Goal: Transaction & Acquisition: Obtain resource

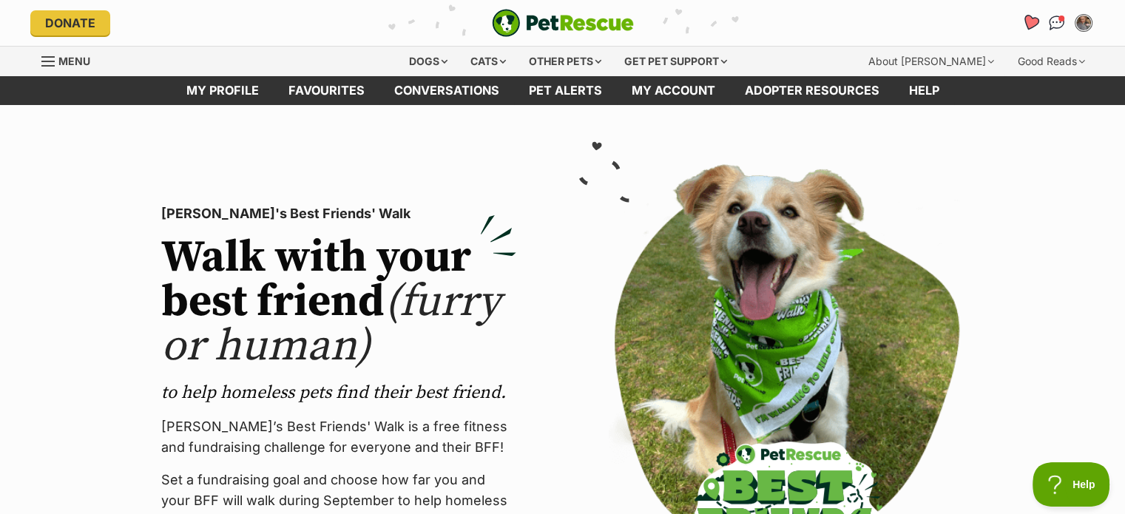
click at [1031, 21] on icon "Favourites" at bounding box center [1030, 22] width 18 height 17
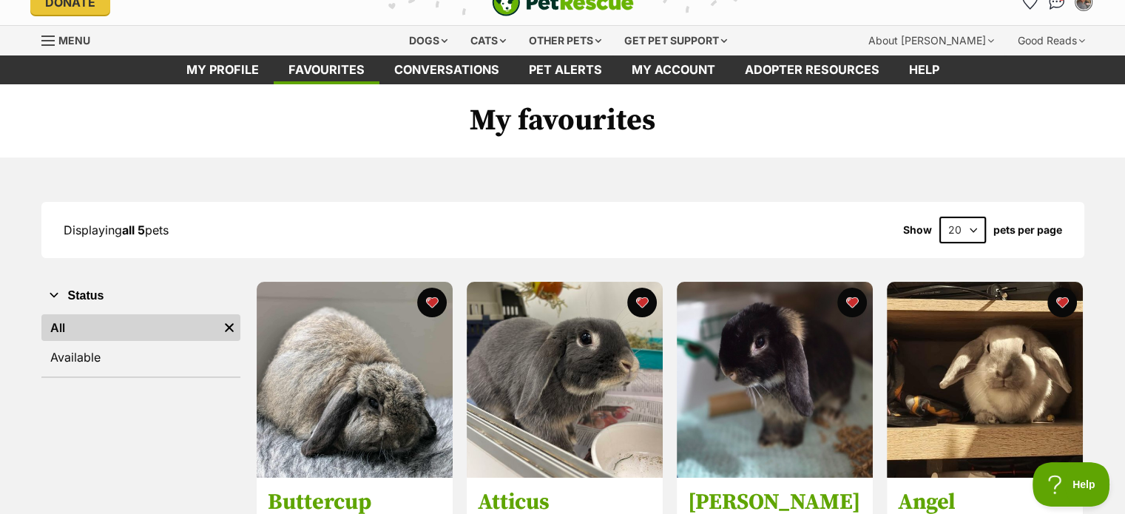
scroll to position [18, 0]
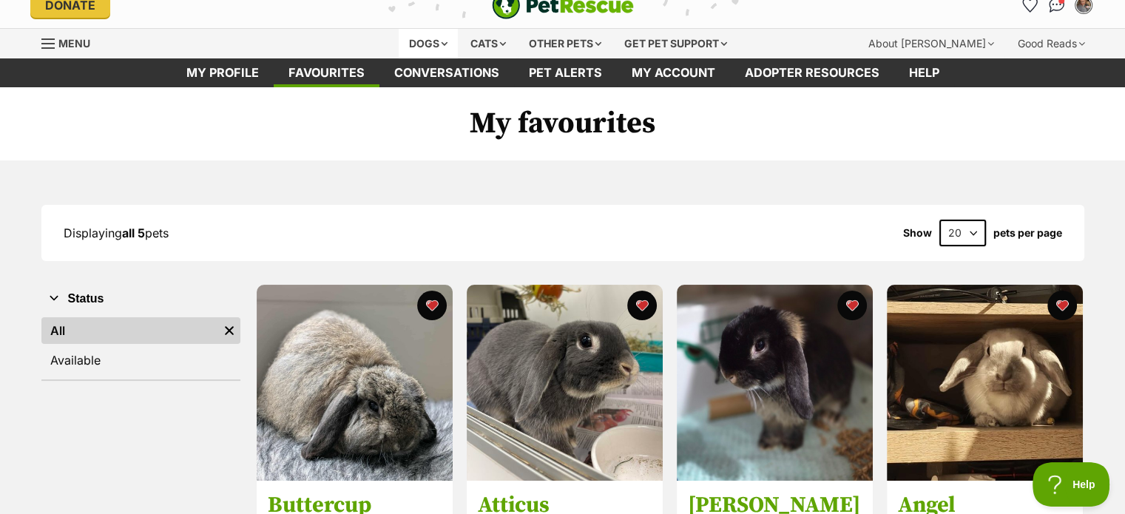
click at [423, 41] on div "Dogs" at bounding box center [428, 44] width 59 height 30
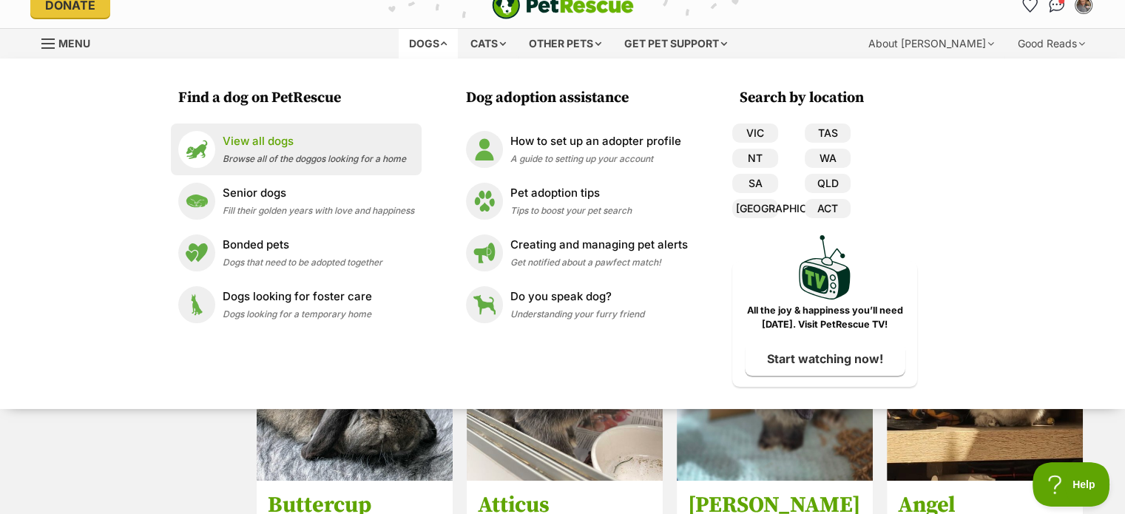
scroll to position [0, 0]
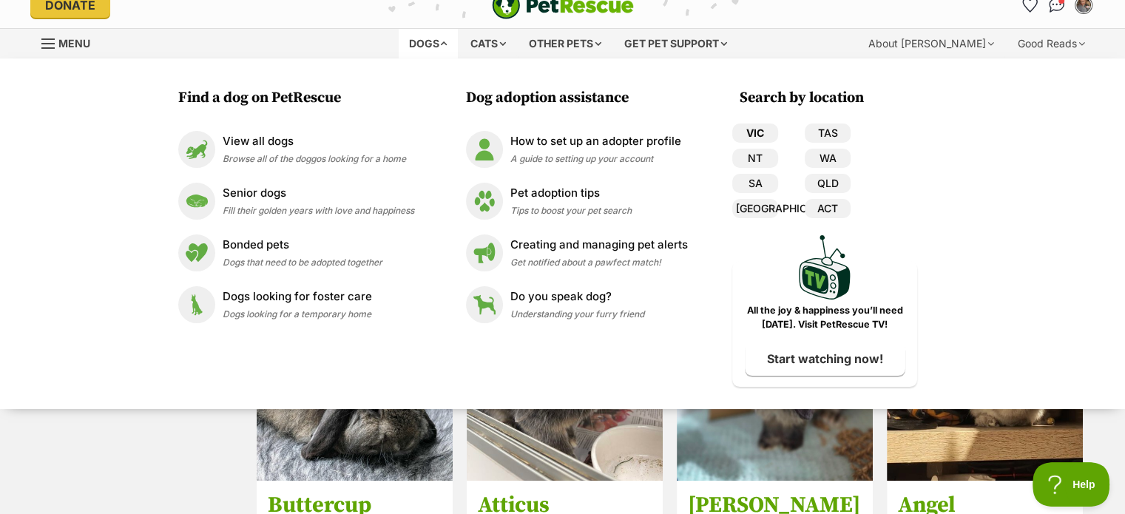
click at [758, 135] on link "VIC" at bounding box center [755, 133] width 46 height 19
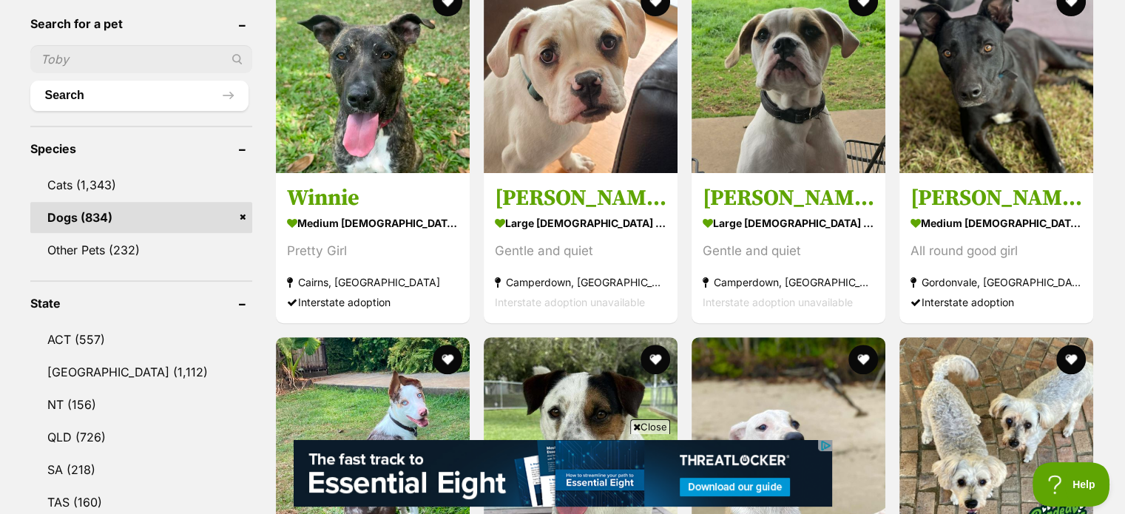
scroll to position [499, 0]
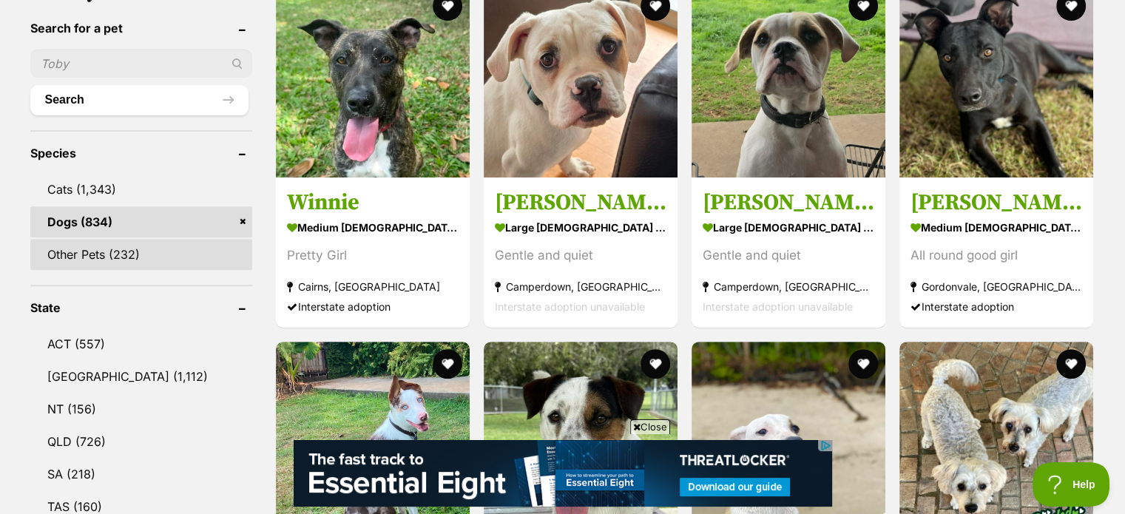
click at [178, 251] on link "Other Pets (232)" at bounding box center [141, 254] width 222 height 31
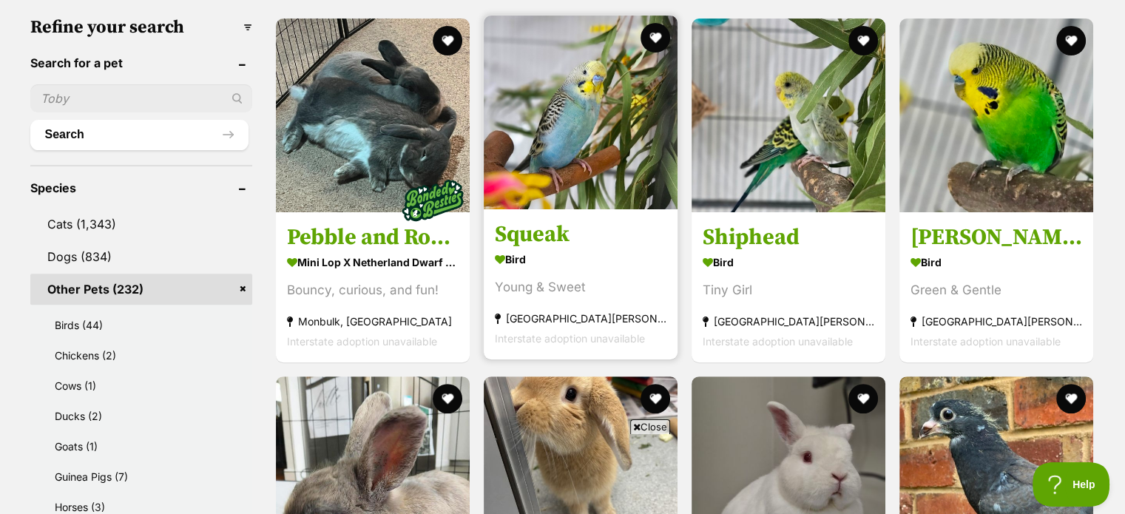
click at [627, 141] on img at bounding box center [581, 113] width 194 height 194
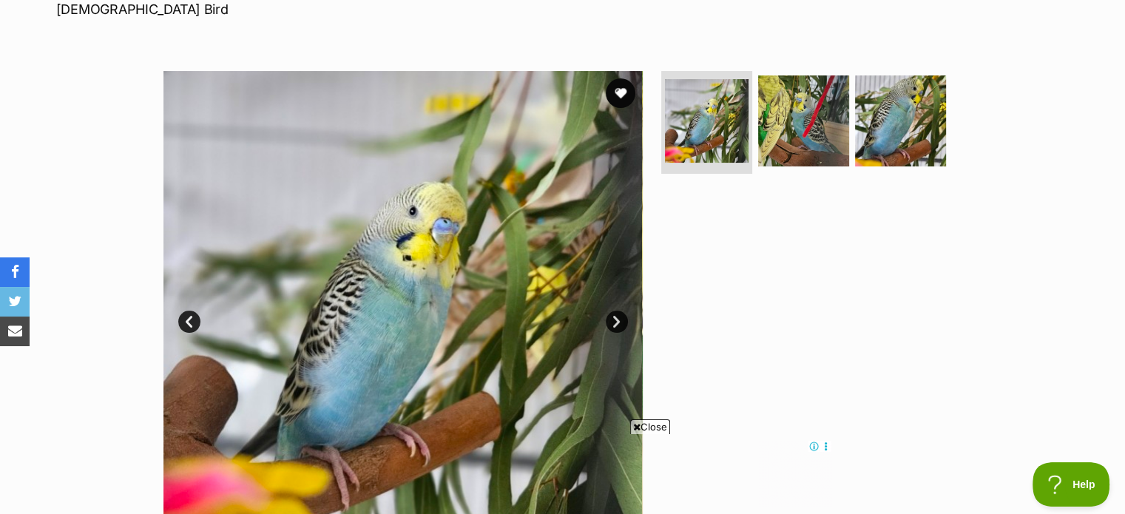
scroll to position [228, 0]
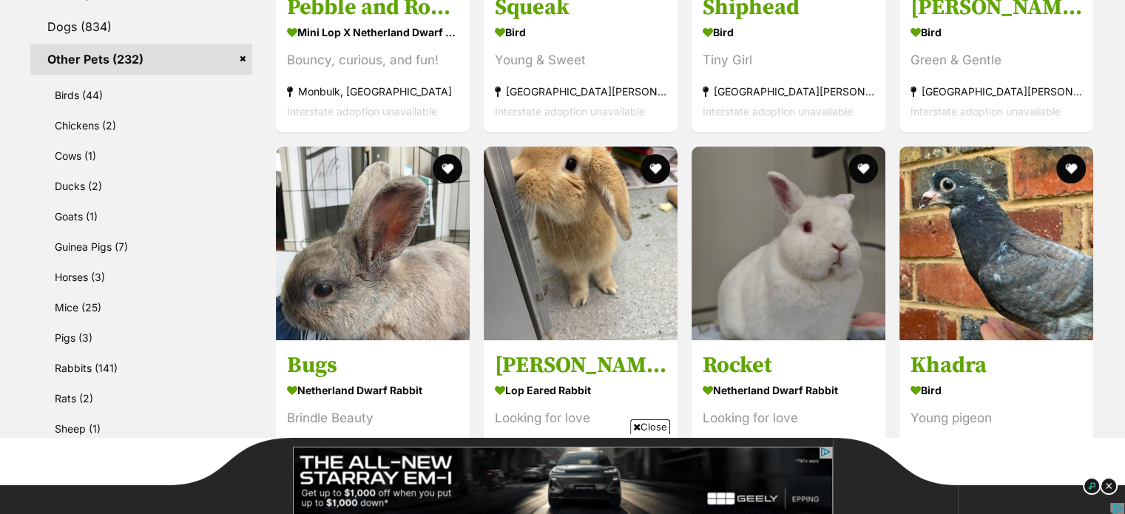
scroll to position [690, 0]
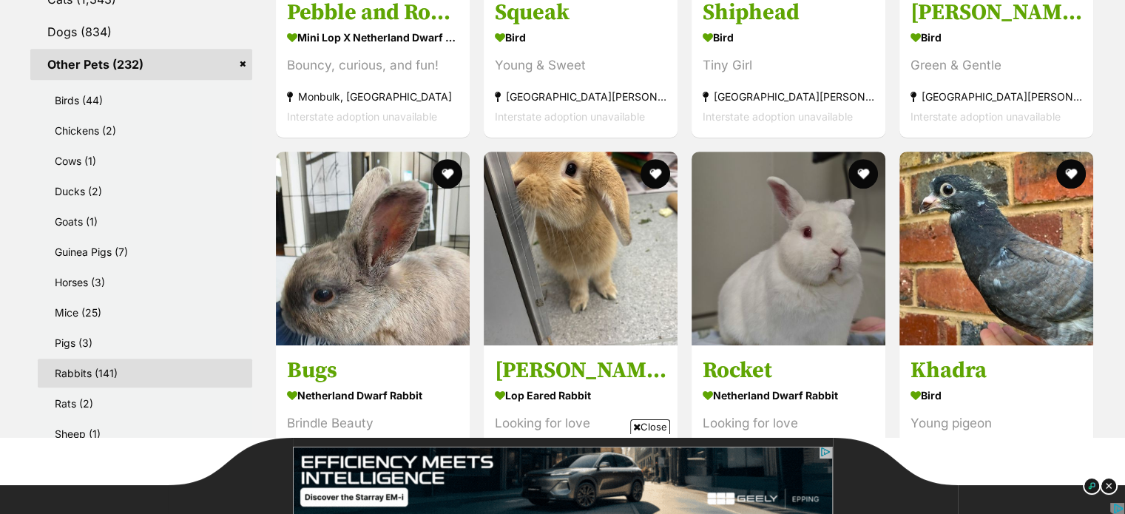
click at [92, 364] on link "Rabbits (141)" at bounding box center [145, 373] width 215 height 29
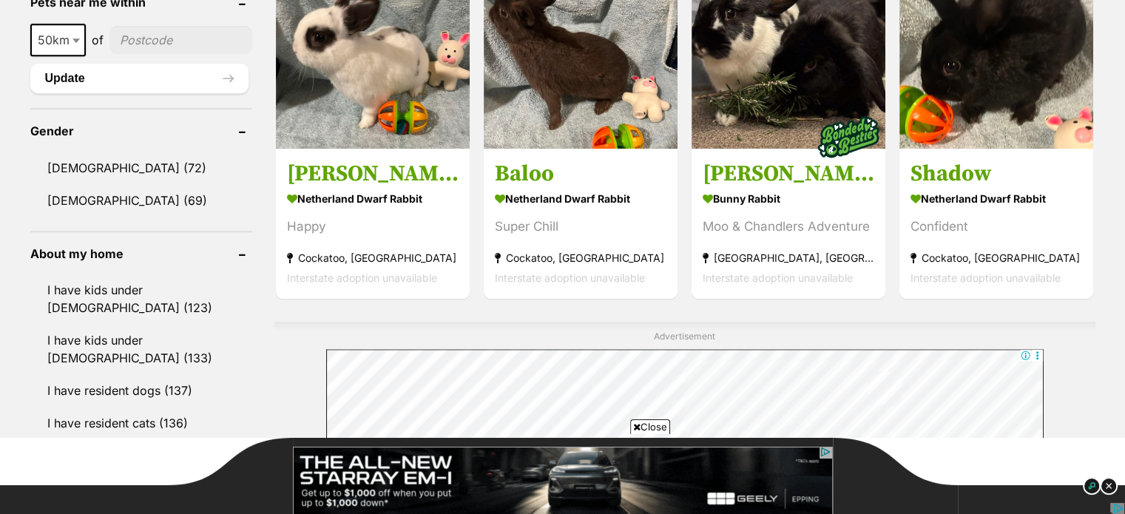
scroll to position [1500, 0]
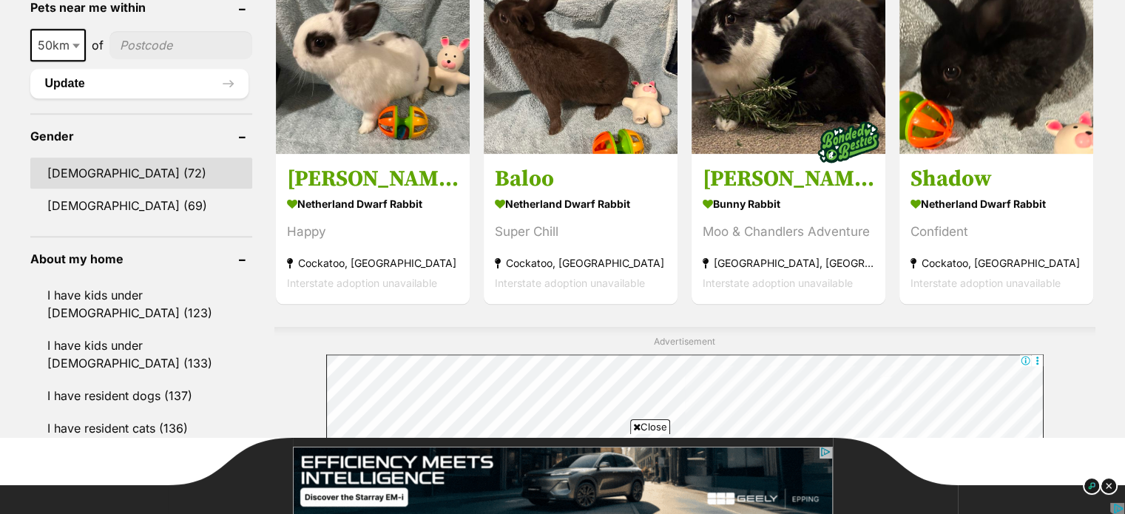
click at [86, 161] on link "[DEMOGRAPHIC_DATA] (72)" at bounding box center [141, 173] width 222 height 31
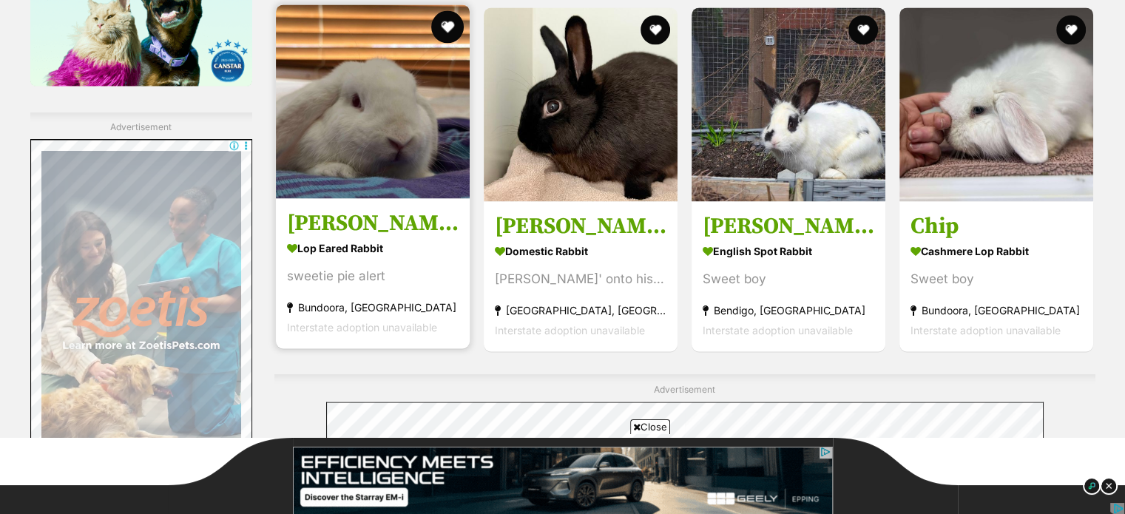
click at [448, 25] on button "favourite" at bounding box center [447, 26] width 33 height 33
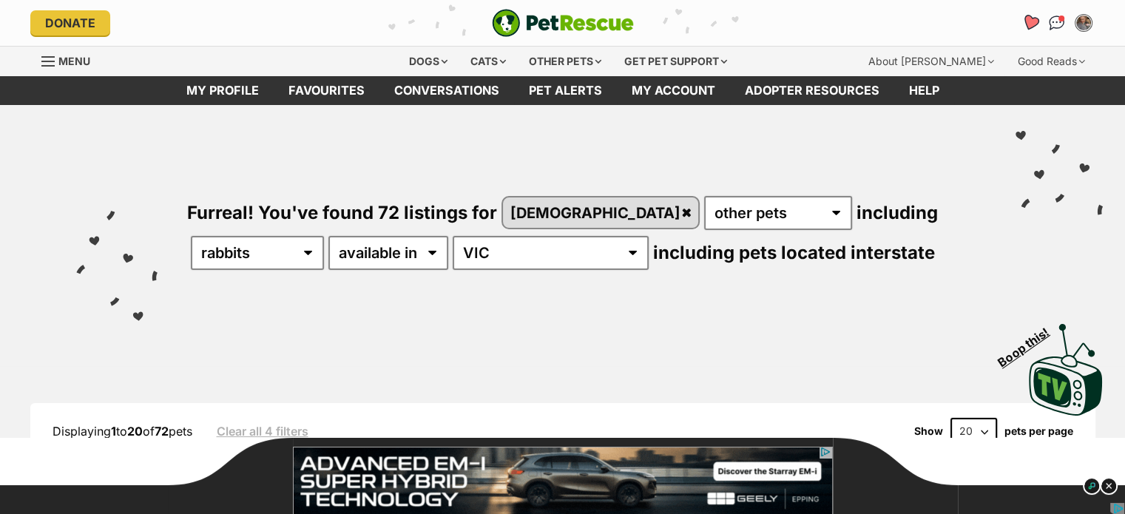
click at [1031, 17] on icon "Favourites" at bounding box center [1030, 22] width 18 height 17
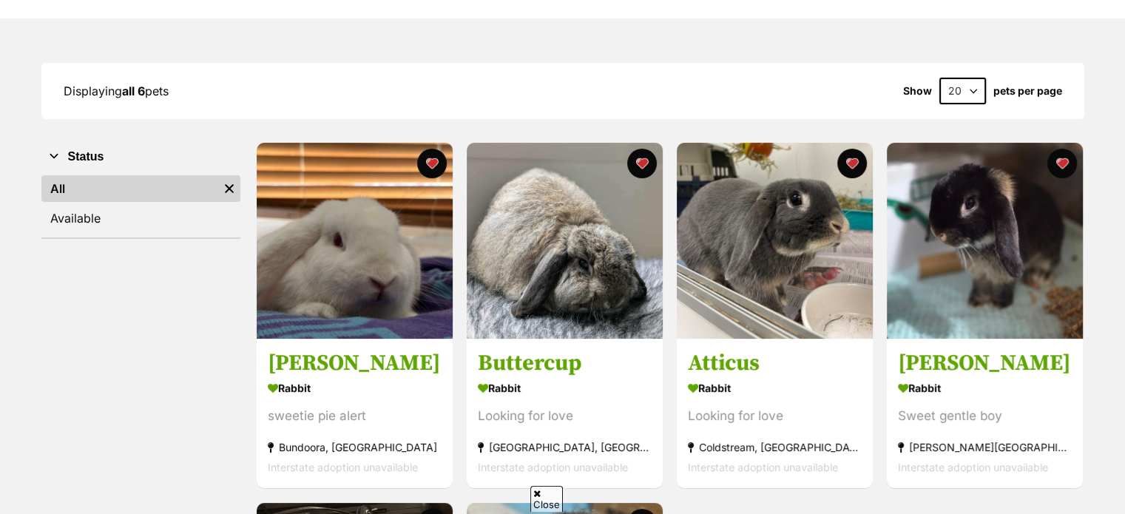
scroll to position [236, 0]
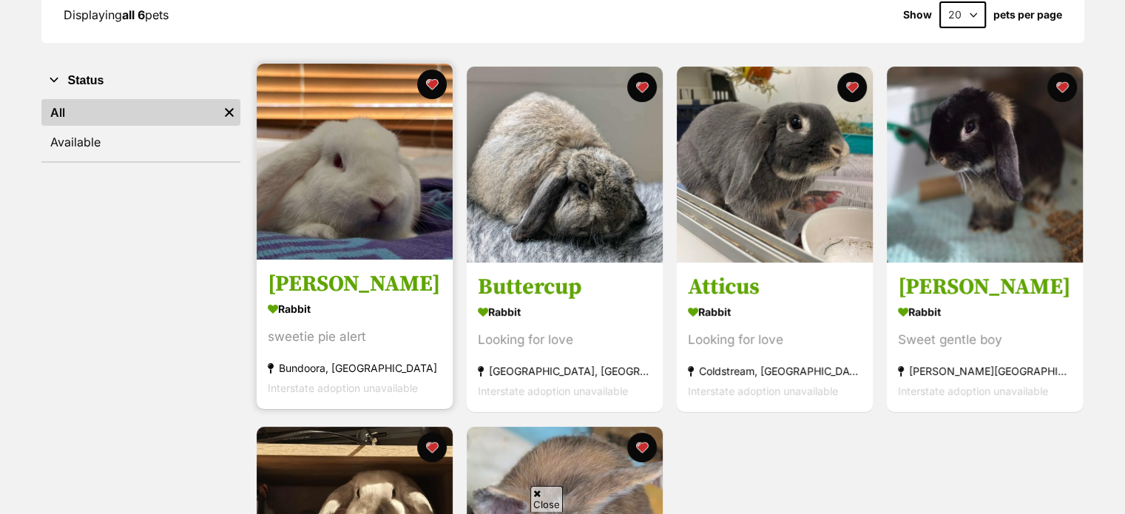
click at [380, 168] on img at bounding box center [355, 162] width 196 height 196
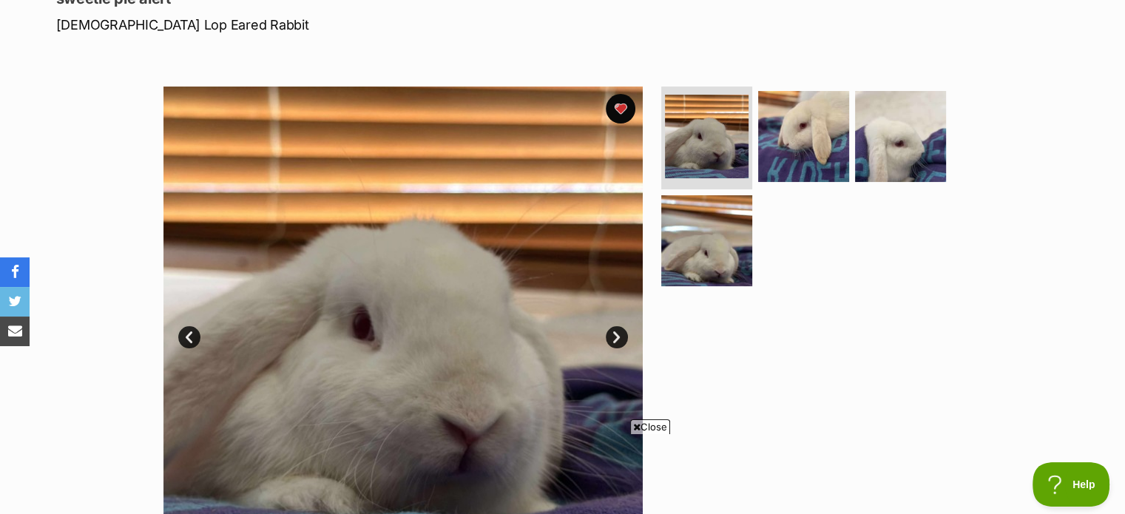
scroll to position [231, 0]
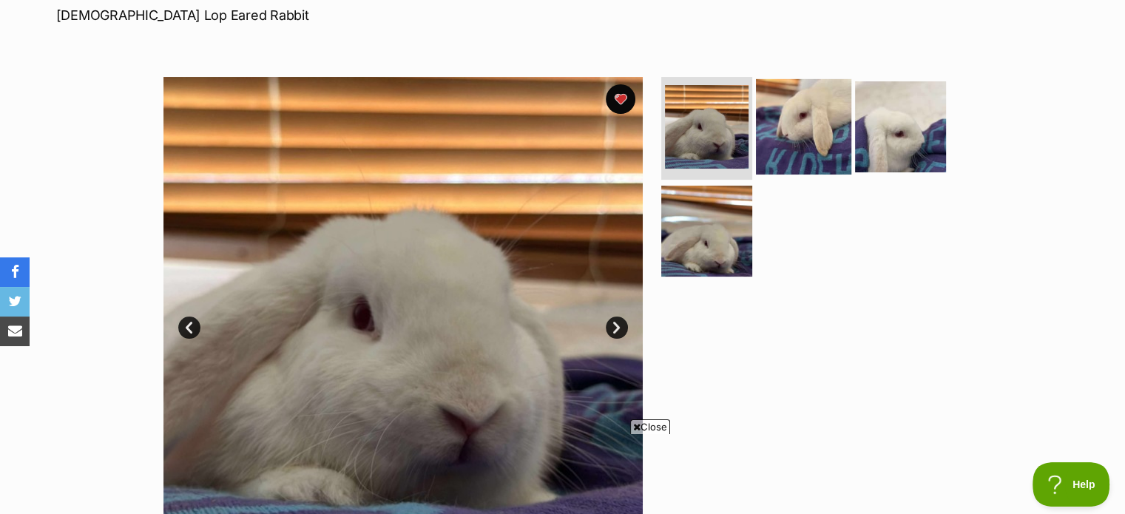
click at [817, 133] on img at bounding box center [803, 125] width 95 height 95
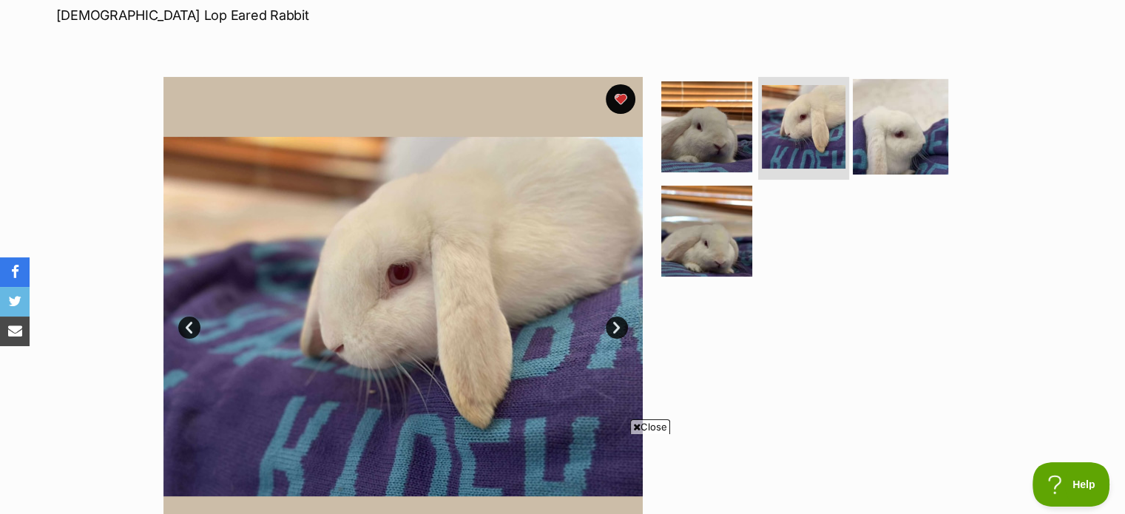
click at [913, 107] on img at bounding box center [900, 125] width 95 height 95
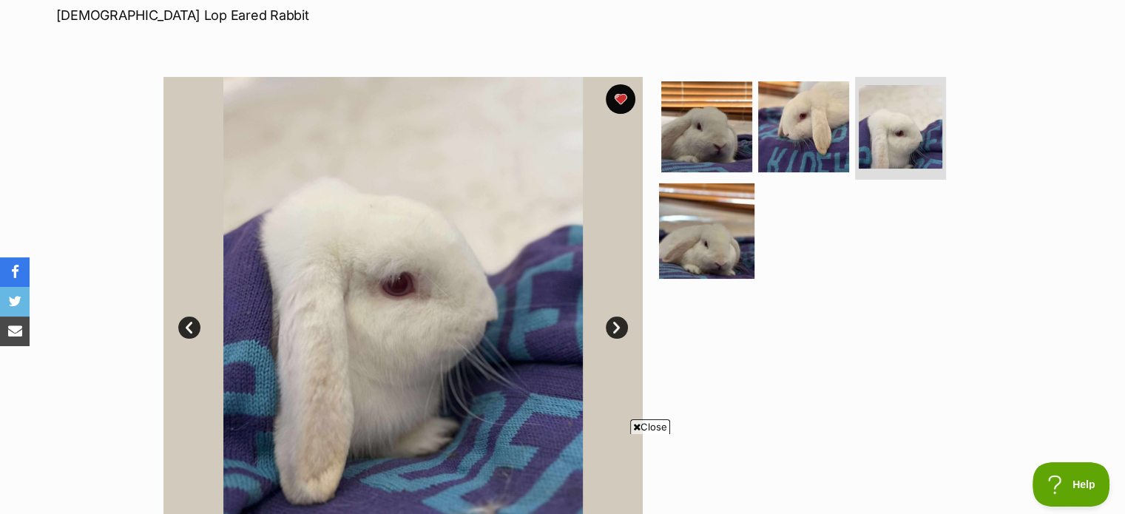
click at [712, 224] on img at bounding box center [706, 230] width 95 height 95
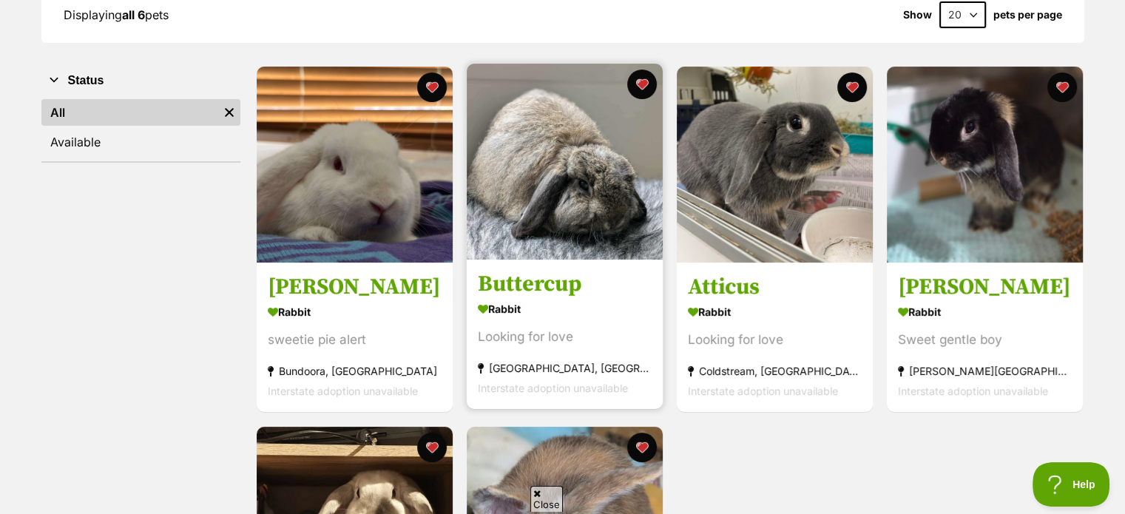
click at [544, 167] on img at bounding box center [565, 162] width 196 height 196
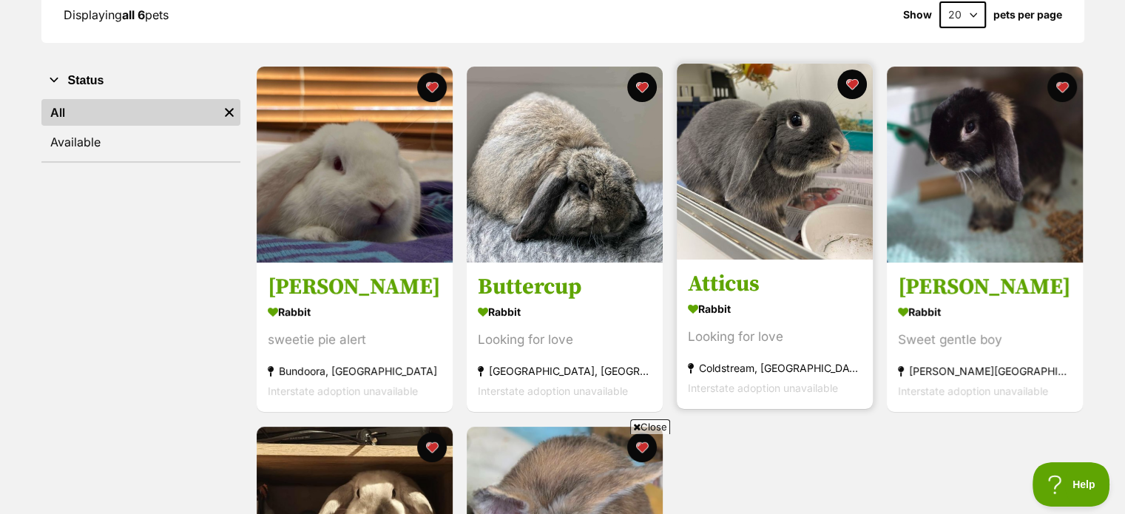
click at [795, 160] on img at bounding box center [775, 162] width 196 height 196
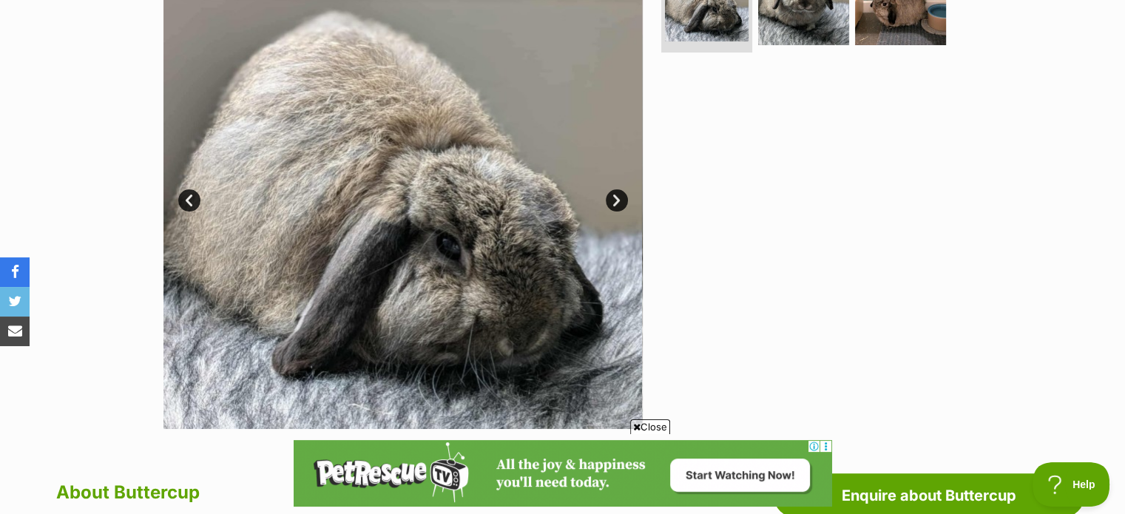
scroll to position [334, 0]
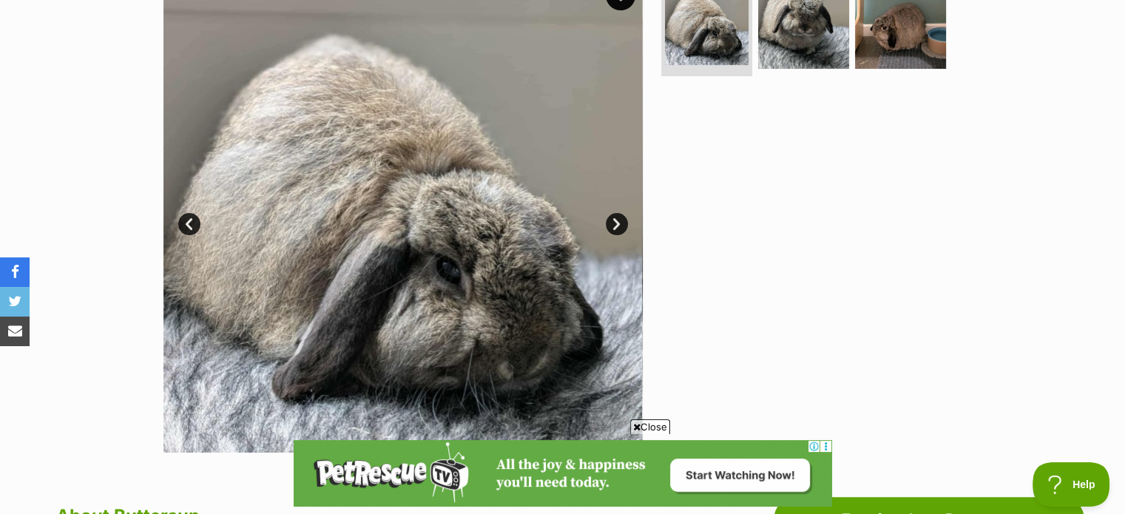
click at [618, 225] on link "Next" at bounding box center [617, 224] width 22 height 22
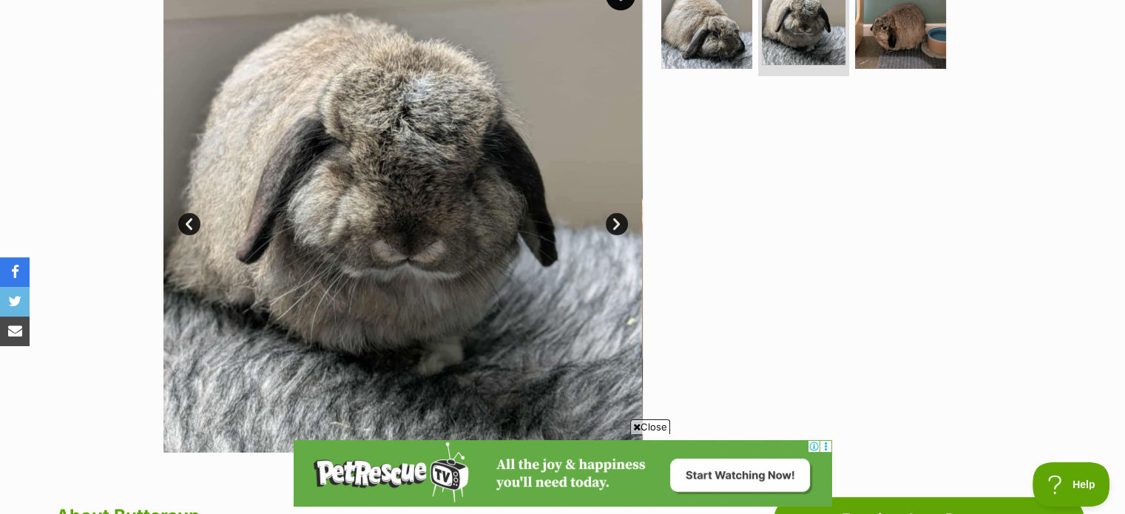
click at [618, 225] on link "Next" at bounding box center [617, 224] width 22 height 22
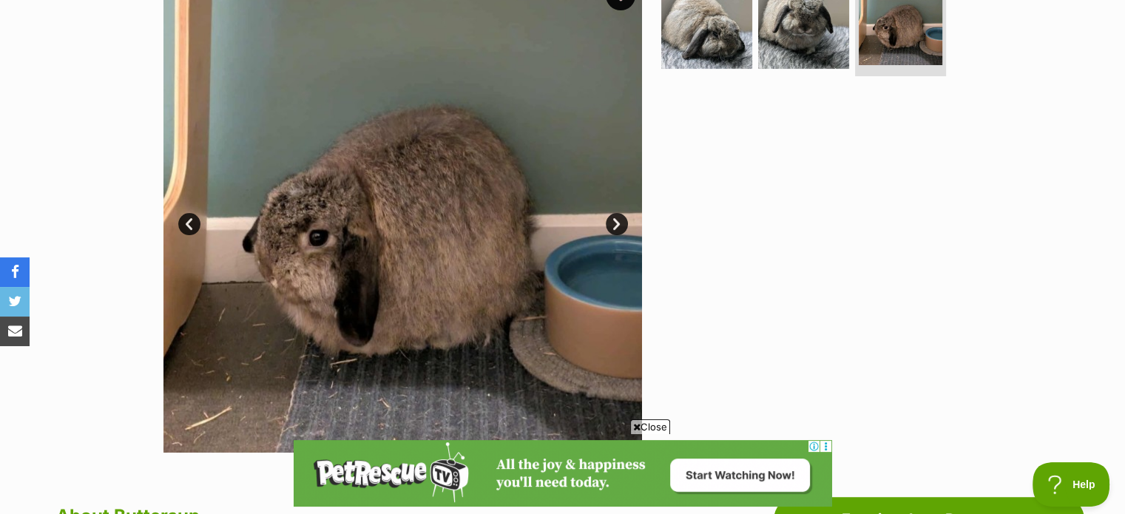
click at [618, 225] on link "Next" at bounding box center [617, 224] width 22 height 22
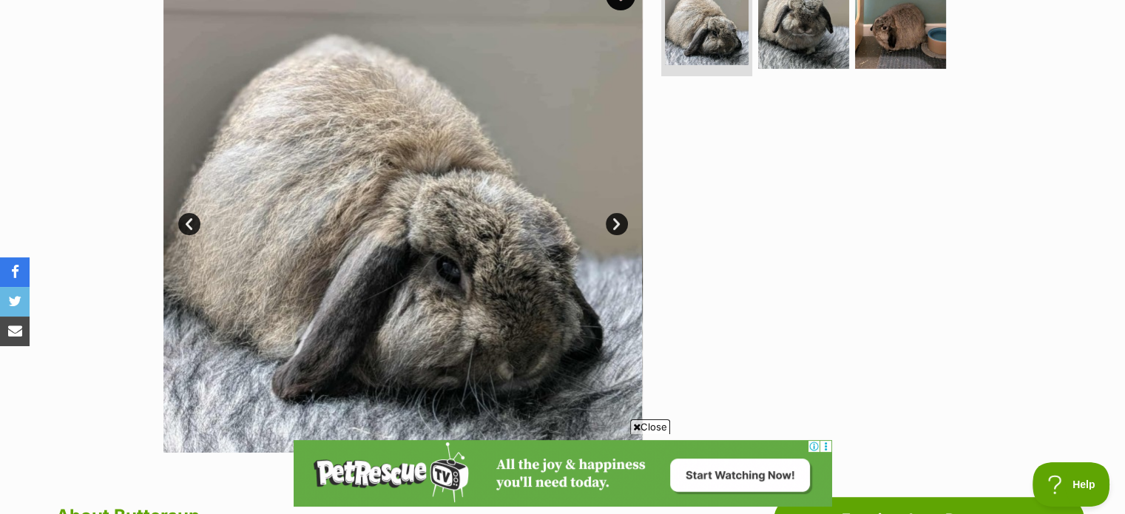
scroll to position [0, 0]
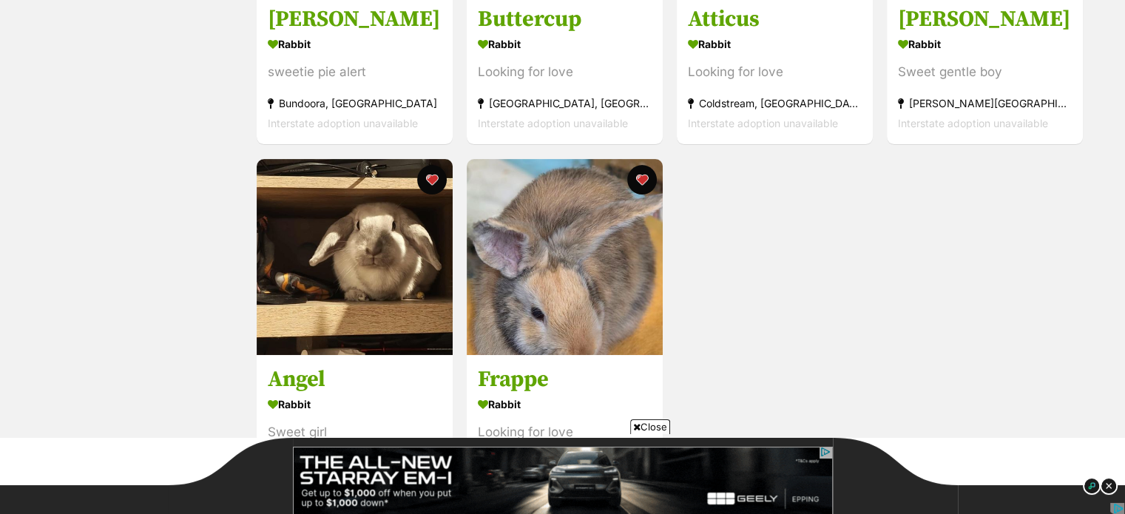
scroll to position [545, 0]
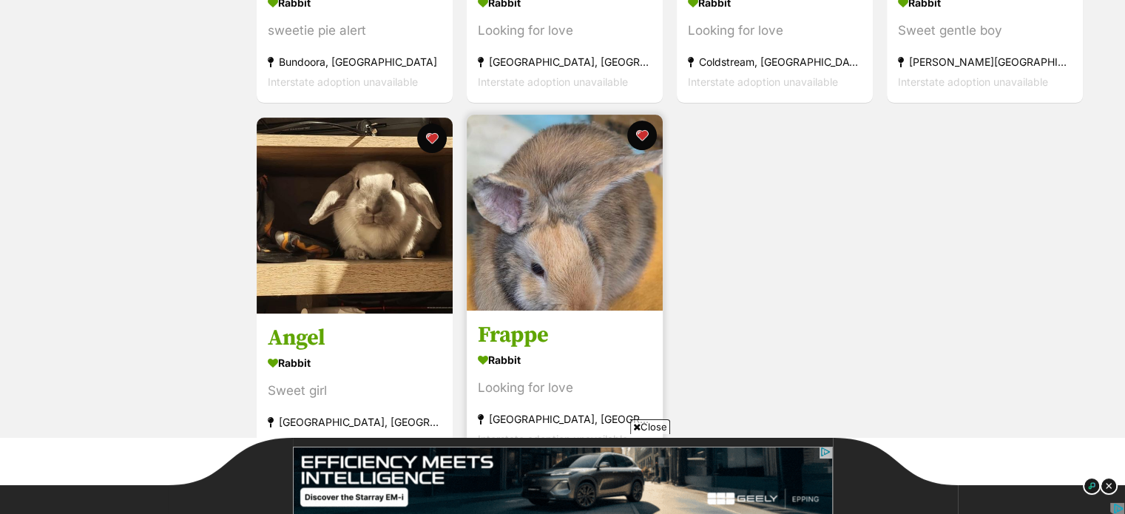
click at [604, 192] on img at bounding box center [565, 213] width 196 height 196
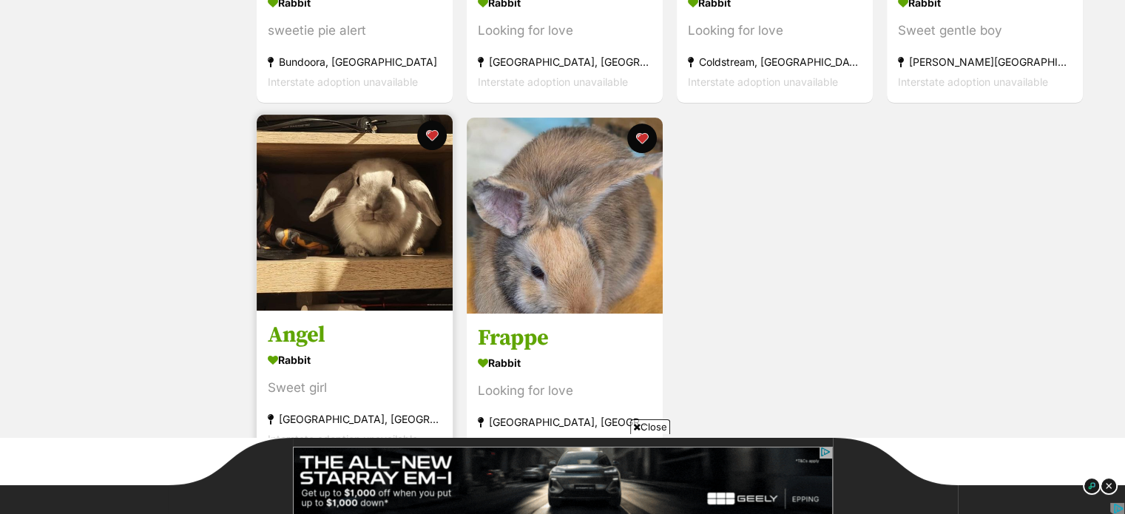
click at [363, 221] on img at bounding box center [355, 213] width 196 height 196
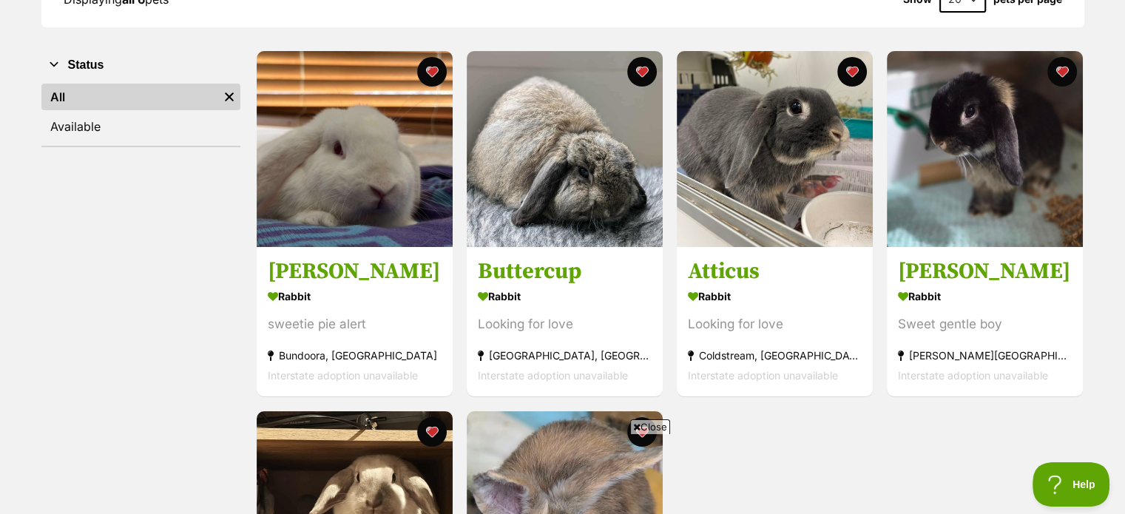
scroll to position [237, 0]
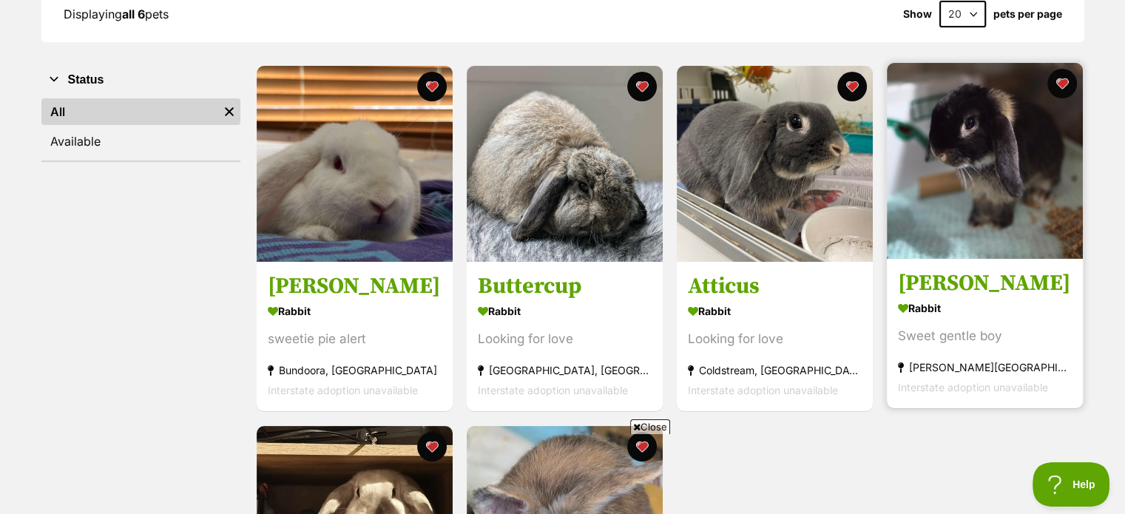
click at [974, 173] on img at bounding box center [985, 161] width 196 height 196
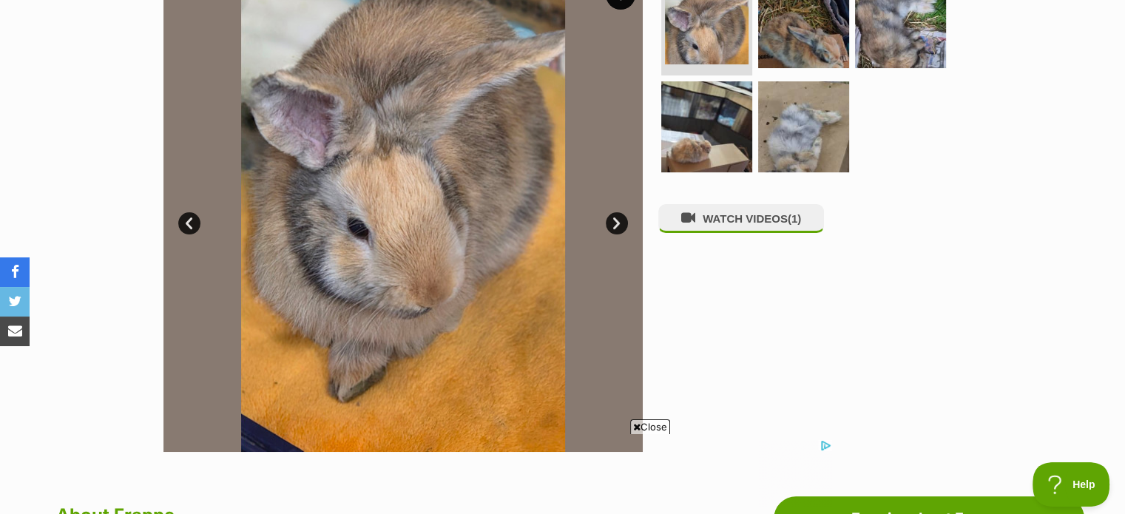
click at [618, 217] on link "Next" at bounding box center [617, 223] width 22 height 22
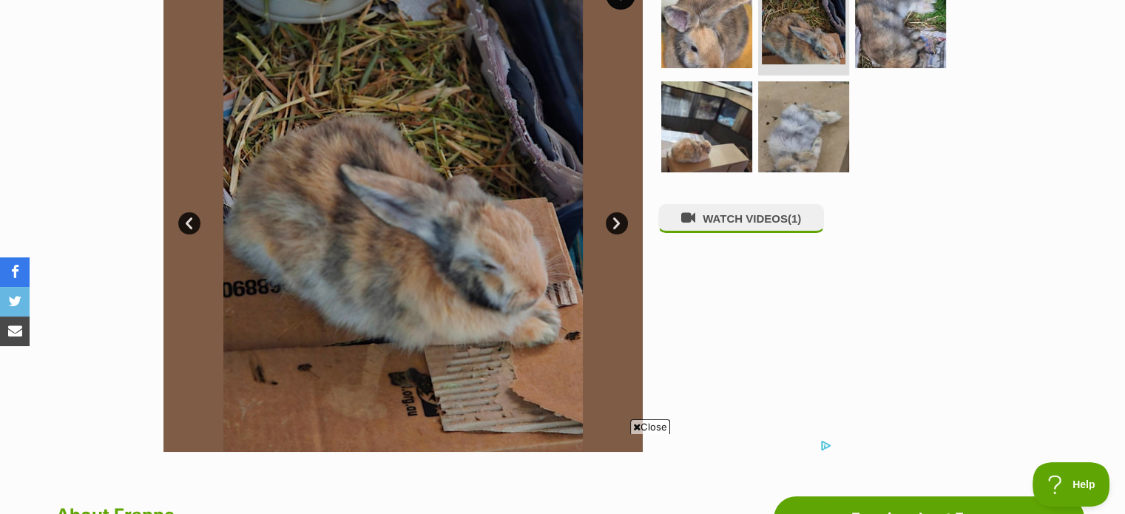
click at [621, 220] on link "Next" at bounding box center [617, 223] width 22 height 22
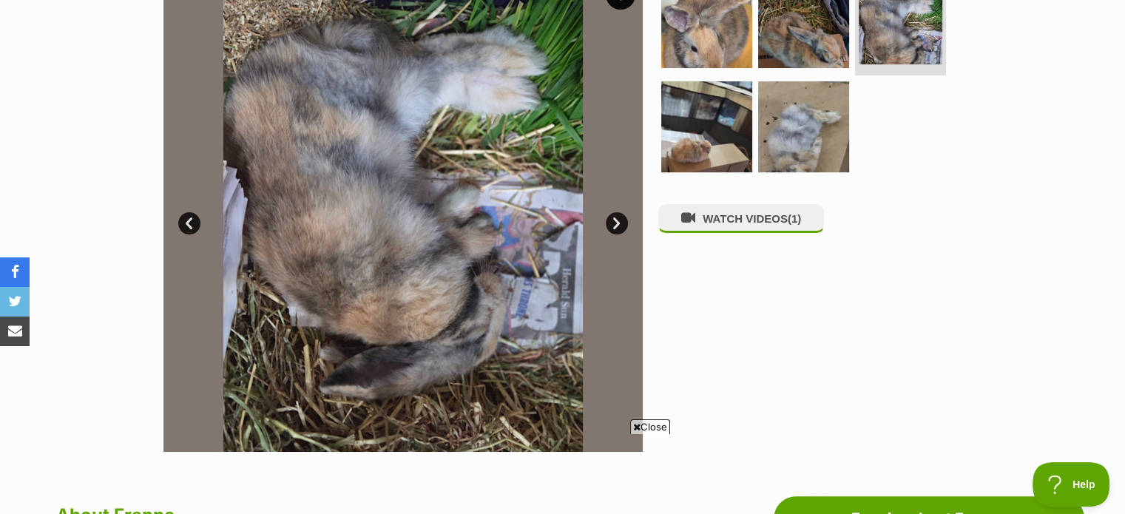
click at [623, 220] on link "Next" at bounding box center [617, 223] width 22 height 22
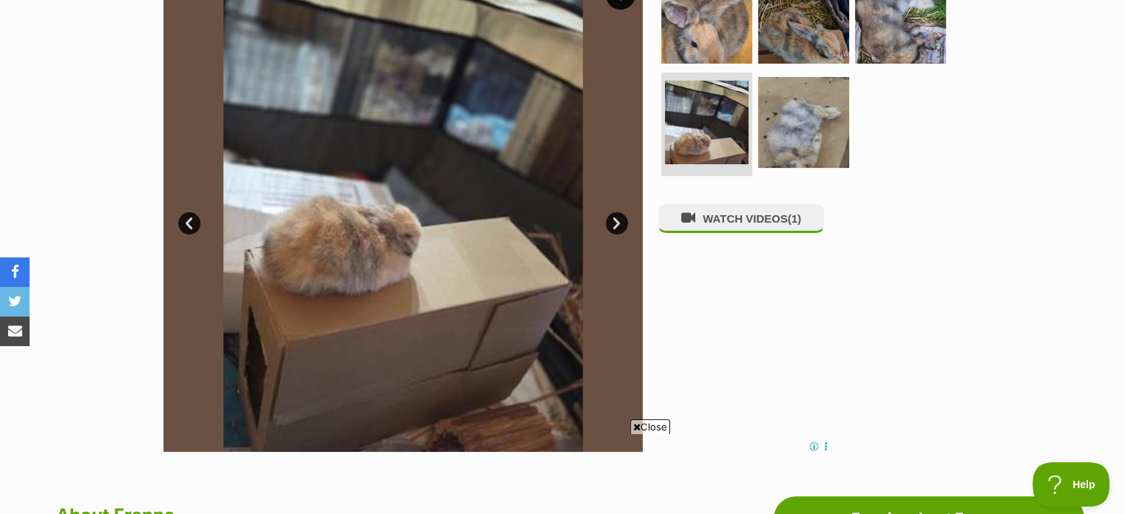
click at [623, 221] on link "Next" at bounding box center [617, 223] width 22 height 22
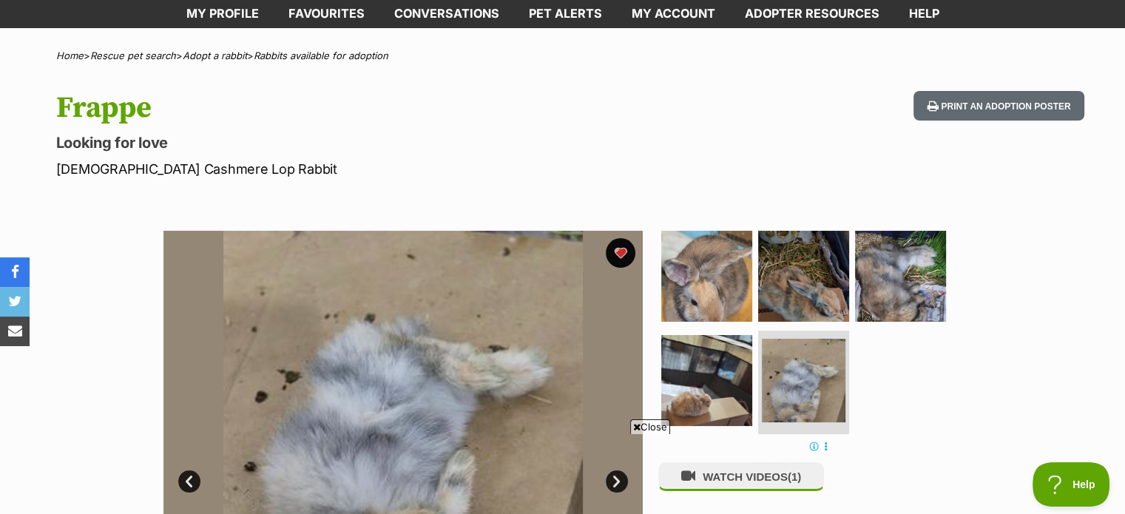
scroll to position [56, 0]
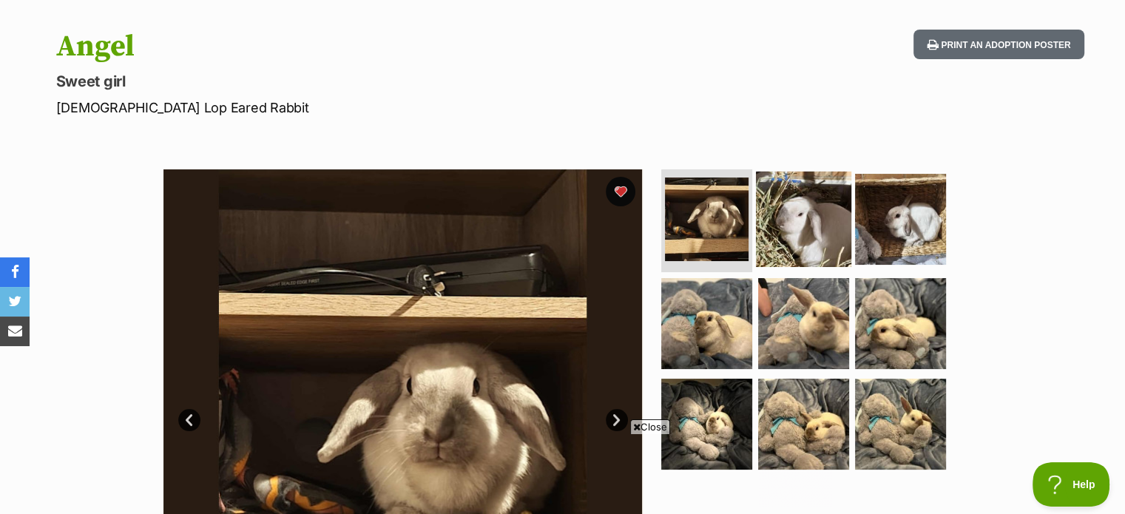
click at [802, 226] on img at bounding box center [803, 218] width 95 height 95
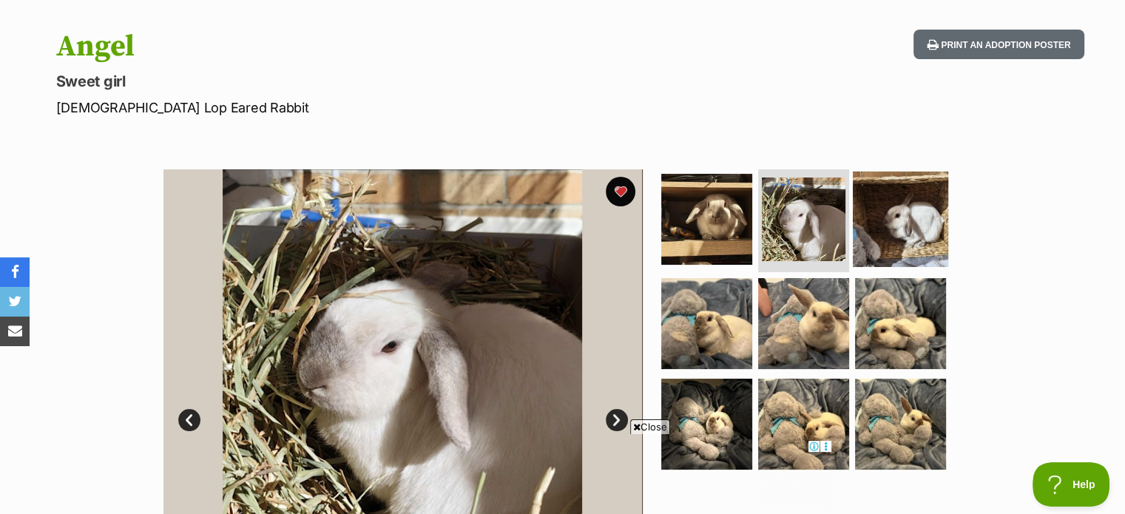
click at [886, 221] on img at bounding box center [900, 218] width 95 height 95
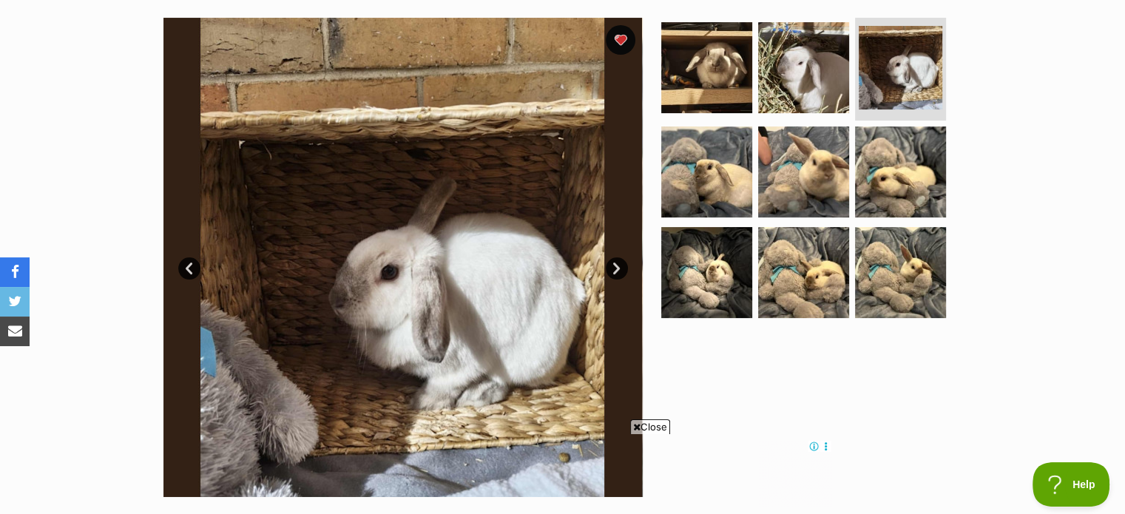
scroll to position [266, 0]
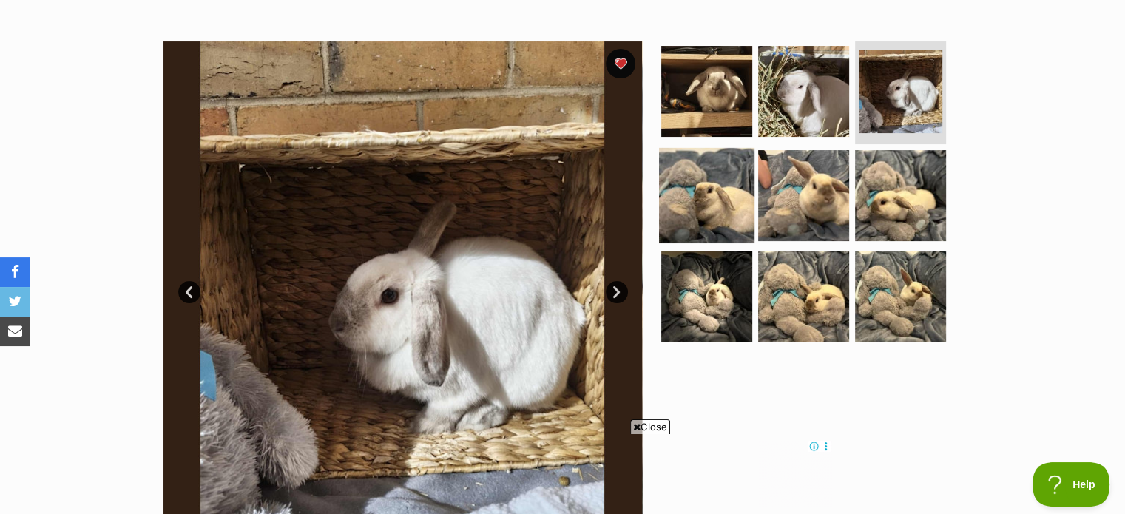
click at [709, 192] on img at bounding box center [706, 195] width 95 height 95
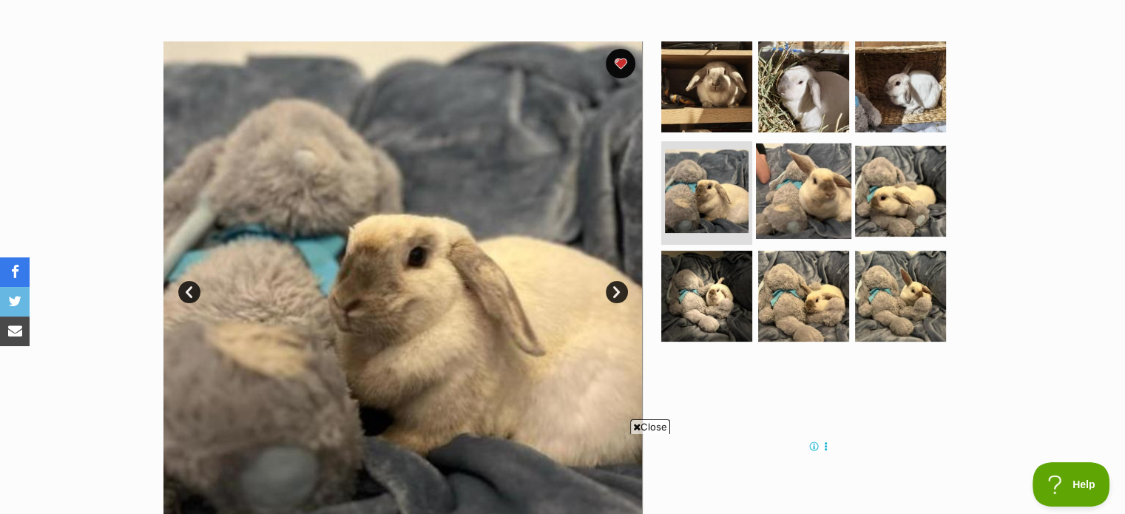
click at [809, 177] on img at bounding box center [803, 191] width 95 height 95
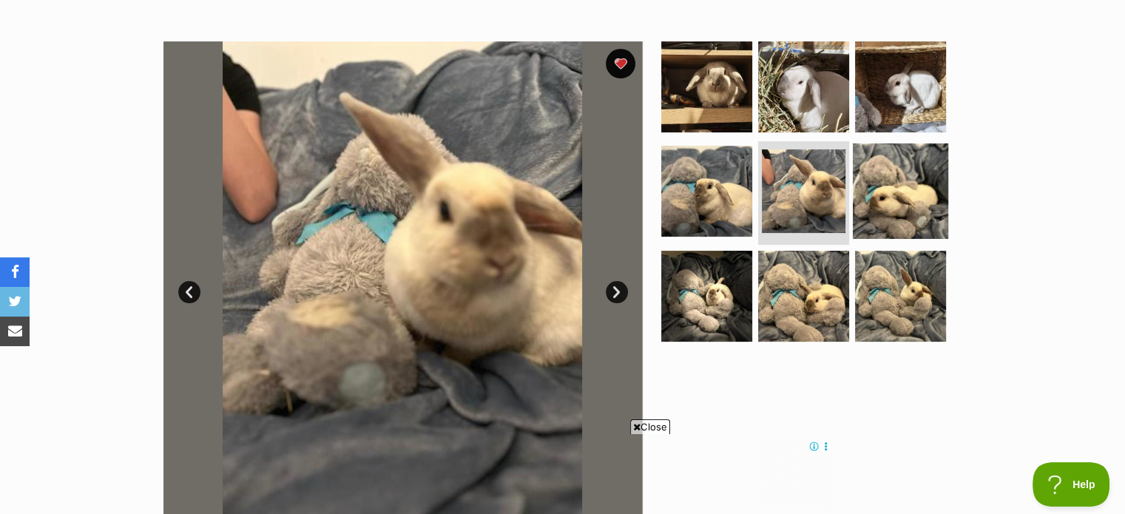
click at [894, 183] on img at bounding box center [900, 191] width 95 height 95
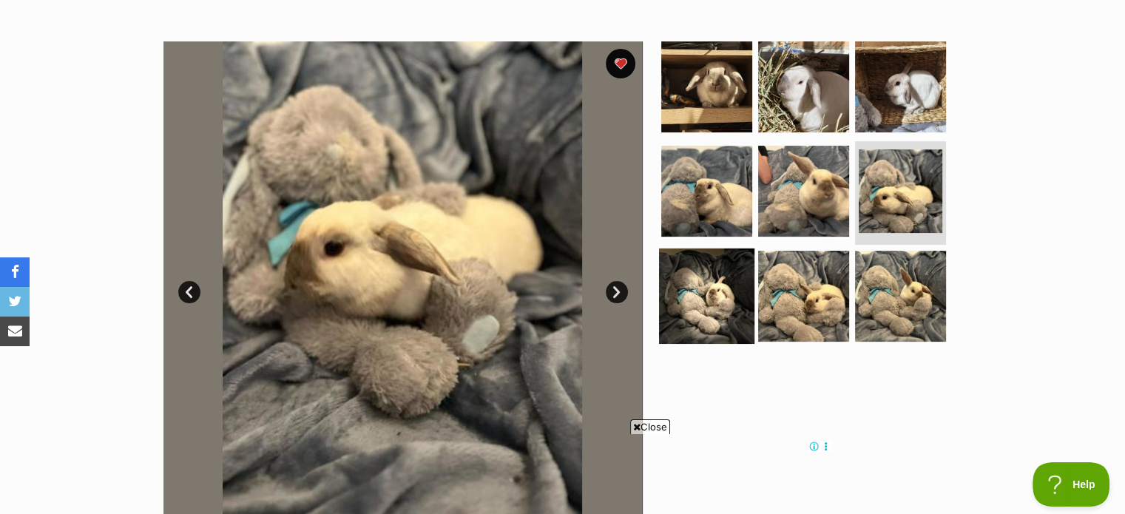
click at [698, 281] on img at bounding box center [706, 296] width 95 height 95
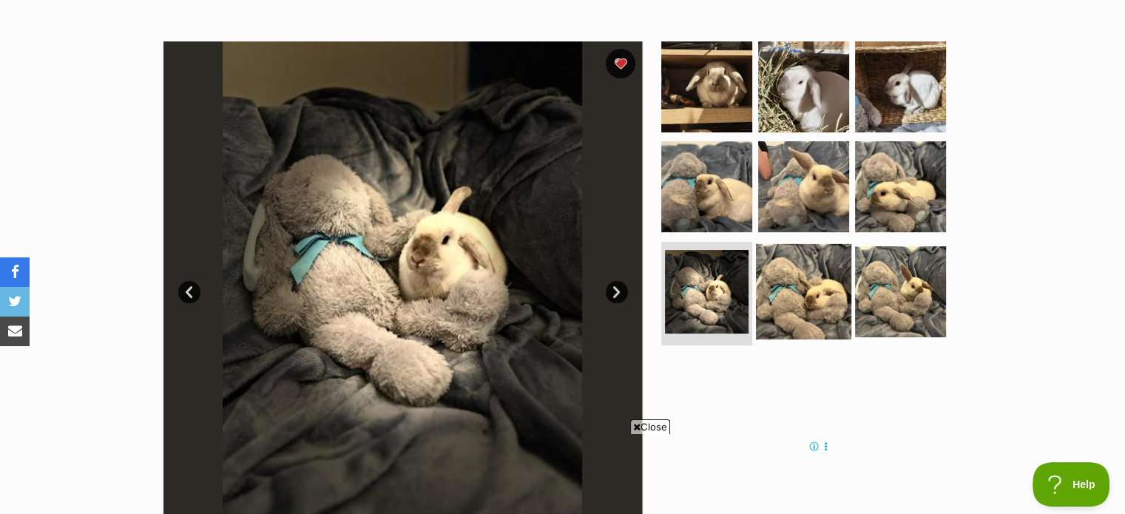
click at [795, 278] on img at bounding box center [803, 291] width 95 height 95
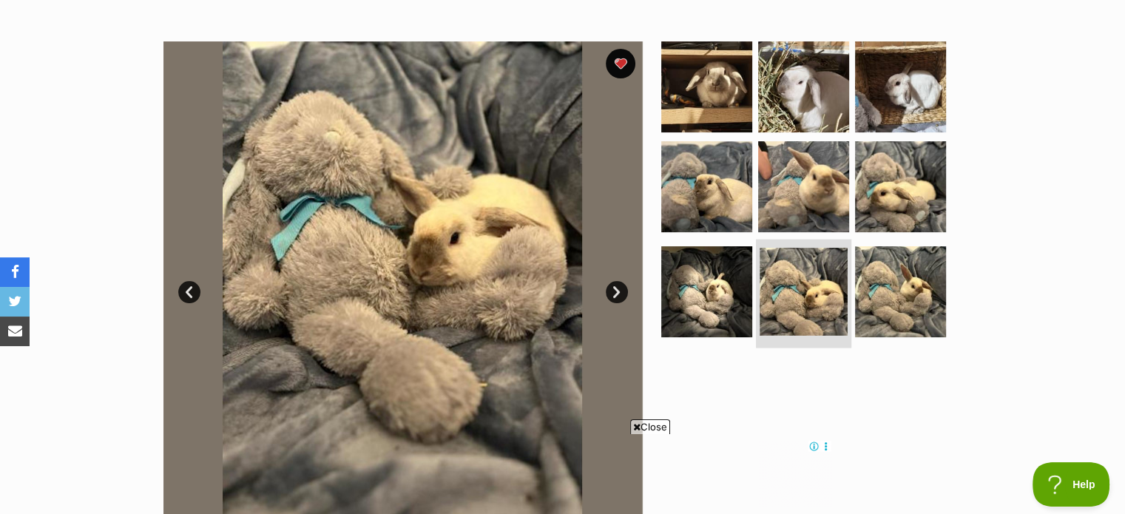
scroll to position [0, 0]
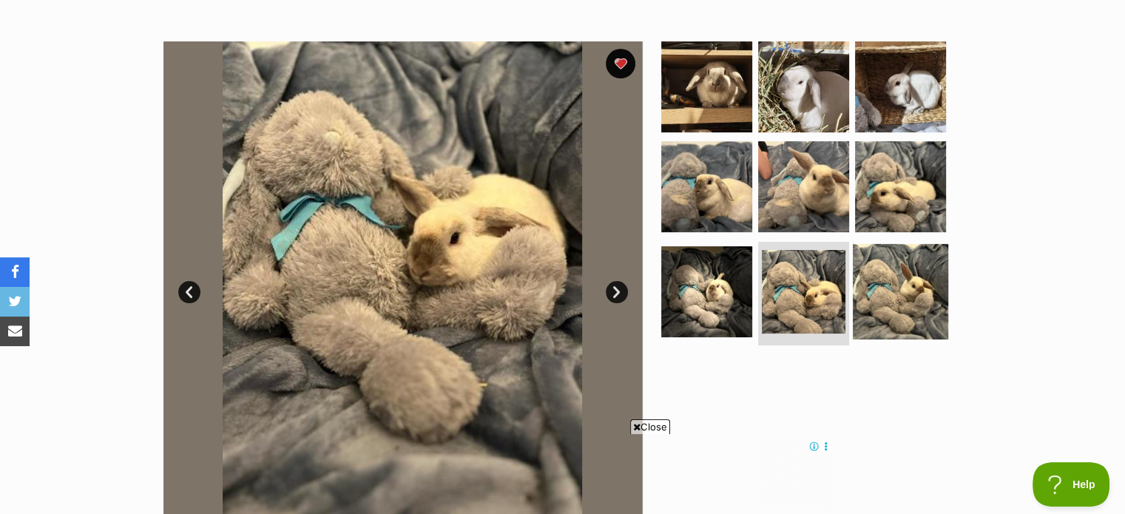
click at [904, 280] on img at bounding box center [900, 291] width 95 height 95
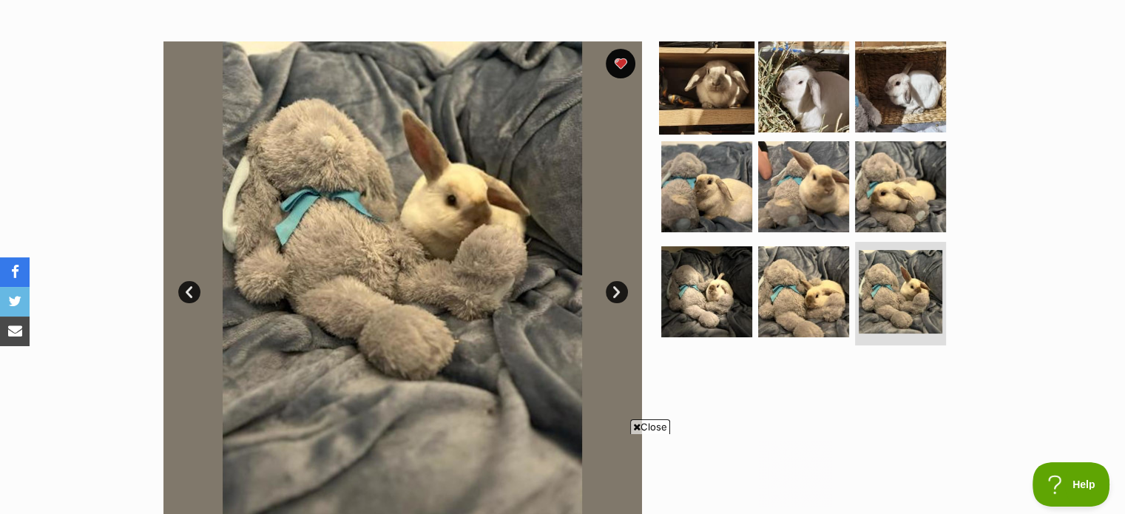
click at [713, 91] on img at bounding box center [706, 85] width 95 height 95
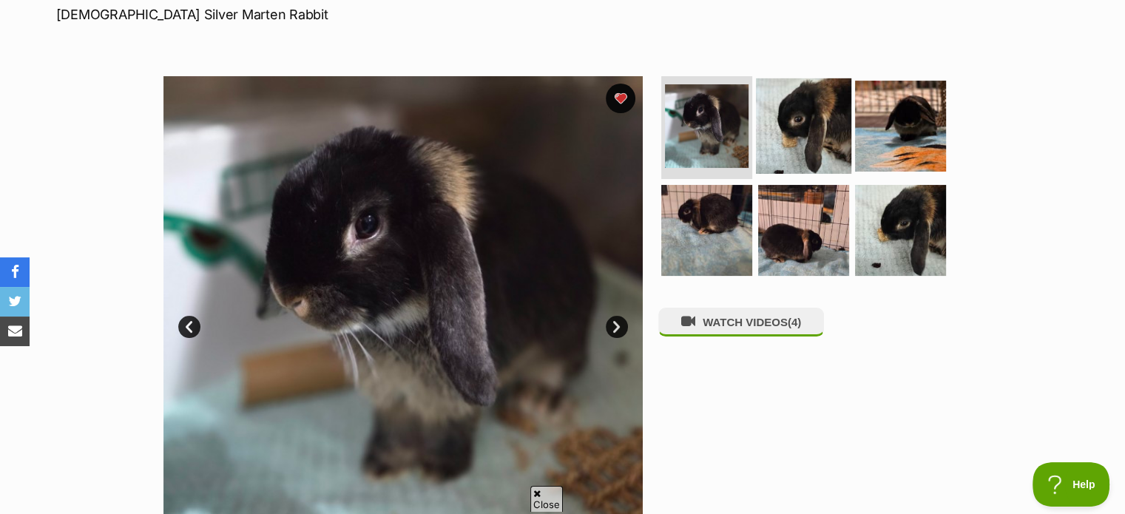
click at [800, 124] on img at bounding box center [803, 125] width 95 height 95
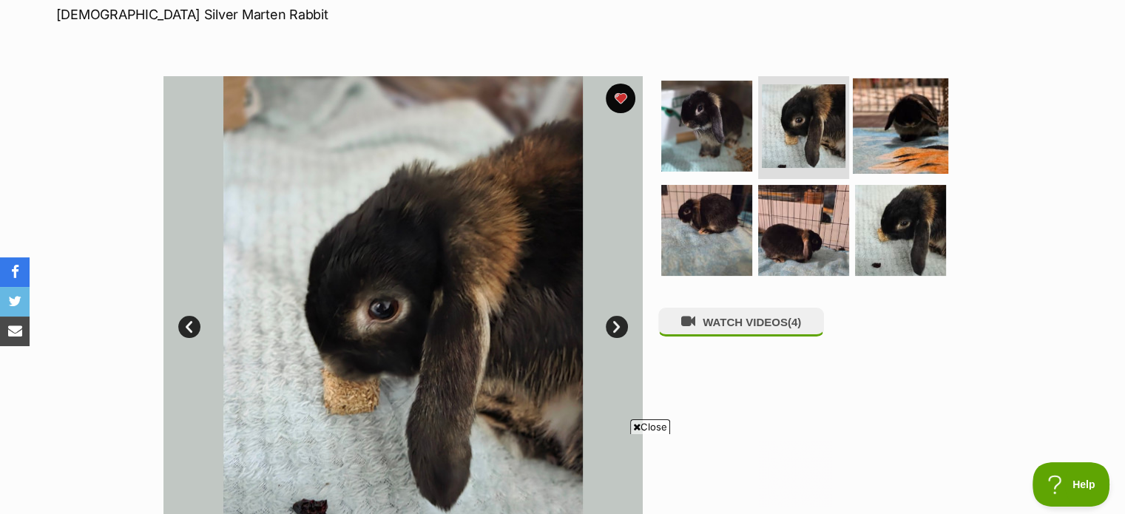
click at [876, 109] on img at bounding box center [900, 125] width 95 height 95
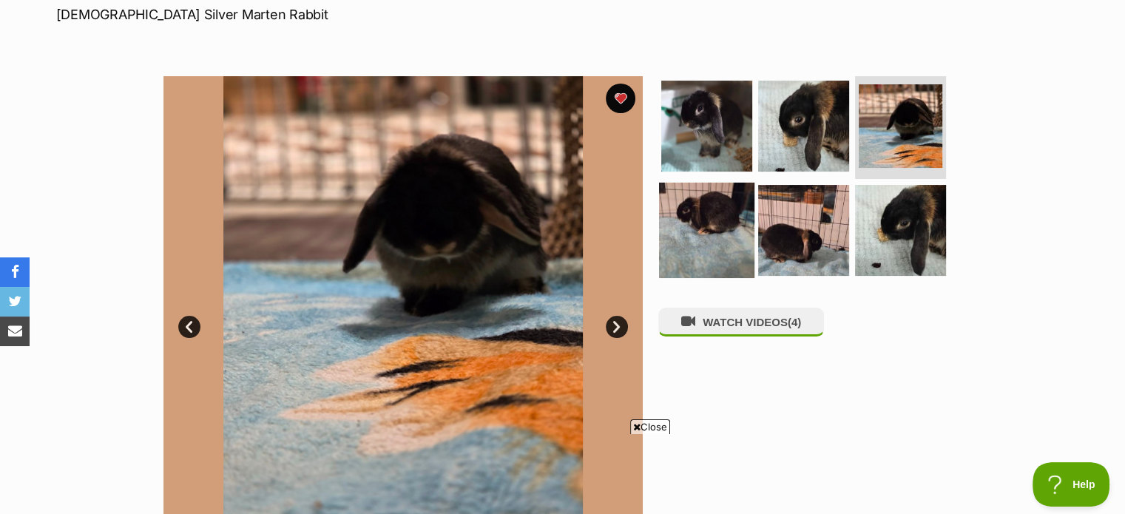
click at [709, 218] on img at bounding box center [706, 230] width 95 height 95
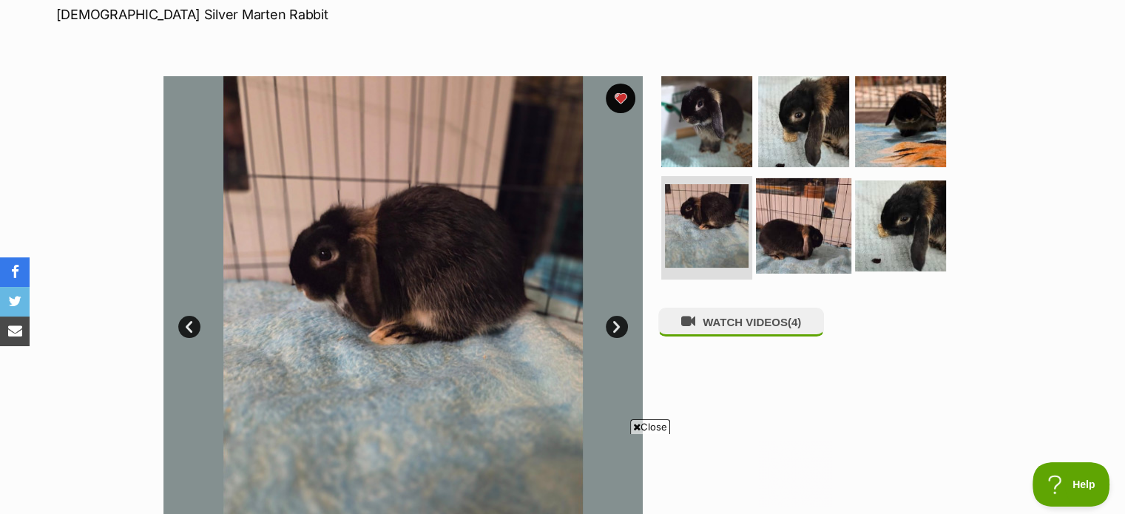
click at [788, 209] on img at bounding box center [803, 225] width 95 height 95
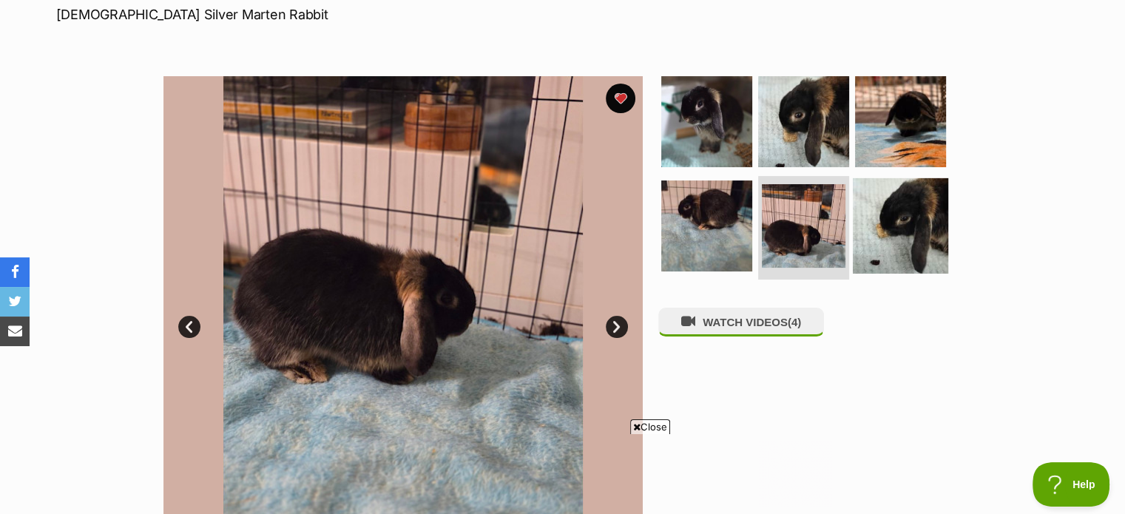
click at [918, 199] on img at bounding box center [900, 225] width 95 height 95
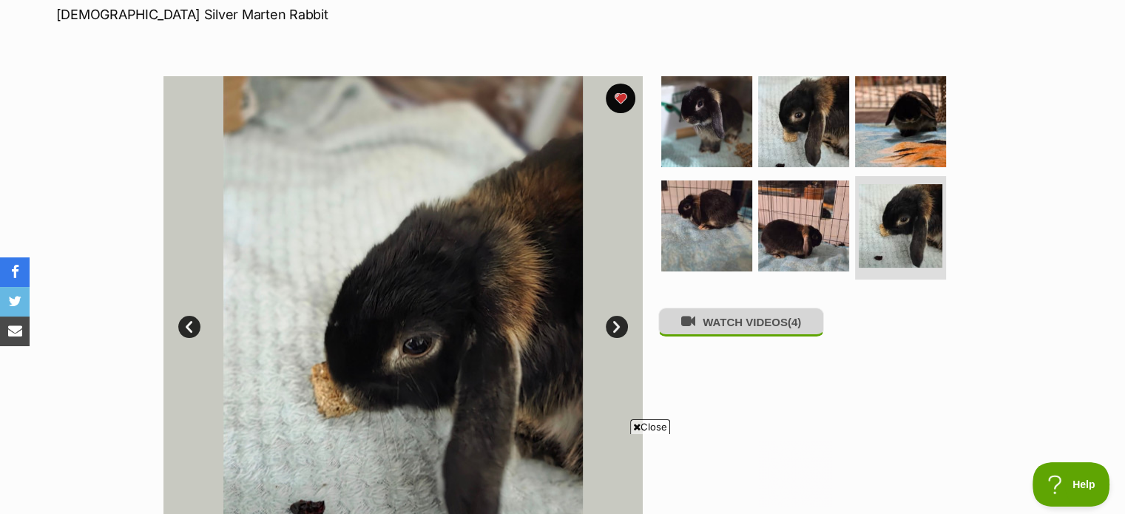
click at [770, 337] on button "WATCH VIDEOS (4)" at bounding box center [741, 322] width 166 height 29
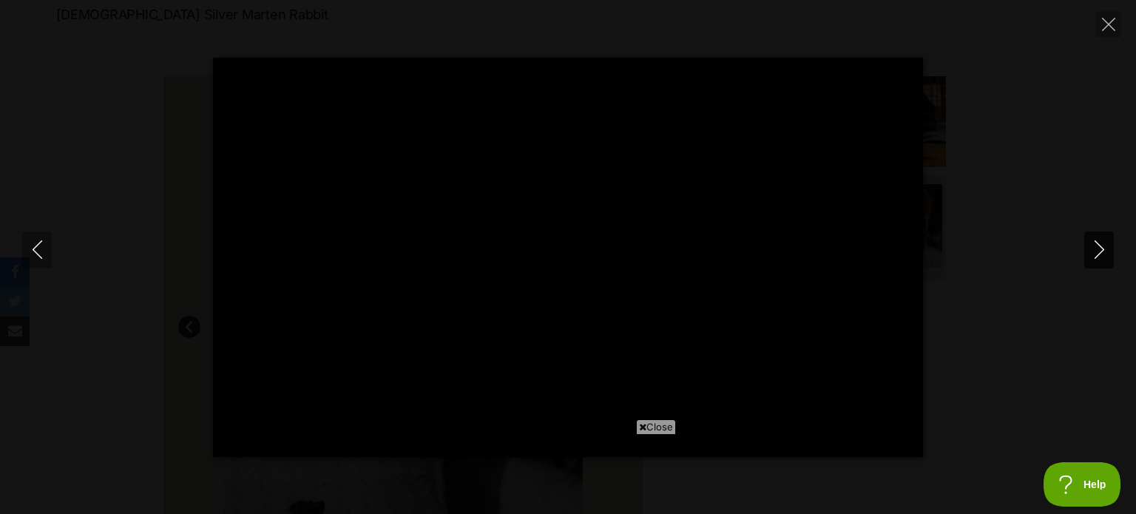
click at [1098, 246] on icon "Next" at bounding box center [1100, 249] width 18 height 18
type input "15.15"
click at [1098, 246] on icon "Next" at bounding box center [1100, 249] width 18 height 18
type input "32.35"
click at [1098, 246] on icon "Next" at bounding box center [1100, 249] width 18 height 18
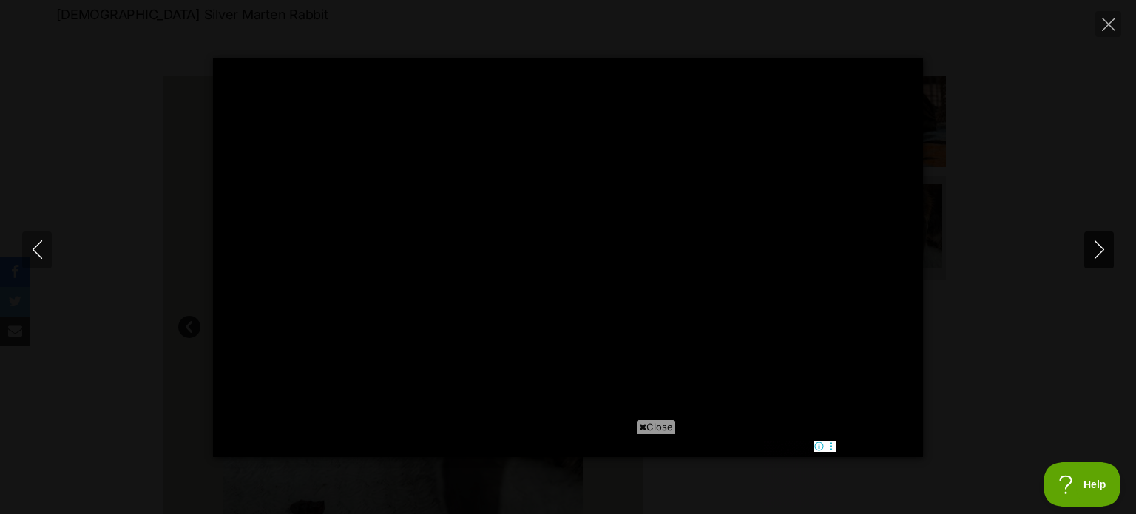
type input "11.26"
type input "100"
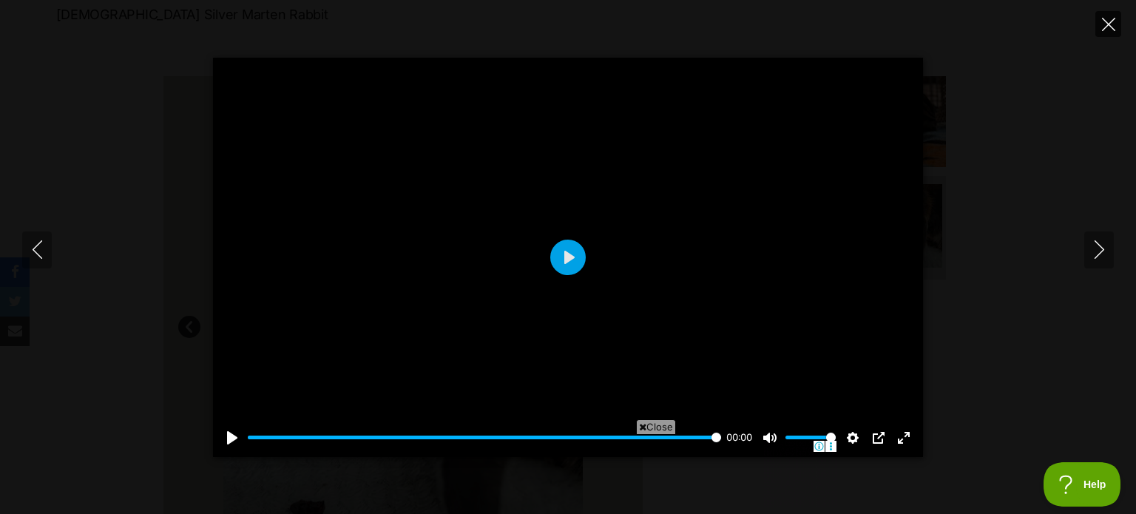
click at [1108, 20] on icon "Close" at bounding box center [1108, 24] width 13 height 13
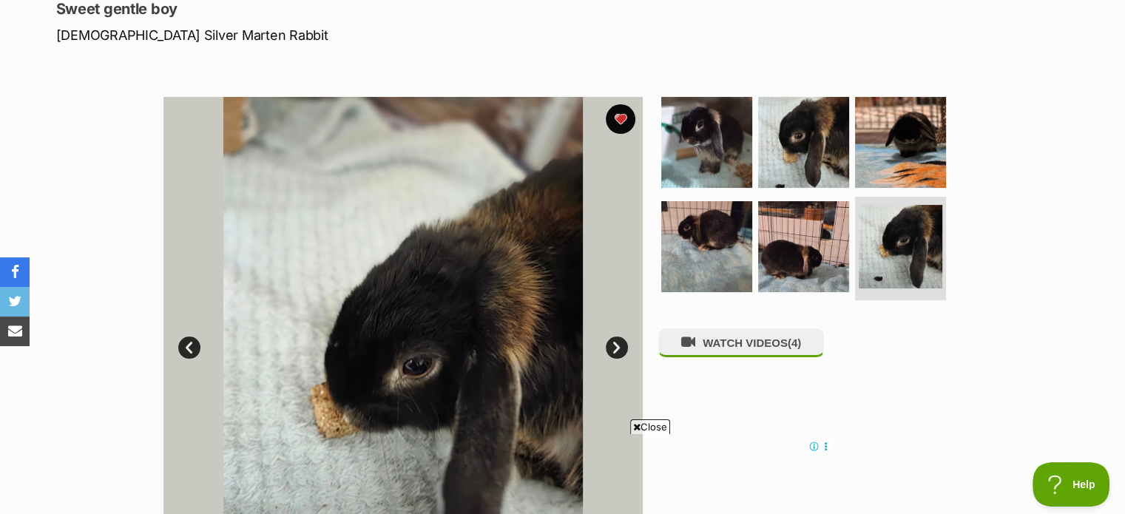
scroll to position [204, 0]
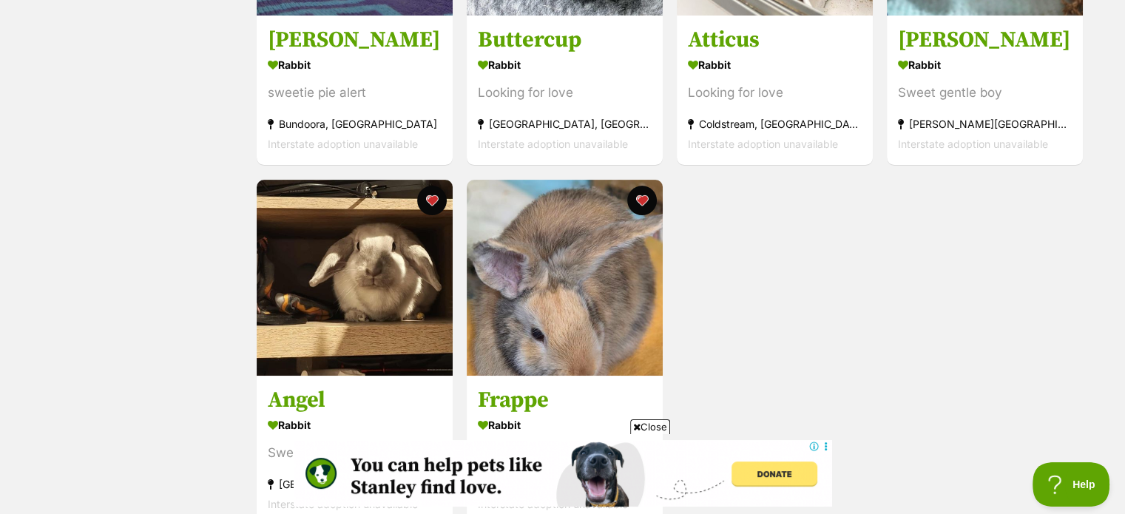
scroll to position [495, 0]
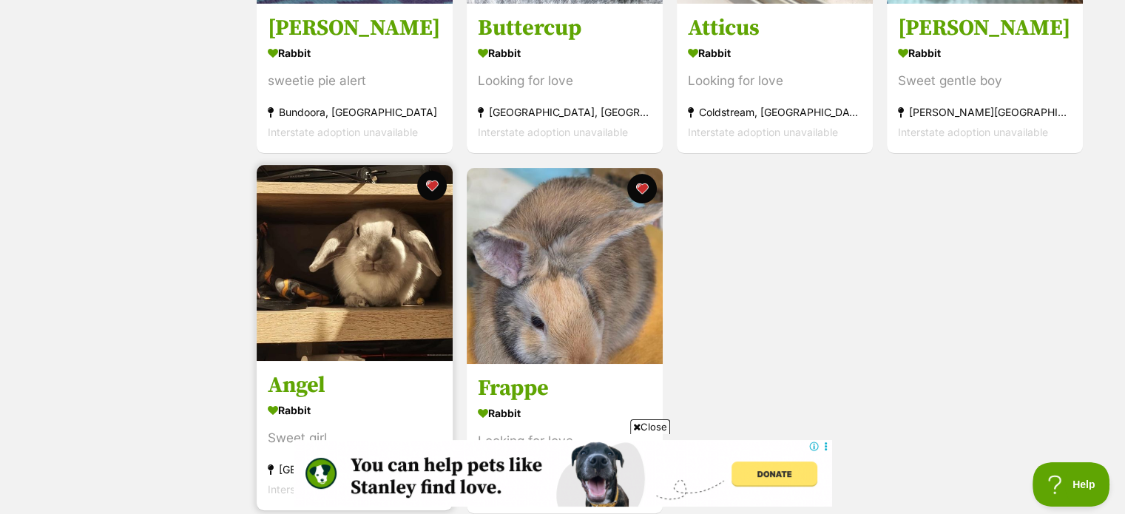
click at [382, 271] on img at bounding box center [355, 263] width 196 height 196
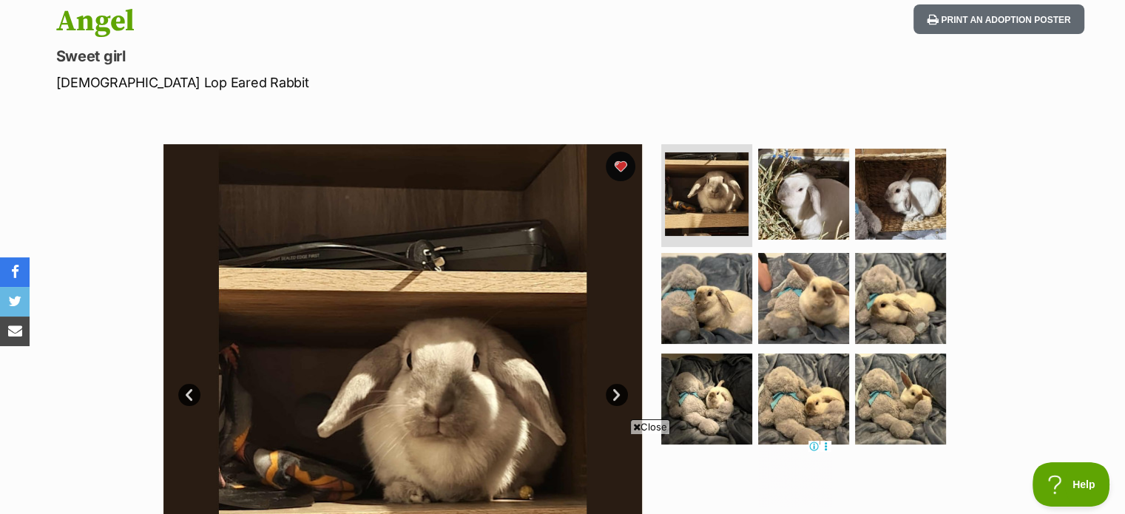
scroll to position [167, 0]
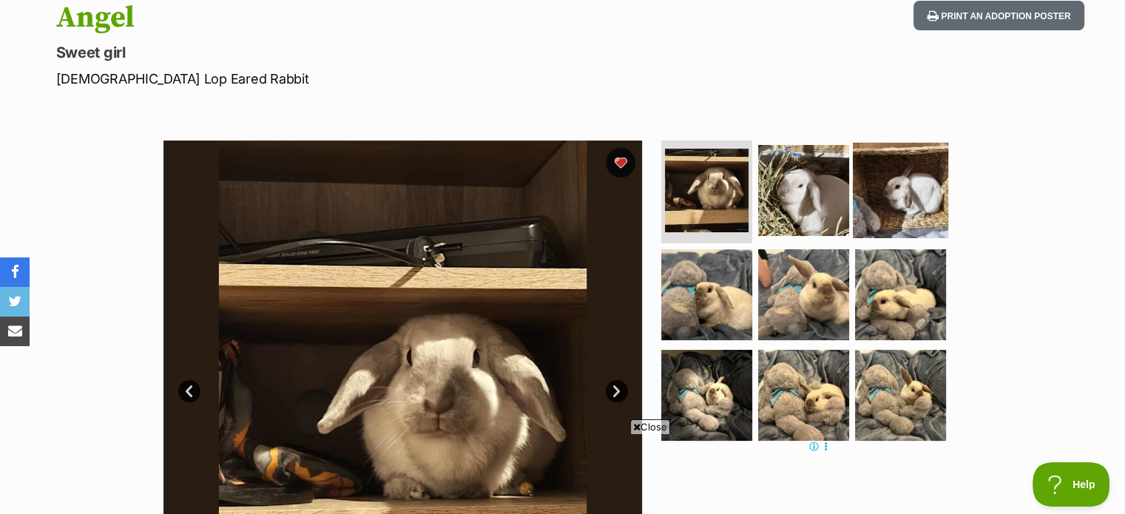
click at [922, 195] on img at bounding box center [900, 189] width 95 height 95
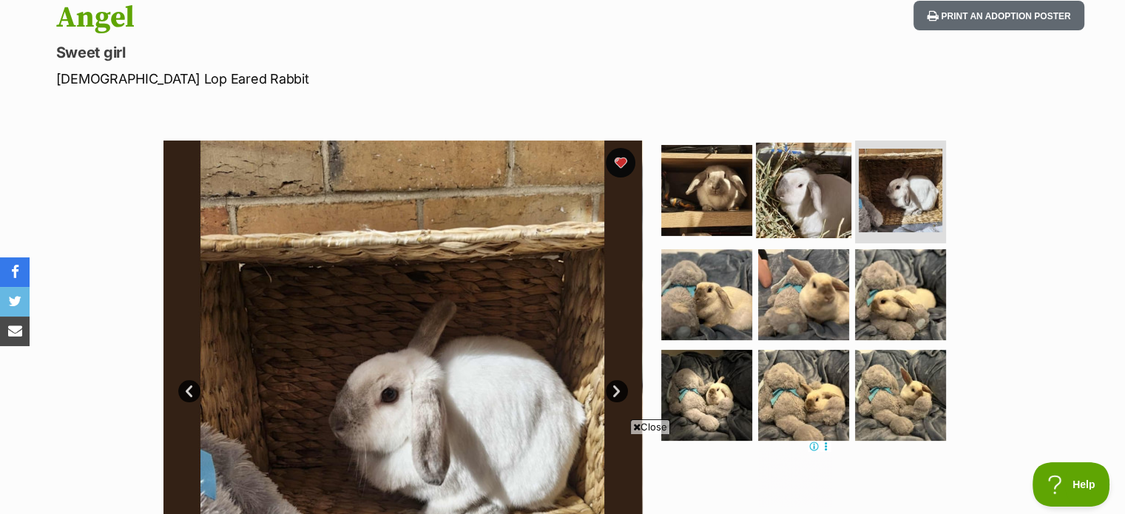
click at [814, 192] on img at bounding box center [803, 189] width 95 height 95
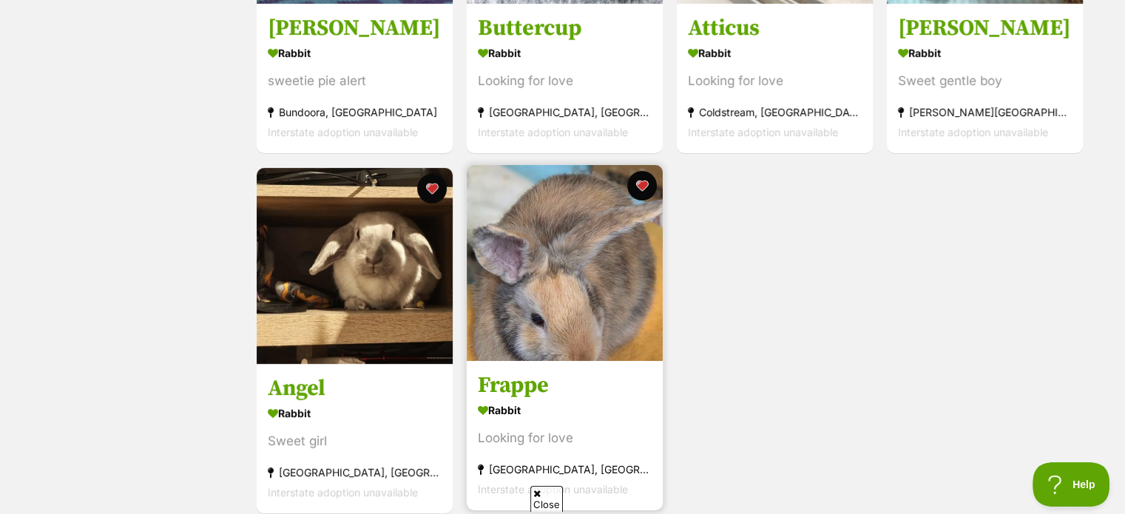
click at [571, 279] on img at bounding box center [565, 263] width 196 height 196
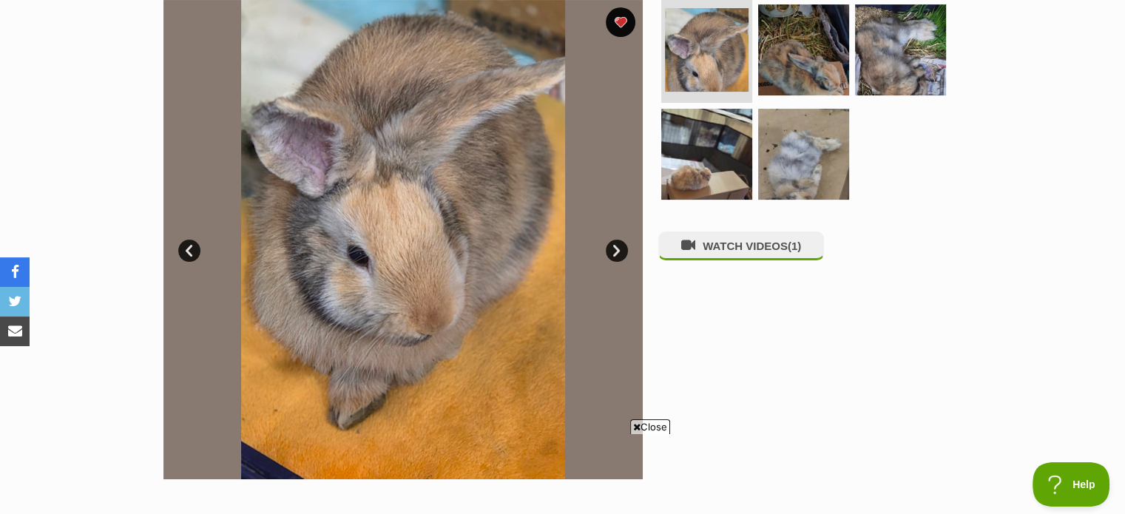
scroll to position [228, 0]
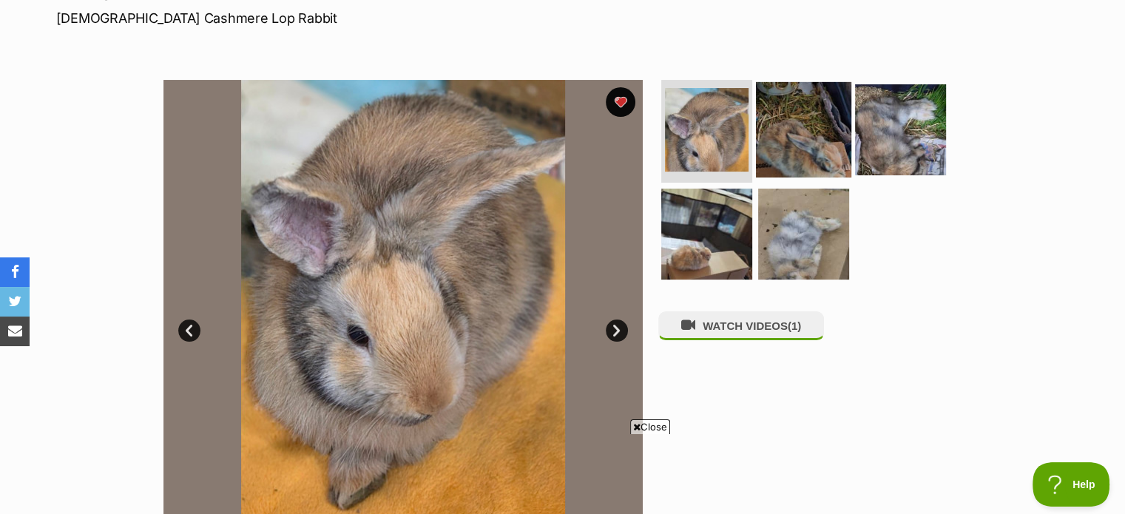
click at [815, 144] on img at bounding box center [803, 128] width 95 height 95
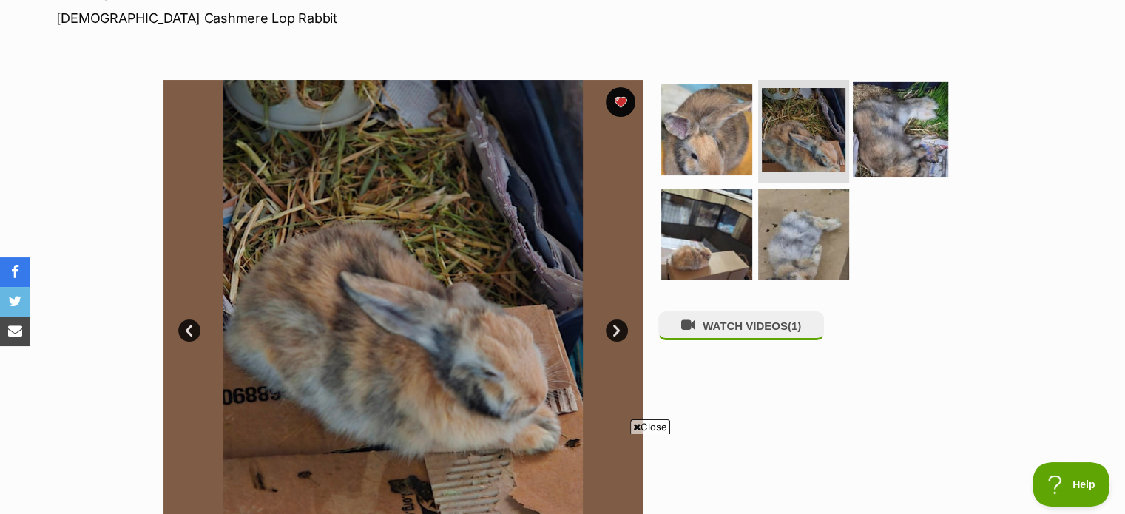
click at [892, 138] on img at bounding box center [900, 128] width 95 height 95
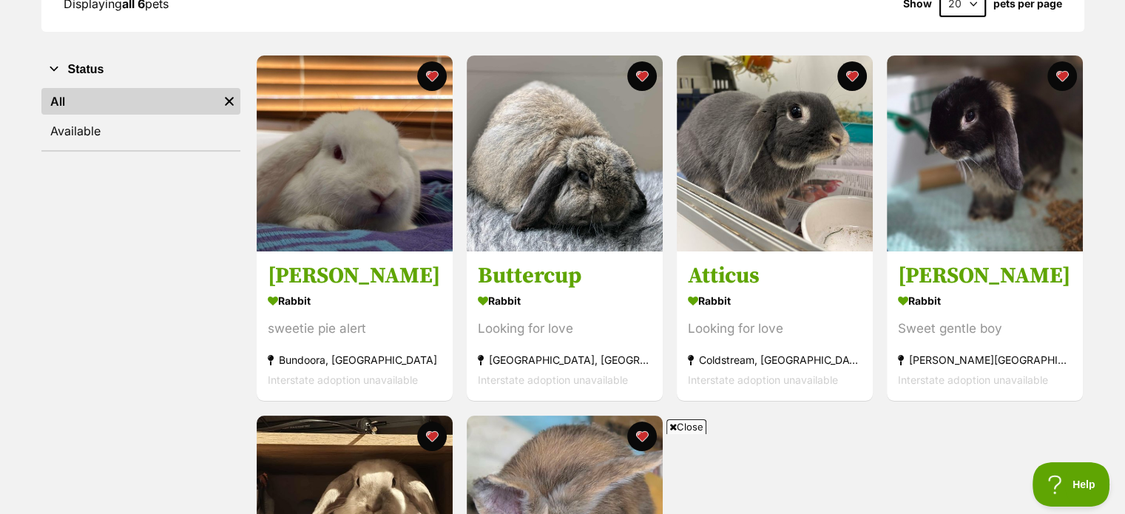
scroll to position [243, 0]
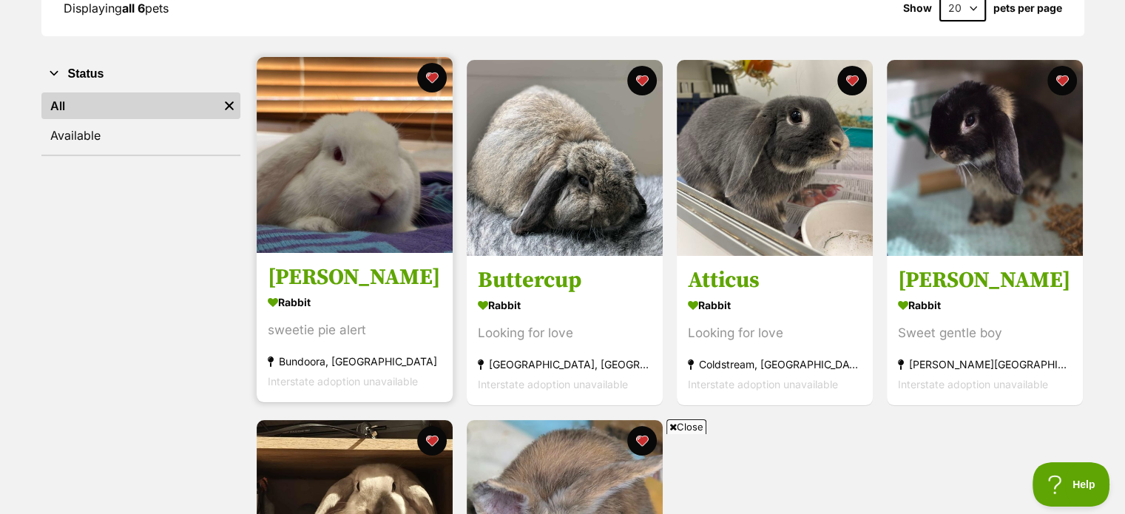
click at [352, 182] on img at bounding box center [355, 155] width 196 height 196
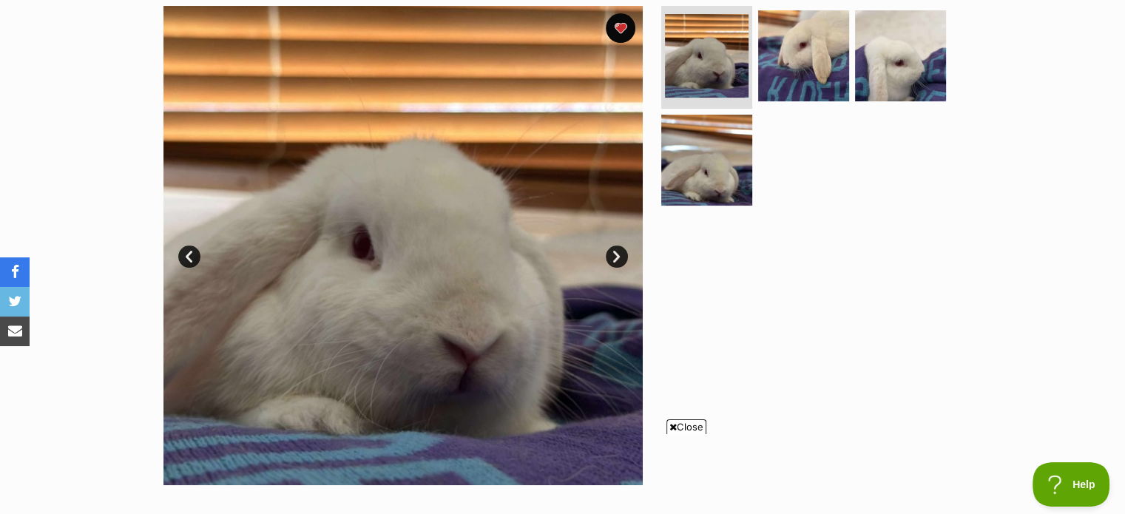
click at [613, 252] on link "Next" at bounding box center [617, 257] width 22 height 22
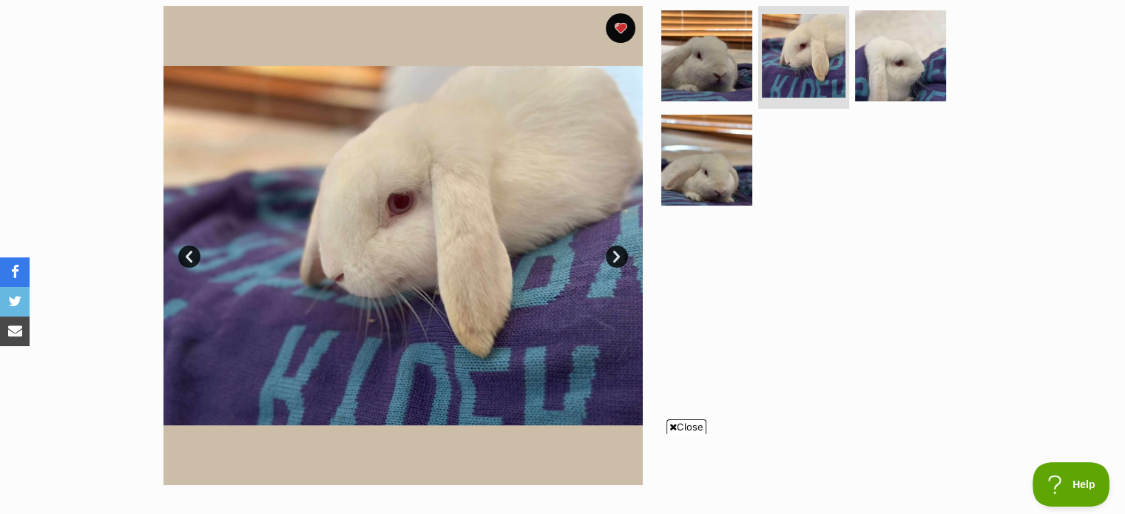
click at [613, 252] on link "Next" at bounding box center [617, 257] width 22 height 22
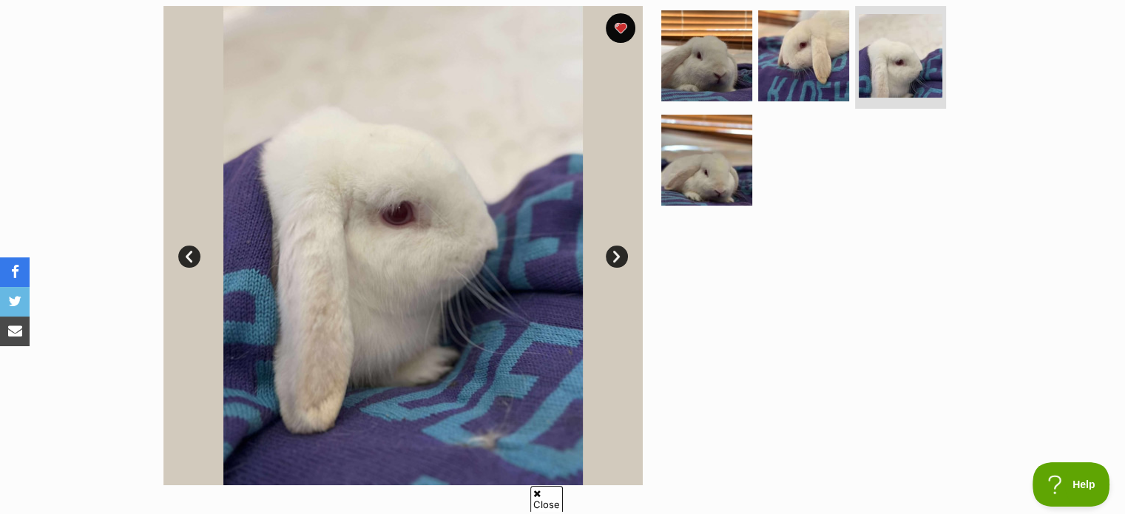
click at [613, 252] on link "Next" at bounding box center [617, 257] width 22 height 22
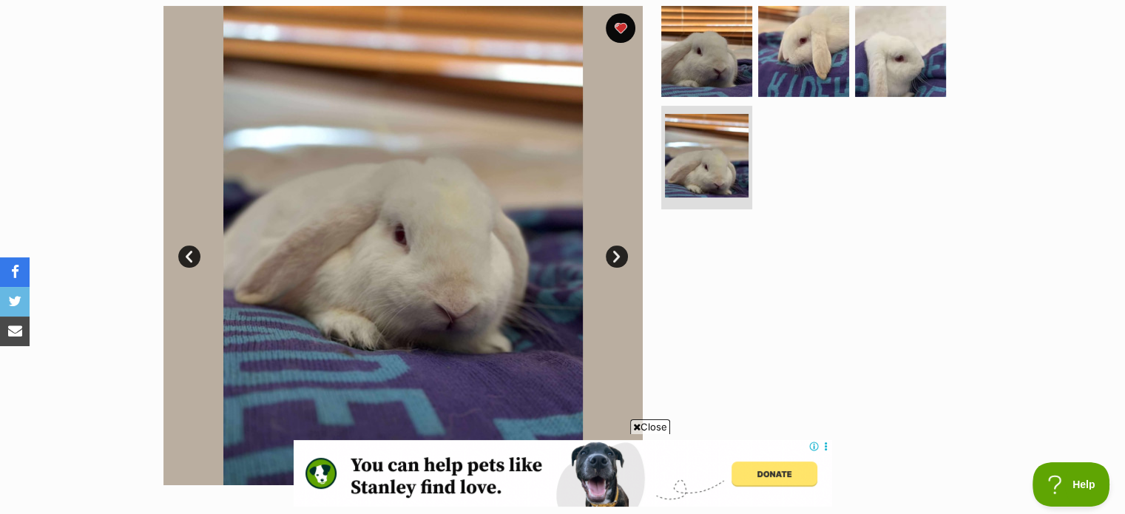
click at [189, 252] on link "Prev" at bounding box center [189, 257] width 22 height 22
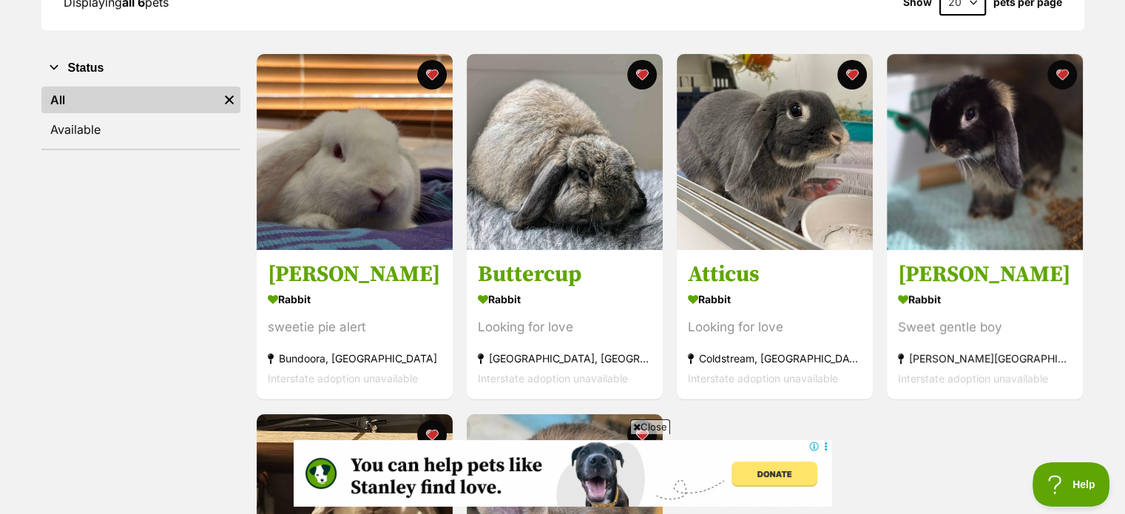
scroll to position [237, 0]
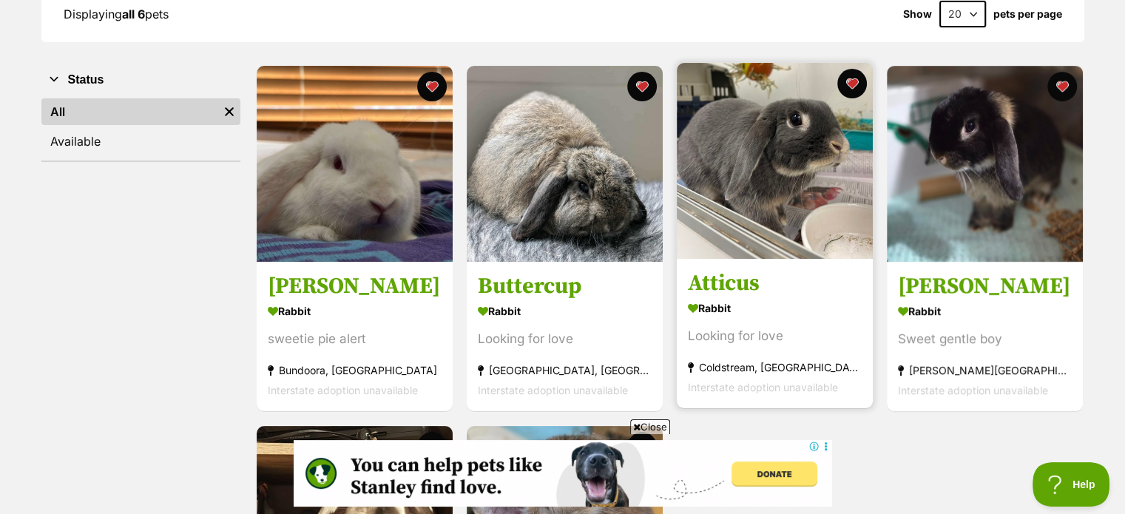
click at [790, 192] on img at bounding box center [775, 161] width 196 height 196
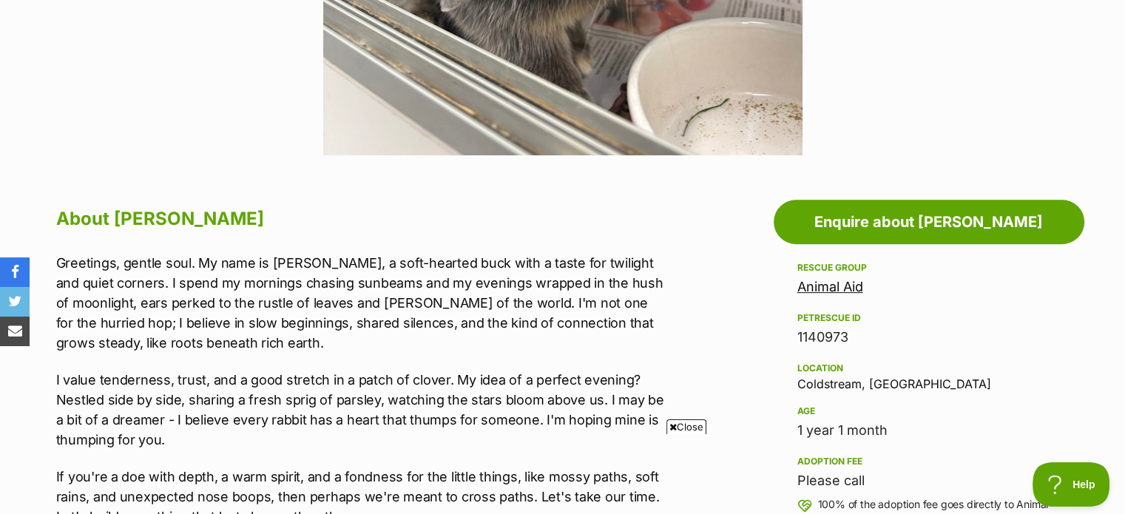
scroll to position [642, 0]
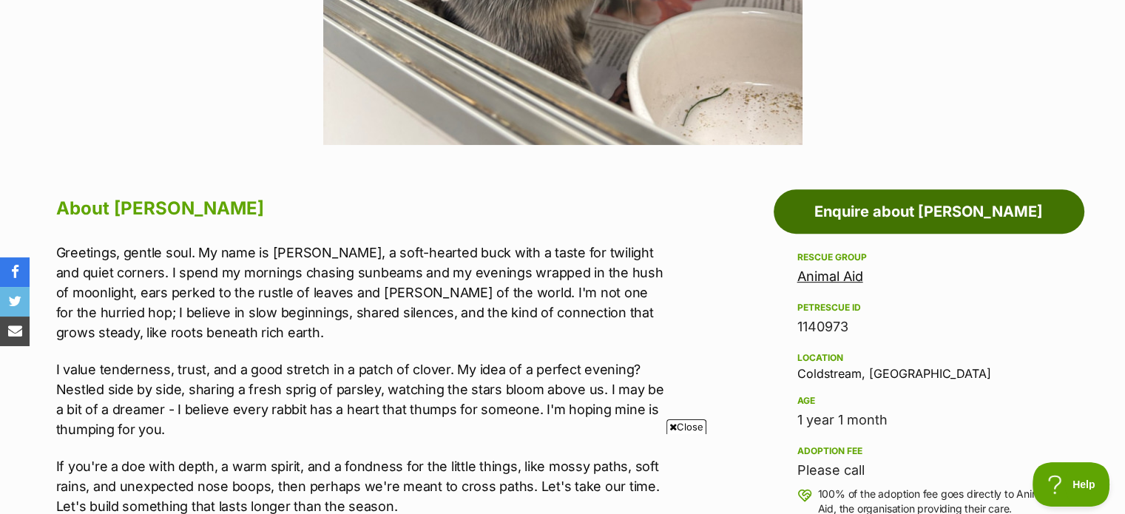
click at [971, 209] on link "Enquire about Atticus" at bounding box center [929, 211] width 311 height 44
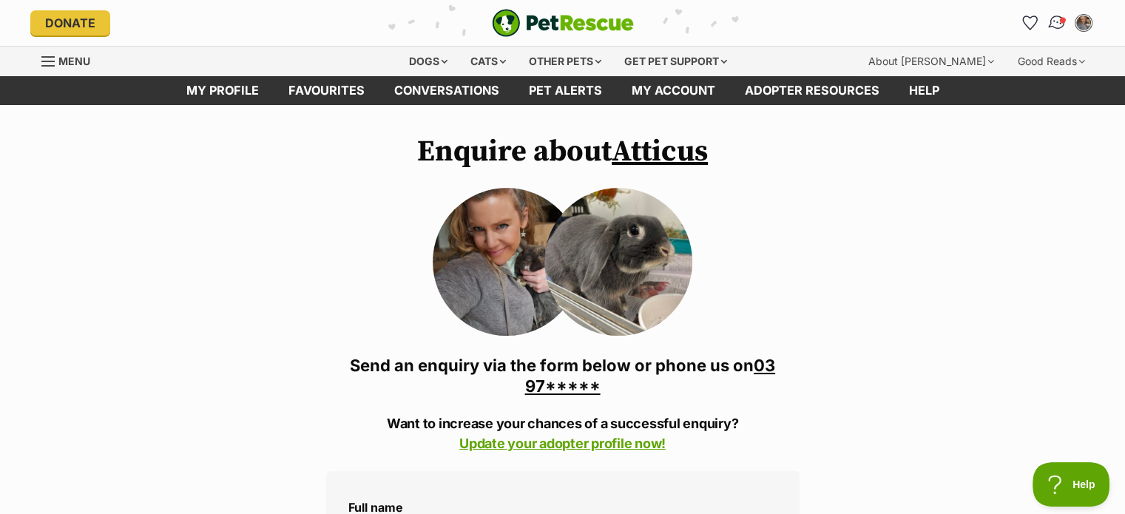
click at [1051, 19] on img "Conversations" at bounding box center [1057, 22] width 20 height 19
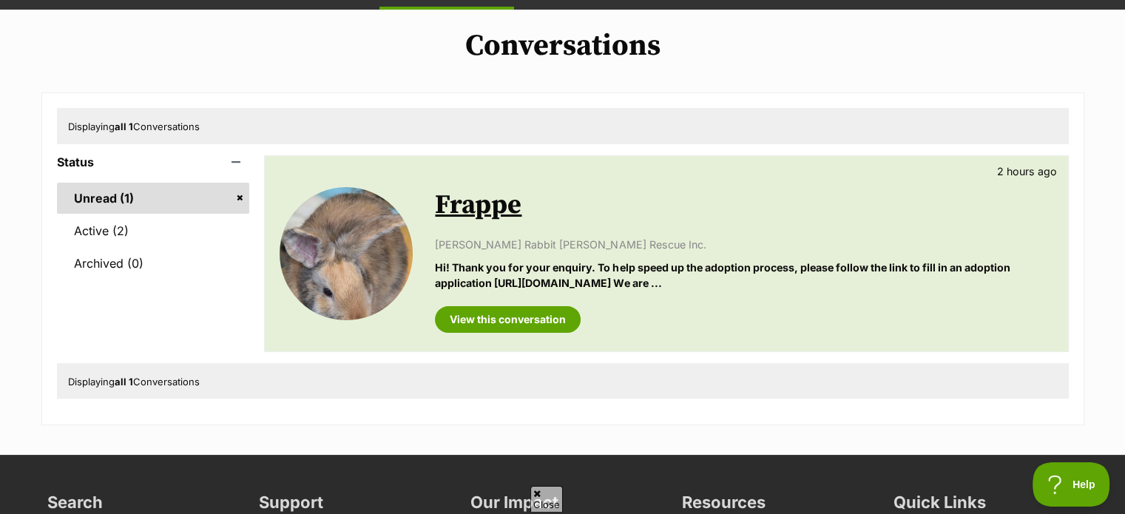
scroll to position [129, 0]
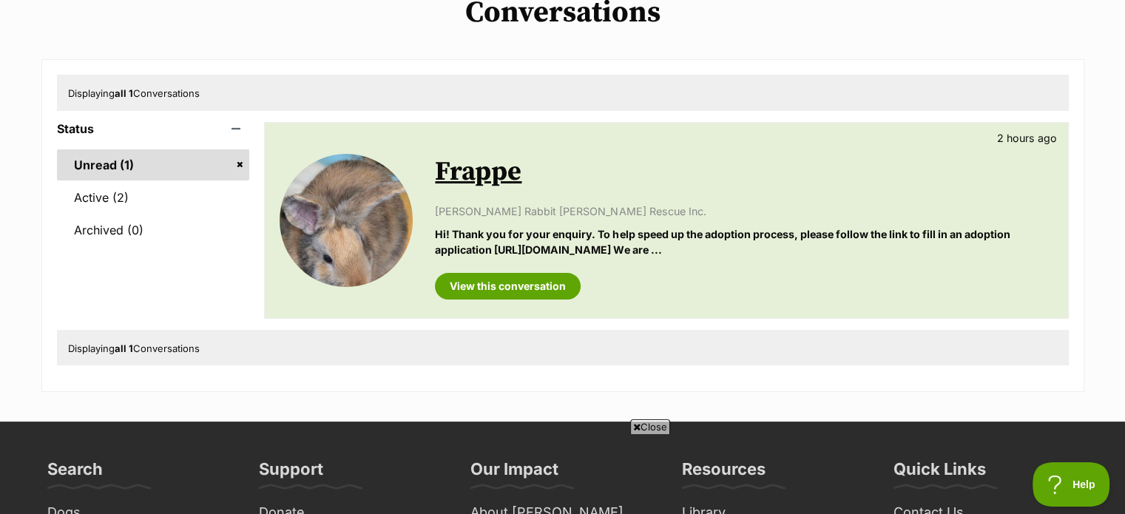
click at [459, 178] on link "Frappe" at bounding box center [478, 171] width 87 height 33
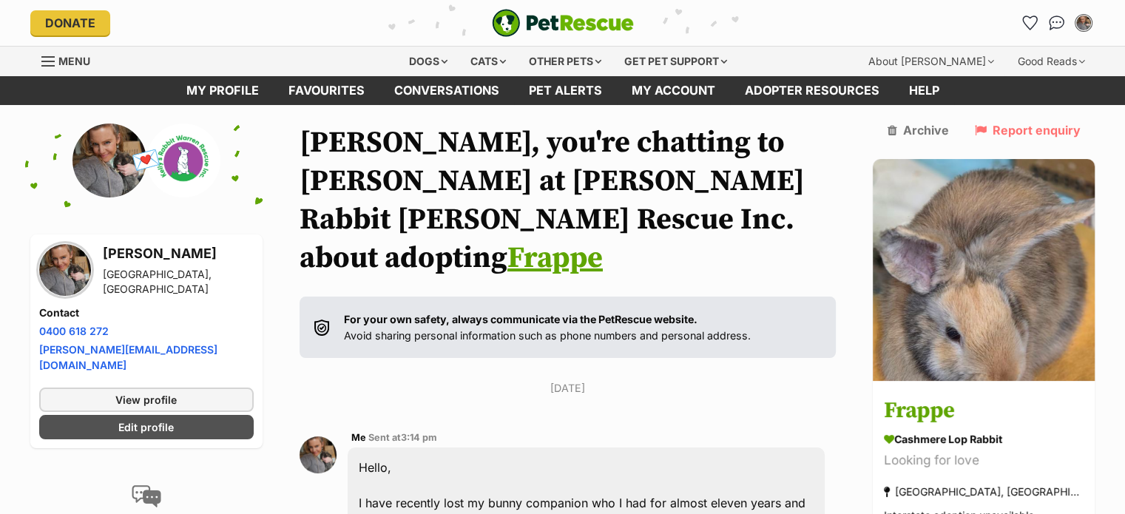
click at [59, 256] on img at bounding box center [65, 270] width 52 height 52
click at [104, 146] on img at bounding box center [110, 161] width 74 height 74
click at [48, 62] on span "Menu" at bounding box center [47, 61] width 13 height 1
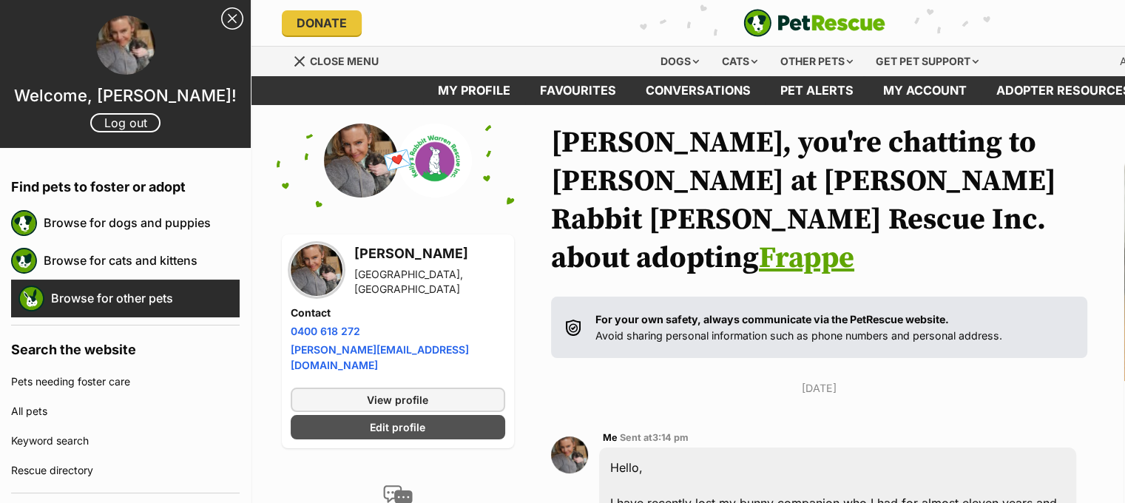
click at [139, 299] on link "Browse for other pets" at bounding box center [145, 298] width 189 height 31
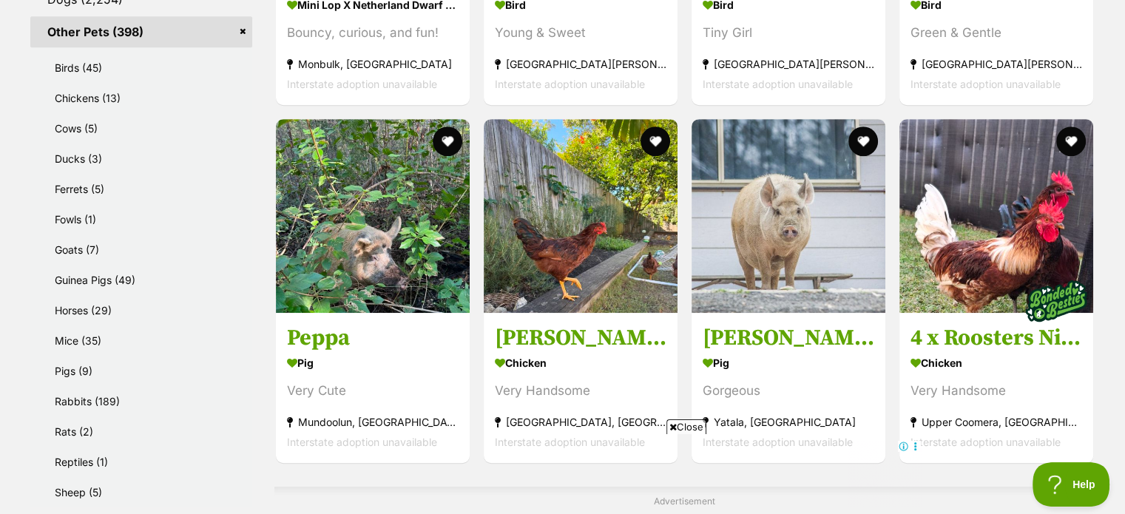
scroll to position [789, 0]
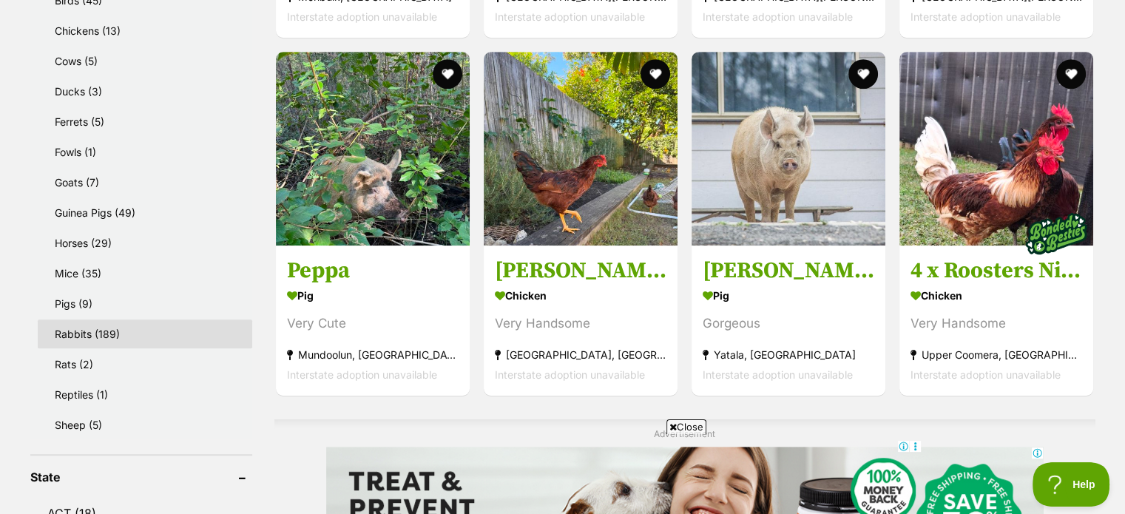
click at [117, 326] on link "Rabbits (189)" at bounding box center [145, 334] width 215 height 29
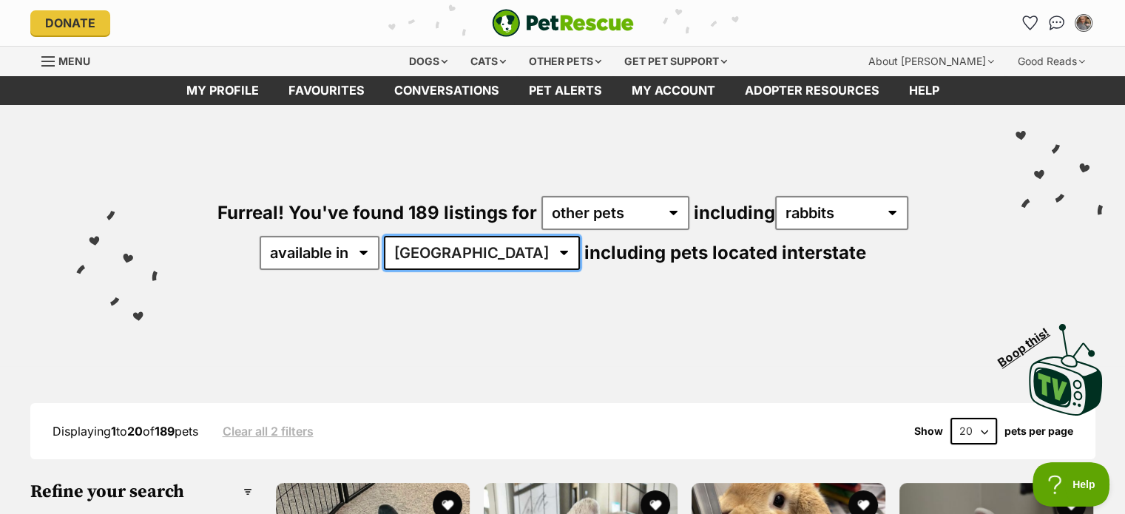
click at [511, 266] on select "Australia ACT NSW NT SA TAS VIC WA" at bounding box center [482, 253] width 196 height 34
select select "NSW"
click at [431, 236] on select "Australia ACT NSW NT SA TAS VIC WA" at bounding box center [482, 253] width 196 height 34
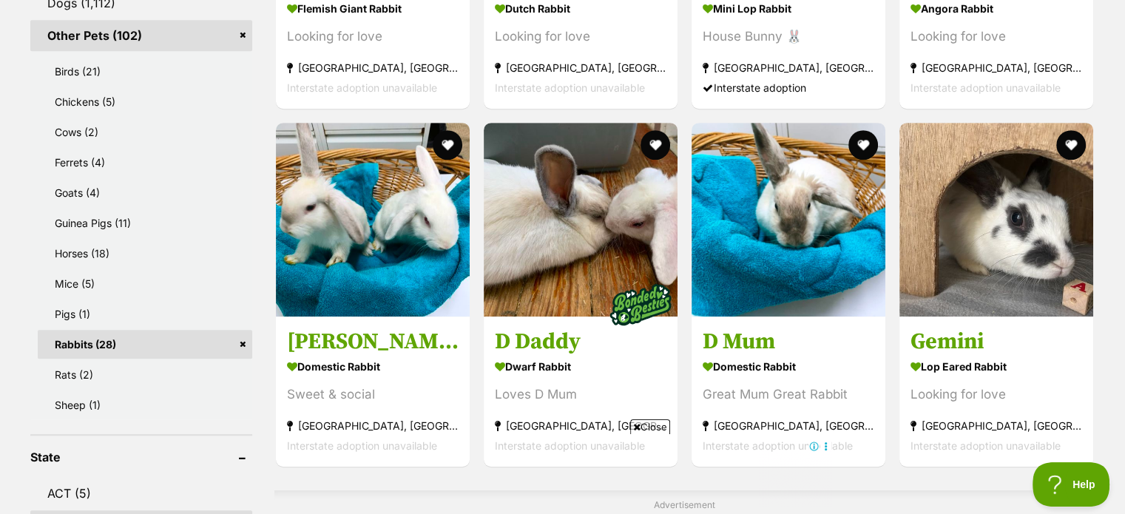
scroll to position [748, 0]
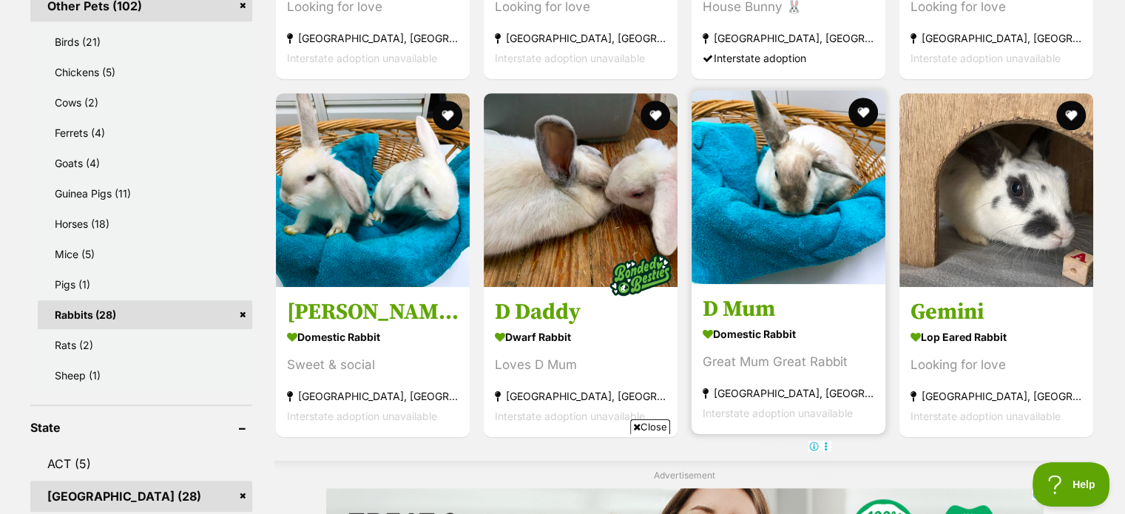
click at [809, 200] on img at bounding box center [789, 187] width 194 height 194
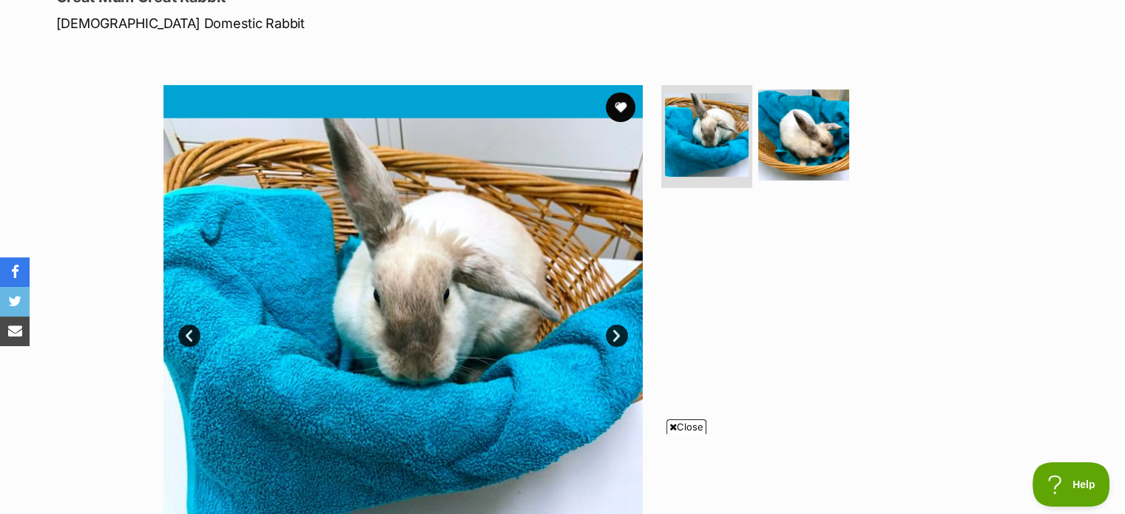
scroll to position [196, 0]
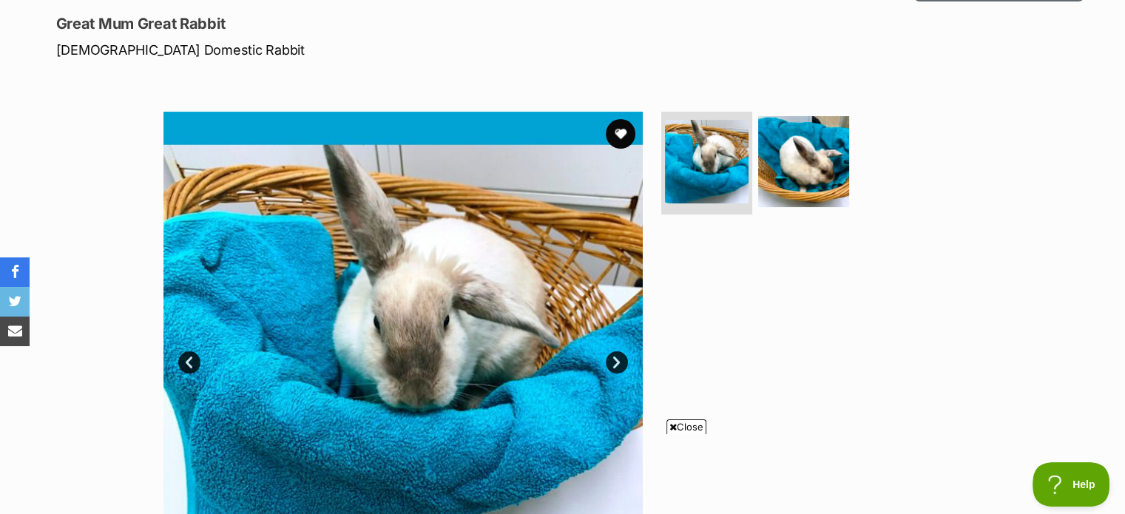
drag, startPoint x: 1130, startPoint y: 76, endPoint x: 1130, endPoint y: 130, distance: 54.0
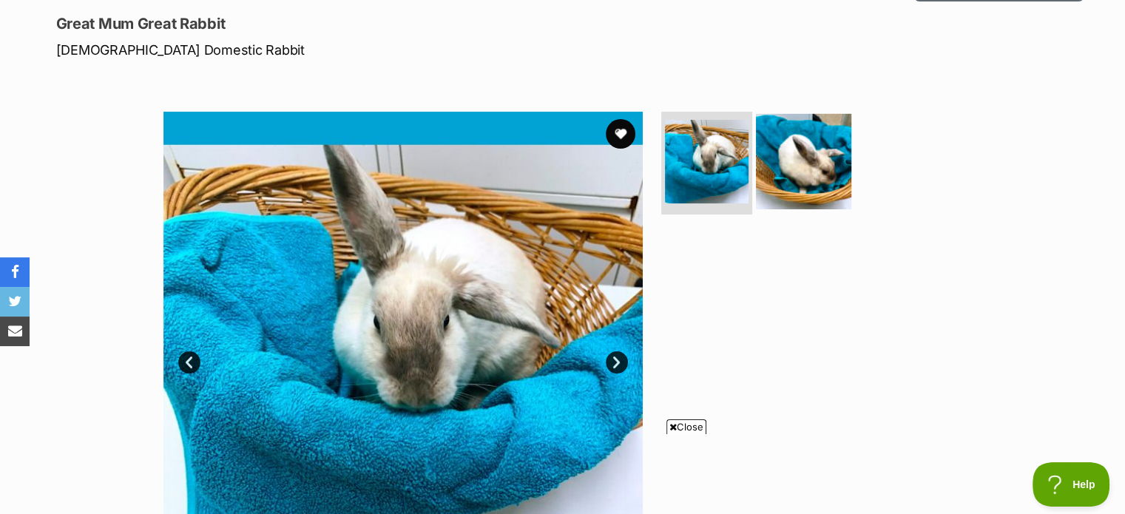
click at [812, 174] on img at bounding box center [803, 160] width 95 height 95
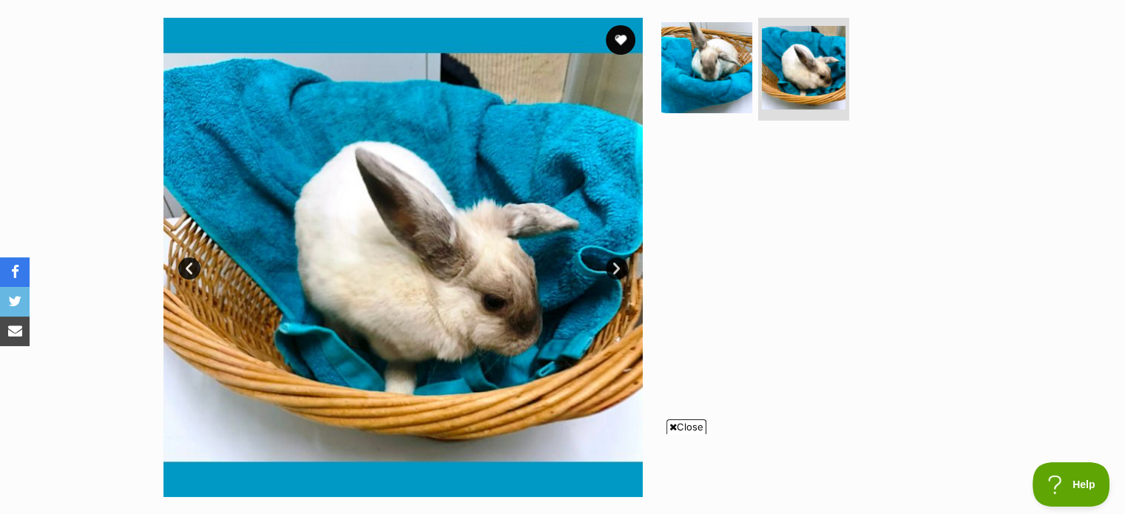
scroll to position [309, 0]
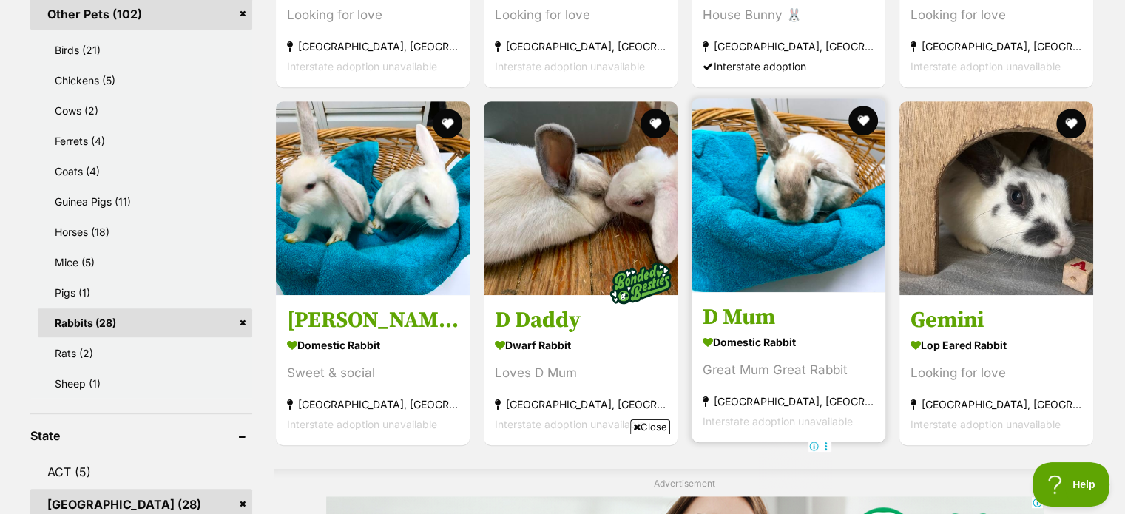
click at [854, 313] on h3 "D Mum" at bounding box center [789, 317] width 172 height 28
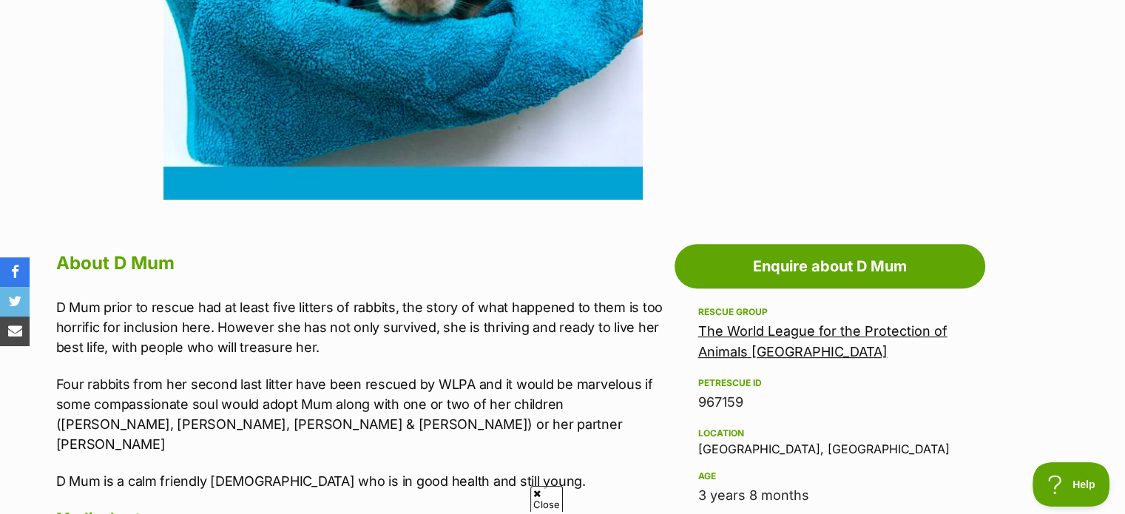
scroll to position [584, 0]
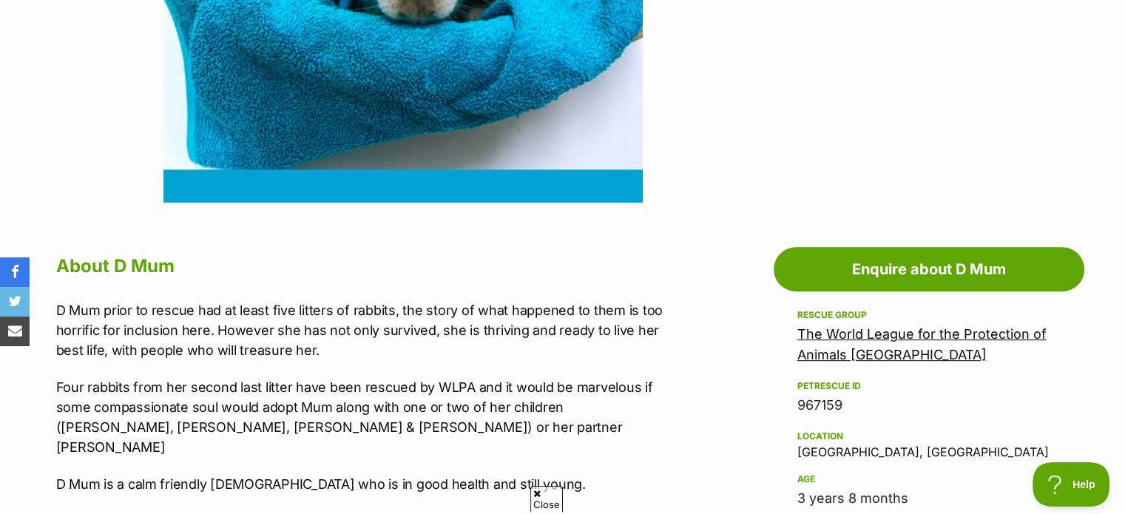
scroll to position [0, 0]
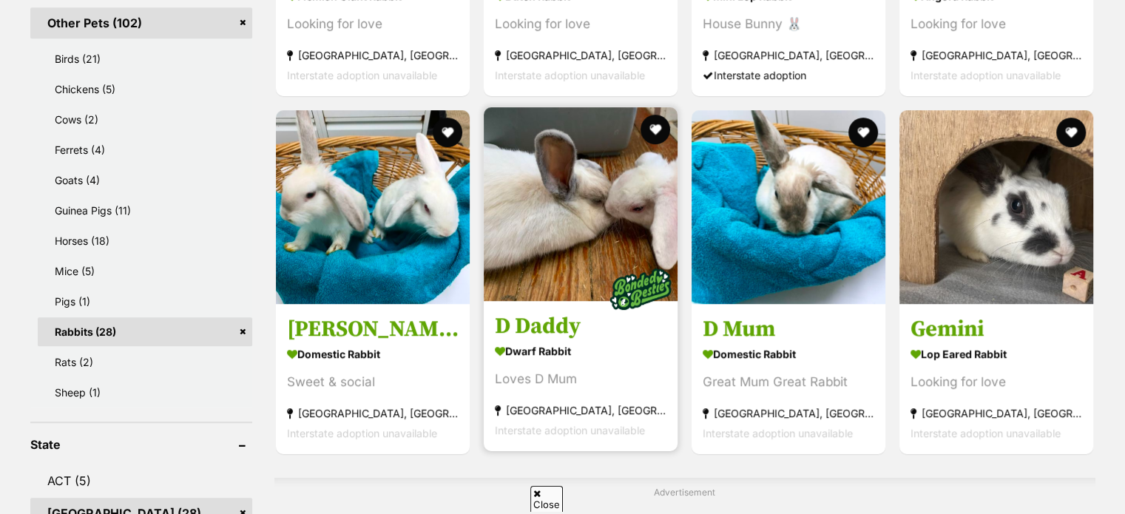
click at [600, 255] on img at bounding box center [581, 204] width 194 height 194
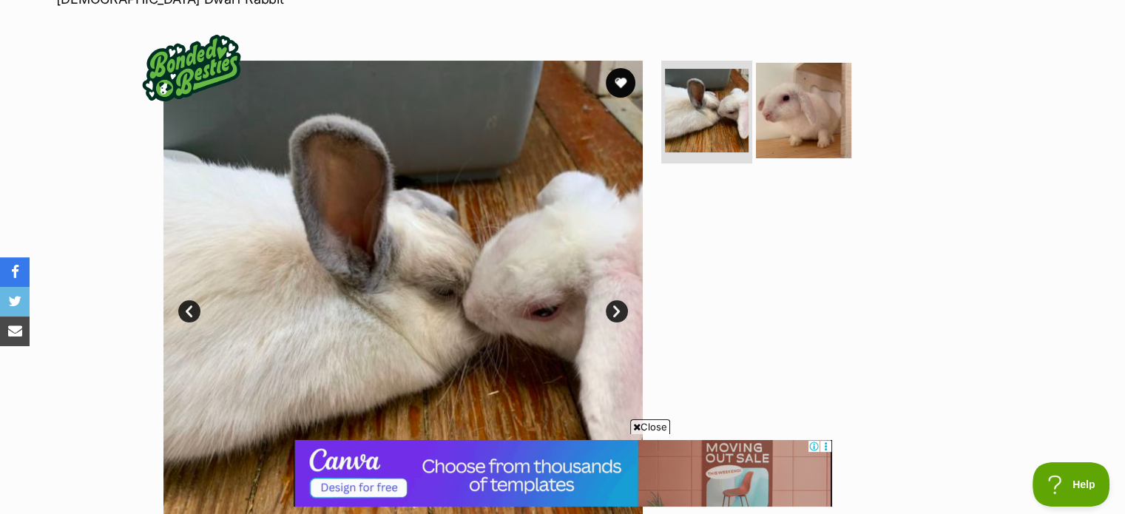
click at [825, 111] on img at bounding box center [803, 109] width 95 height 95
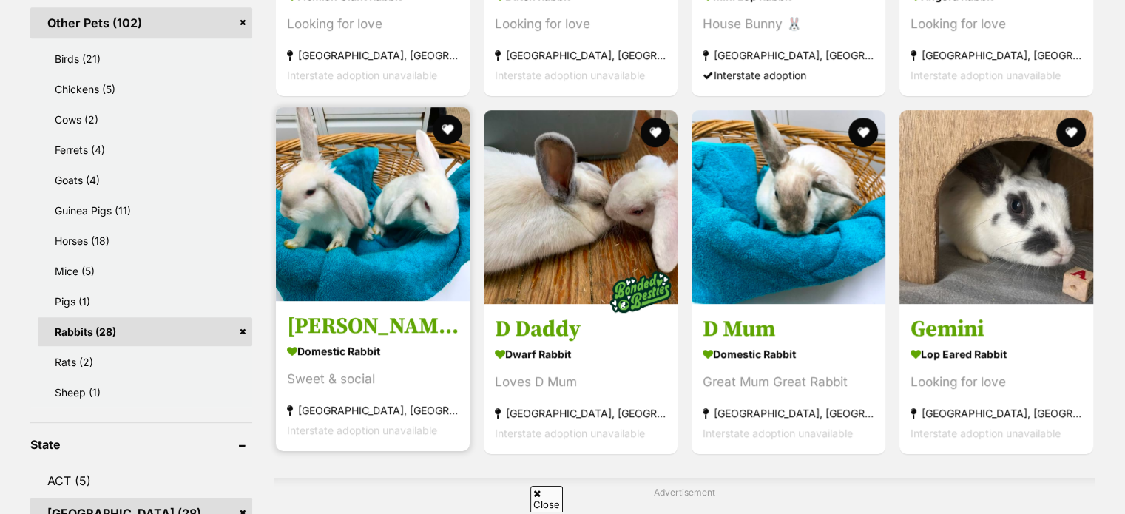
click at [434, 172] on img at bounding box center [373, 204] width 194 height 194
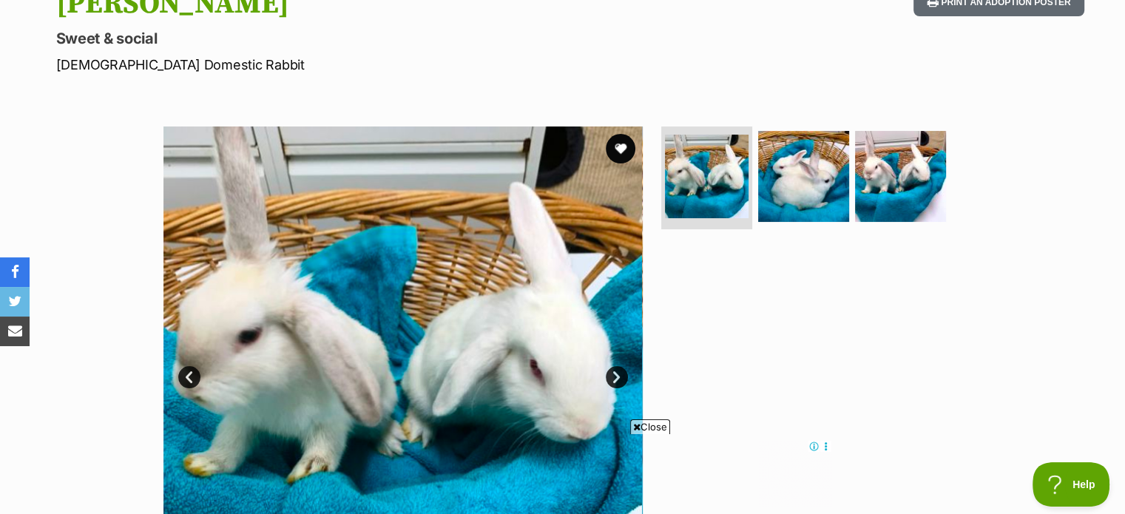
scroll to position [178, 0]
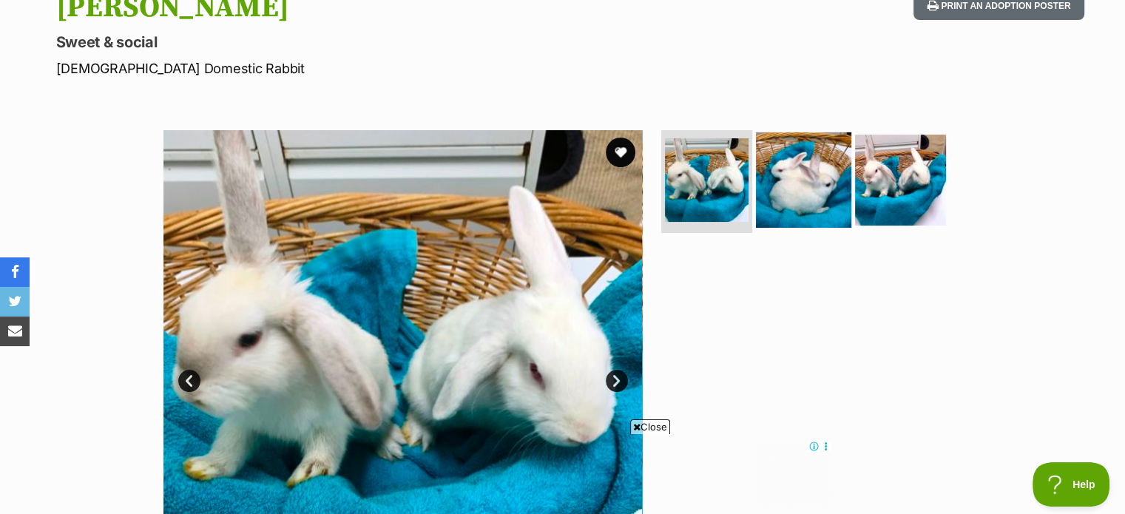
click at [813, 179] on img at bounding box center [803, 179] width 95 height 95
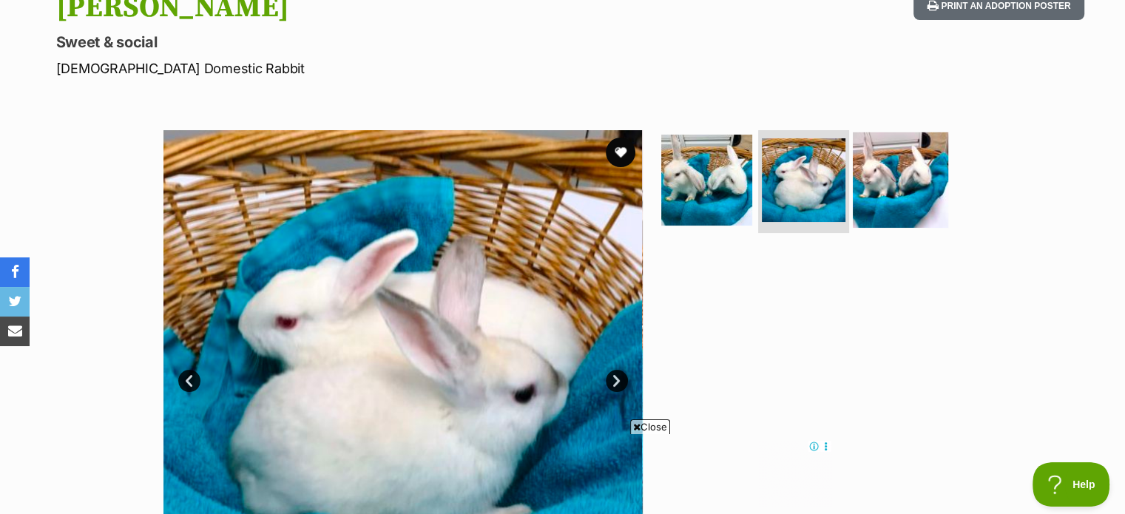
click at [914, 173] on img at bounding box center [900, 179] width 95 height 95
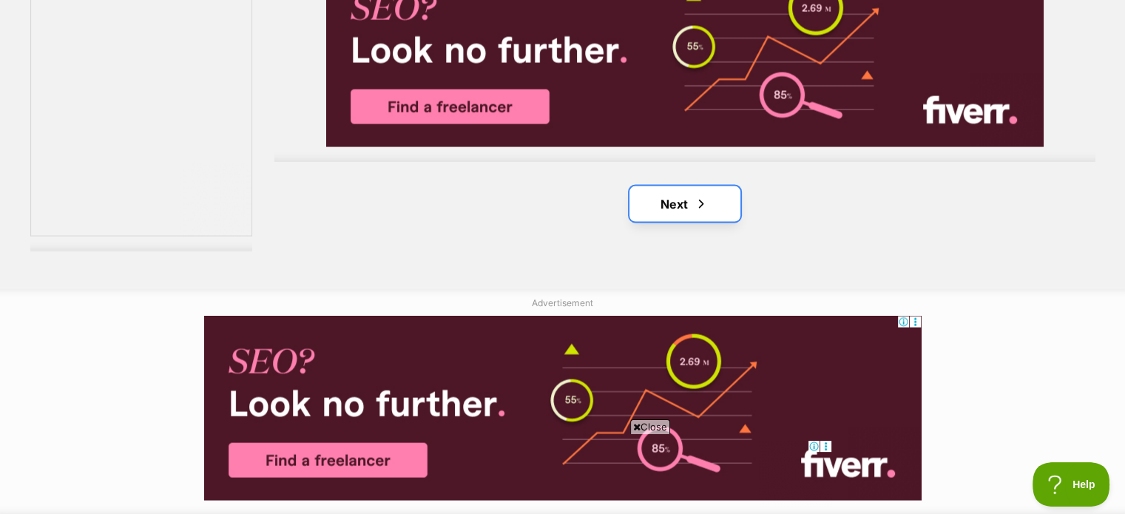
click at [696, 199] on span "Next page" at bounding box center [701, 204] width 15 height 18
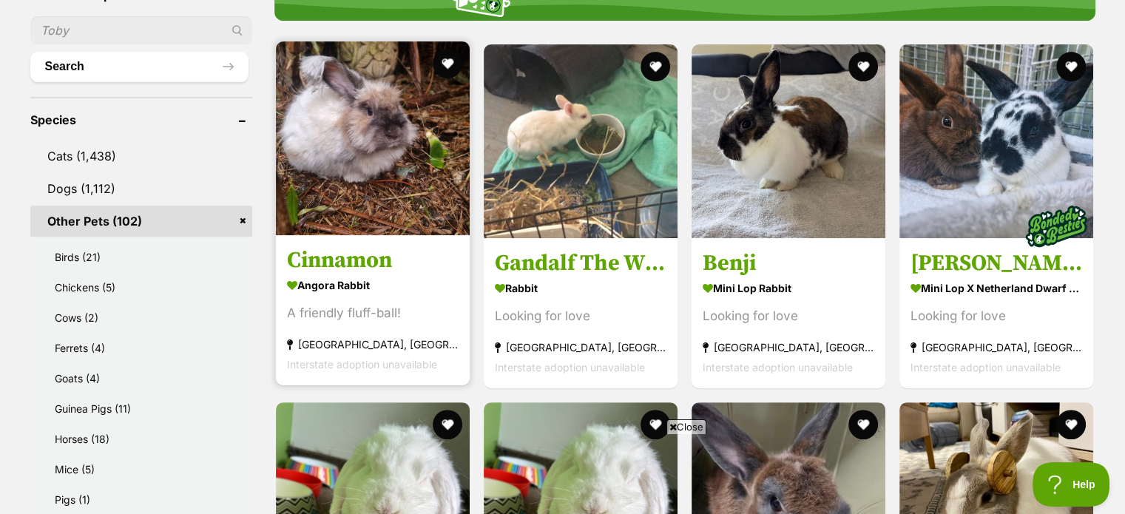
click at [396, 141] on img at bounding box center [373, 138] width 194 height 194
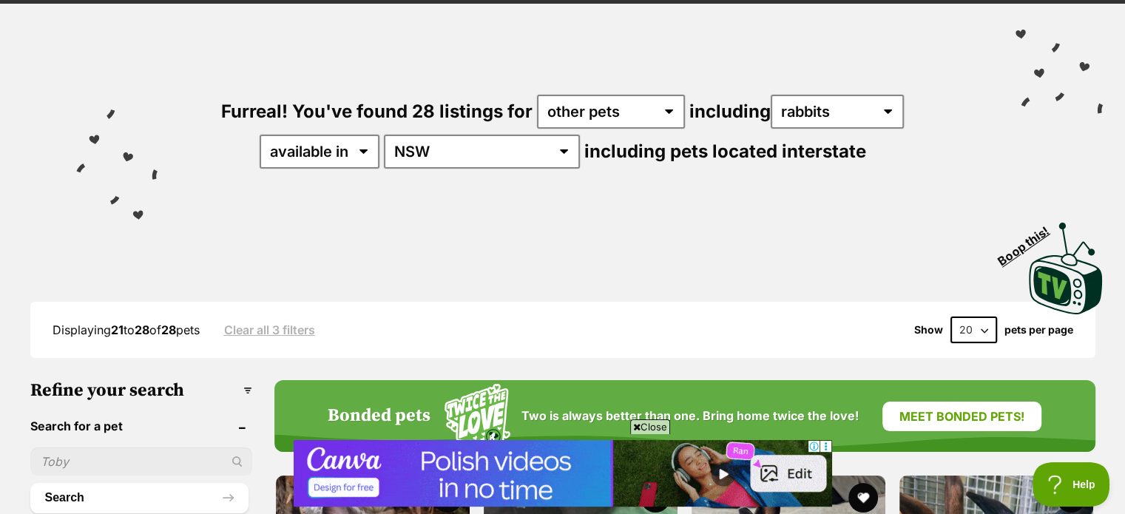
scroll to position [96, 0]
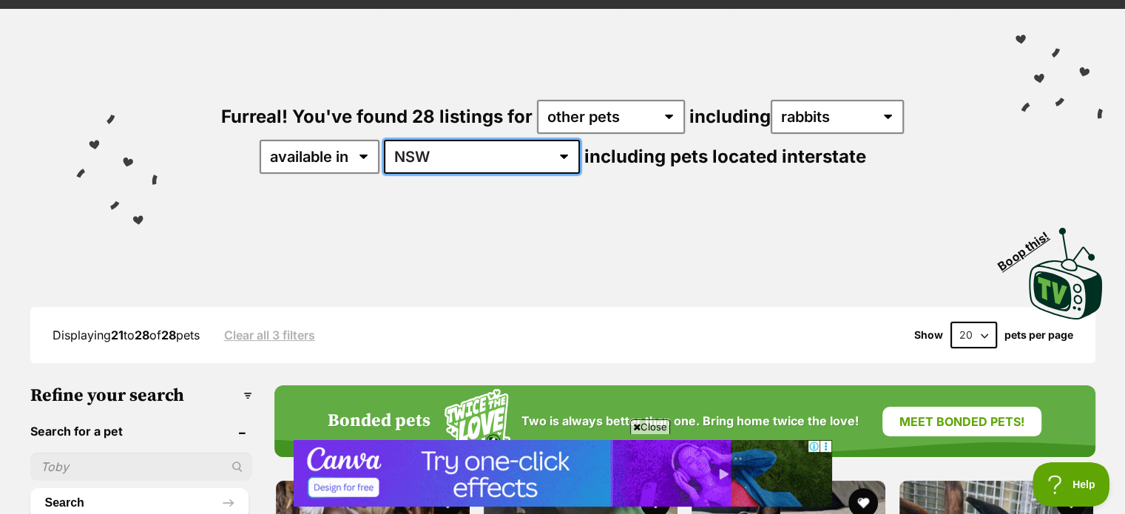
click at [500, 168] on select "[GEOGRAPHIC_DATA] [GEOGRAPHIC_DATA] [GEOGRAPHIC_DATA] [GEOGRAPHIC_DATA] SA [GEO…" at bounding box center [482, 157] width 196 height 34
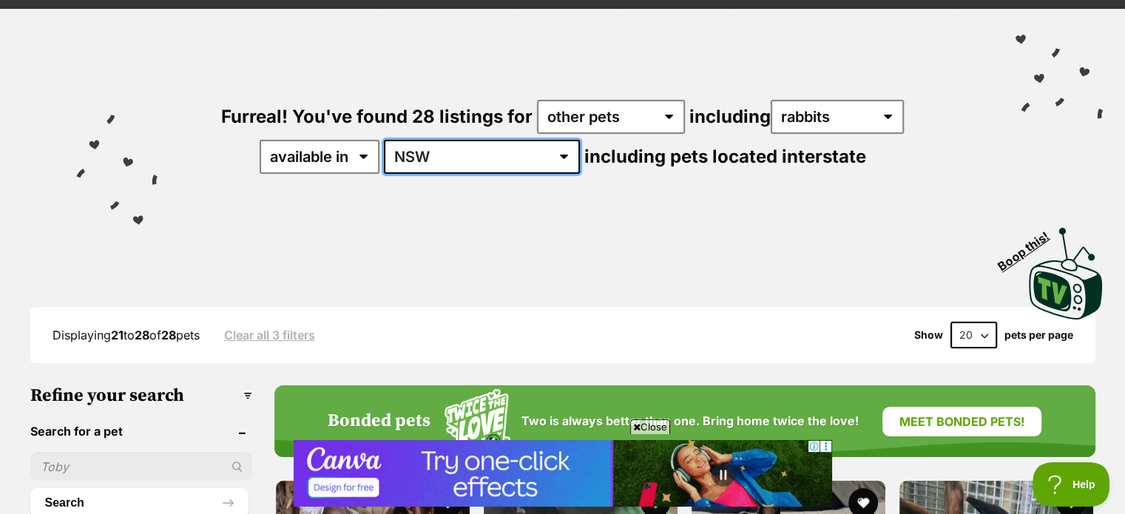
select select "TAS"
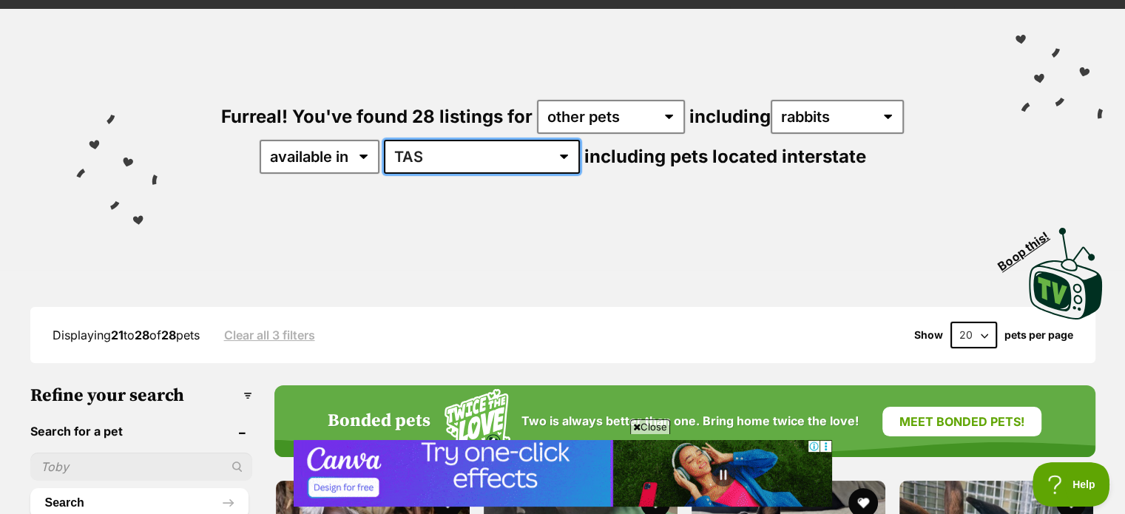
click at [431, 140] on select "[GEOGRAPHIC_DATA] [GEOGRAPHIC_DATA] [GEOGRAPHIC_DATA] [GEOGRAPHIC_DATA] SA [GEO…" at bounding box center [482, 157] width 196 height 34
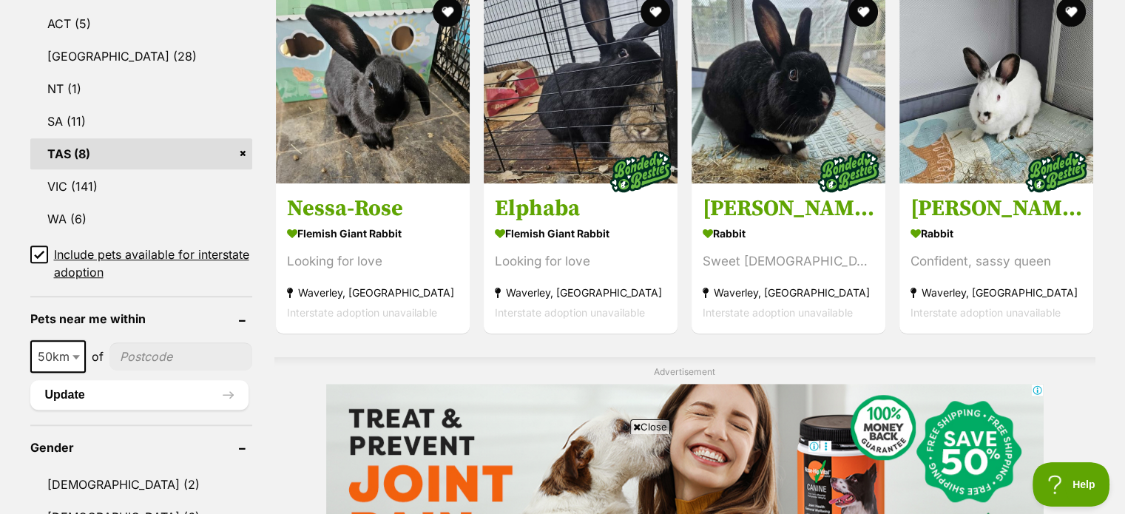
scroll to position [950, 0]
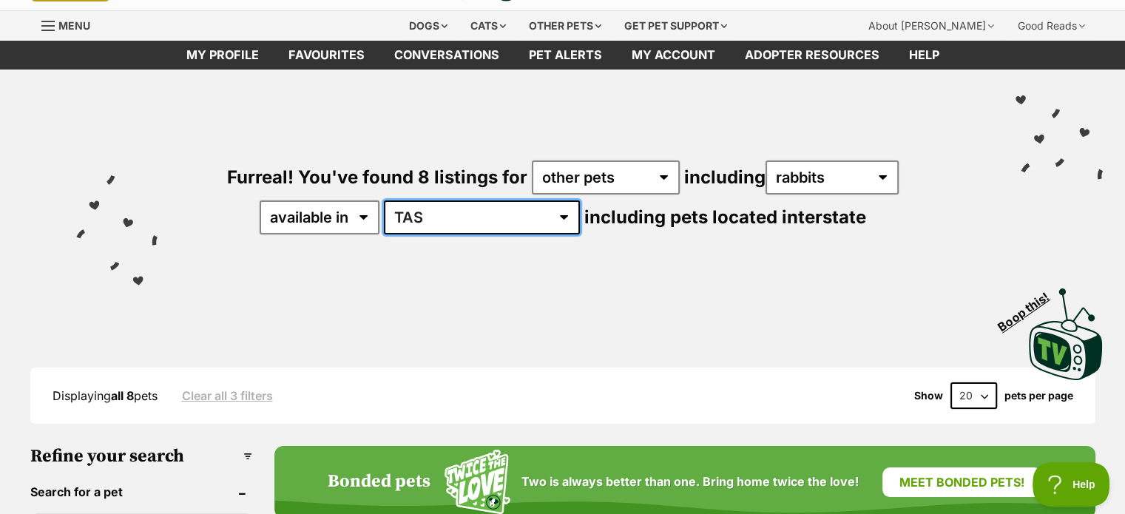
click at [513, 218] on select "[GEOGRAPHIC_DATA] [GEOGRAPHIC_DATA] [GEOGRAPHIC_DATA] [GEOGRAPHIC_DATA] SA [GEO…" at bounding box center [482, 217] width 196 height 34
select select "SA"
click at [431, 200] on select "[GEOGRAPHIC_DATA] [GEOGRAPHIC_DATA] [GEOGRAPHIC_DATA] [GEOGRAPHIC_DATA] SA [GEO…" at bounding box center [482, 217] width 196 height 34
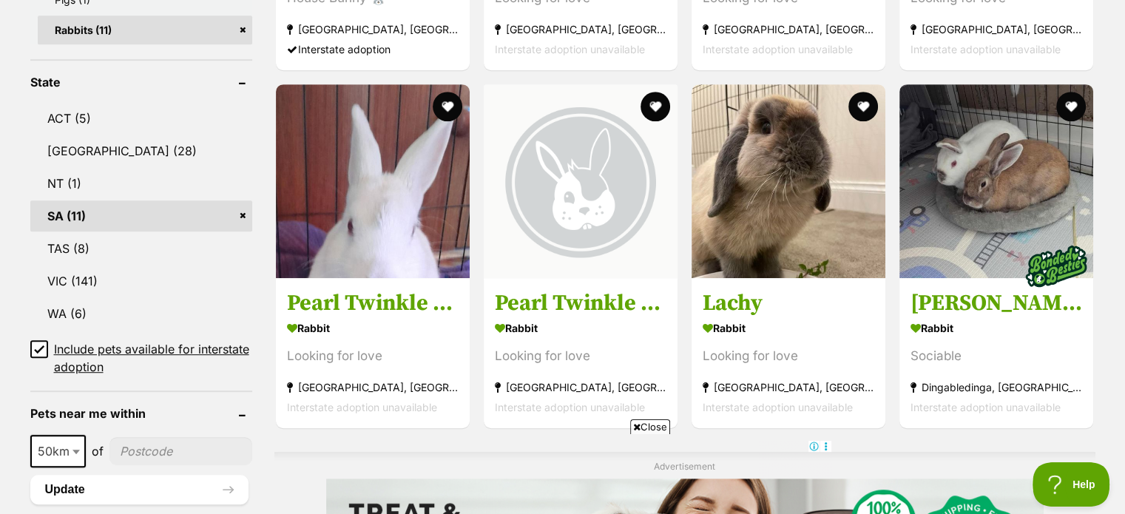
scroll to position [832, 0]
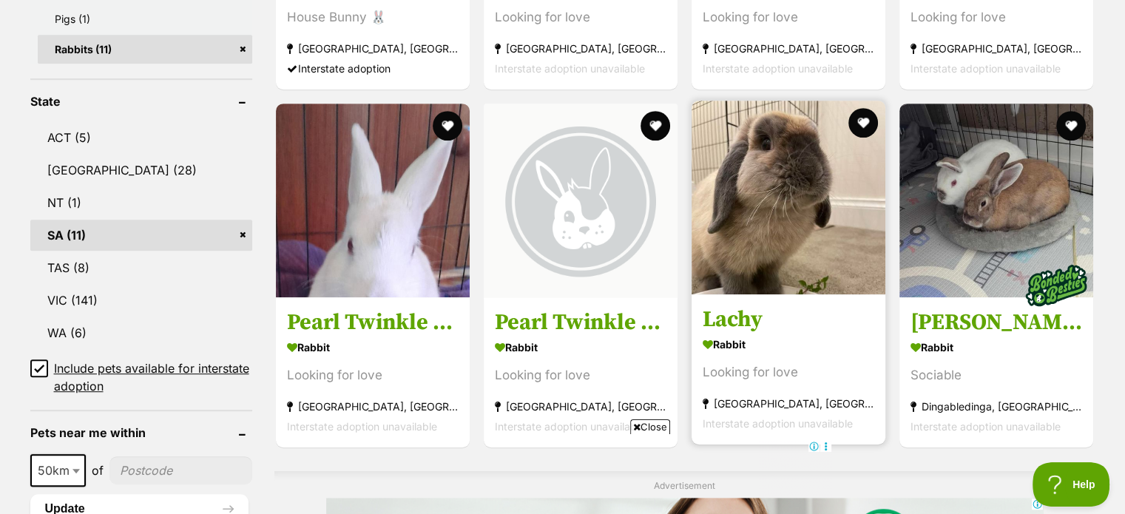
click at [821, 187] on img at bounding box center [789, 198] width 194 height 194
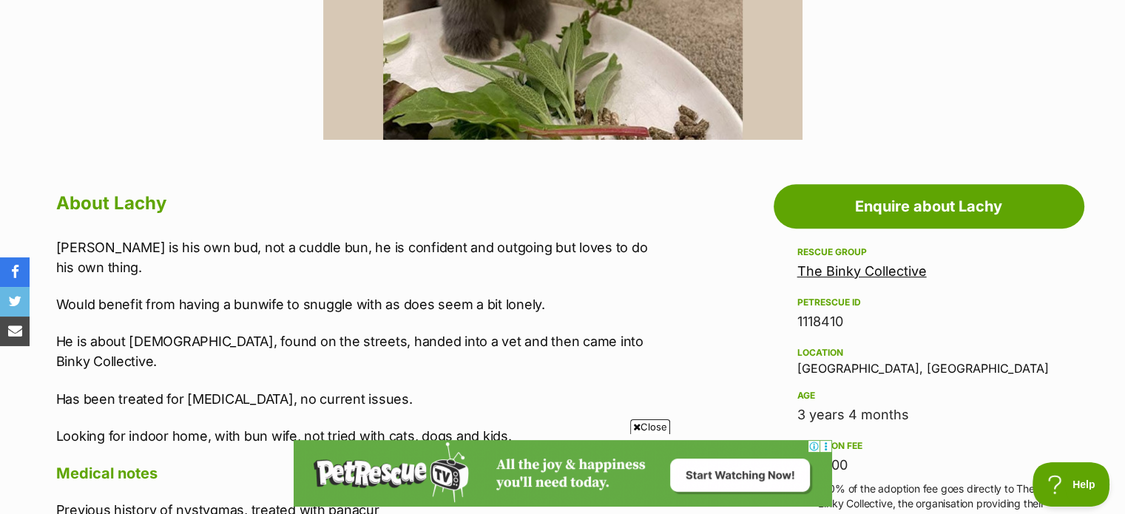
scroll to position [641, 0]
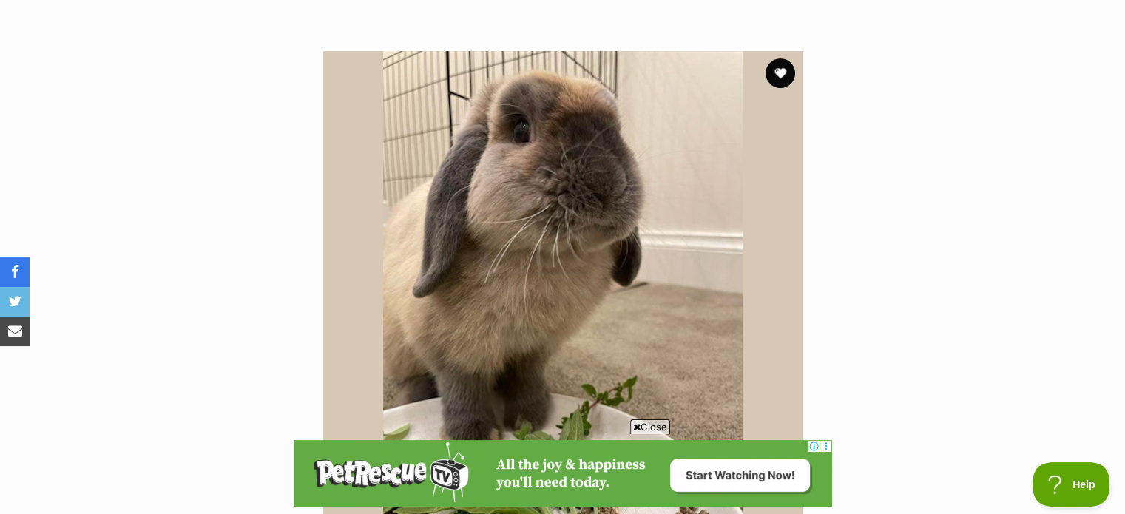
drag, startPoint x: 0, startPoint y: 0, endPoint x: 1135, endPoint y: 118, distance: 1141.0
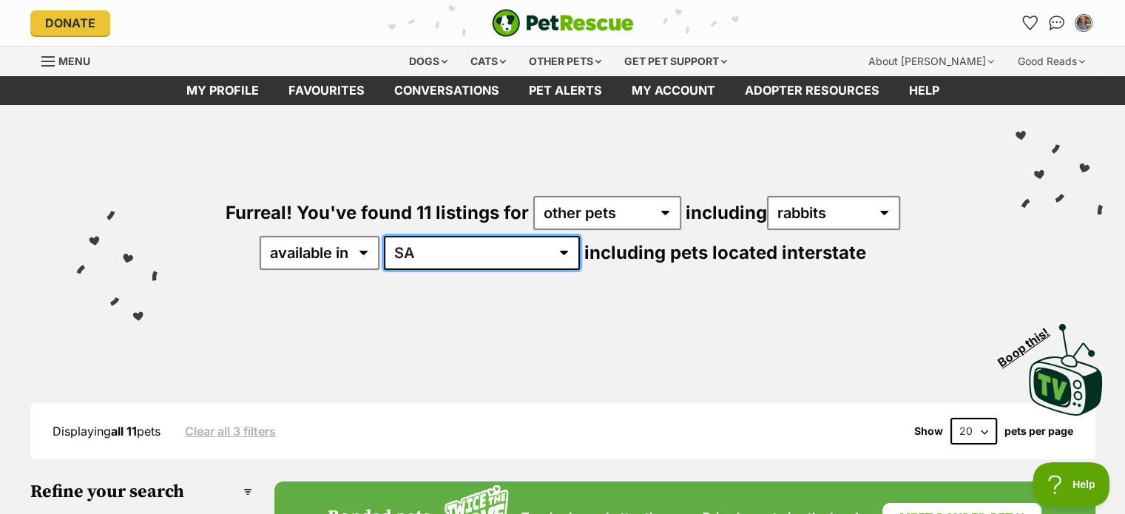
click at [515, 260] on select "Australia ACT NSW NT SA TAS VIC WA" at bounding box center [482, 253] width 196 height 34
select select "WA"
click at [431, 236] on select "Australia ACT NSW NT SA TAS VIC WA" at bounding box center [482, 253] width 196 height 34
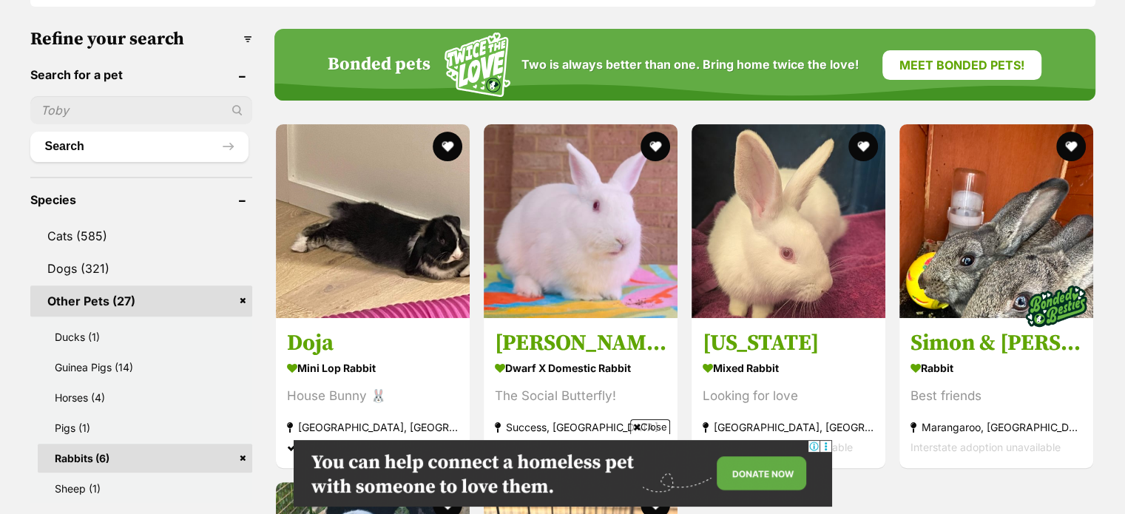
scroll to position [580, 0]
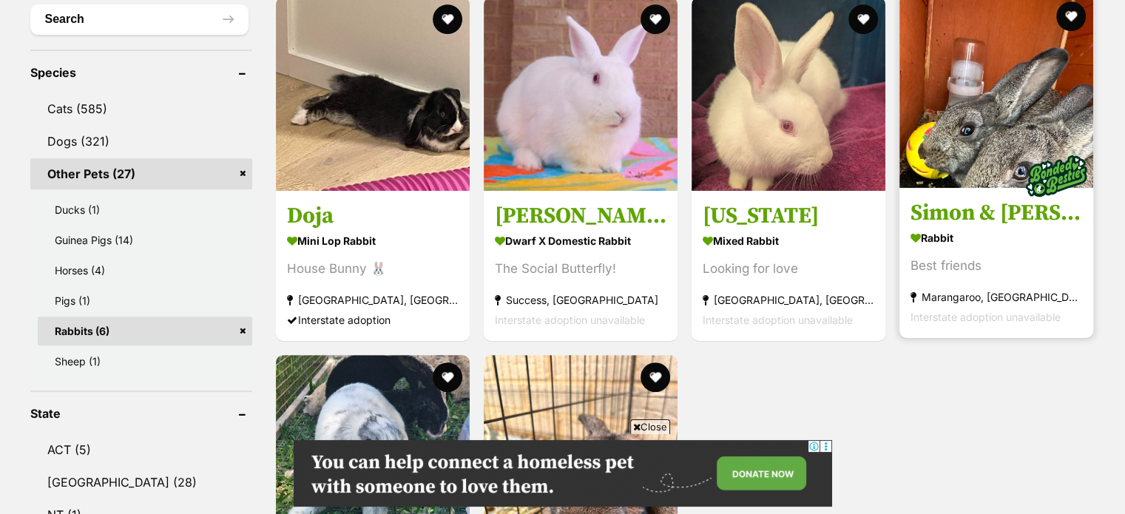
click at [1021, 128] on img at bounding box center [997, 91] width 194 height 194
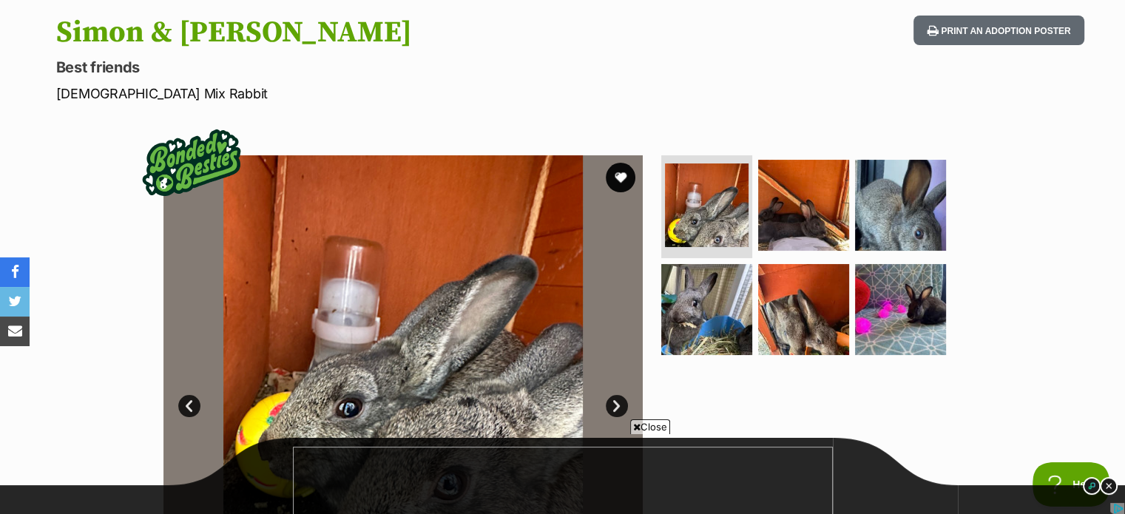
drag, startPoint x: 1125, startPoint y: 76, endPoint x: 1128, endPoint y: 121, distance: 45.2
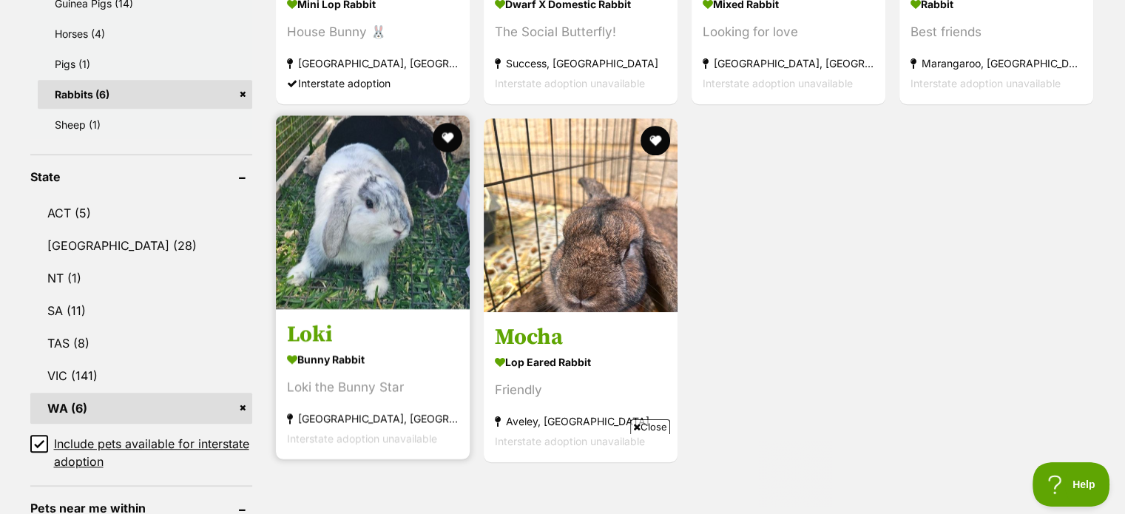
click at [363, 221] on img at bounding box center [373, 212] width 194 height 194
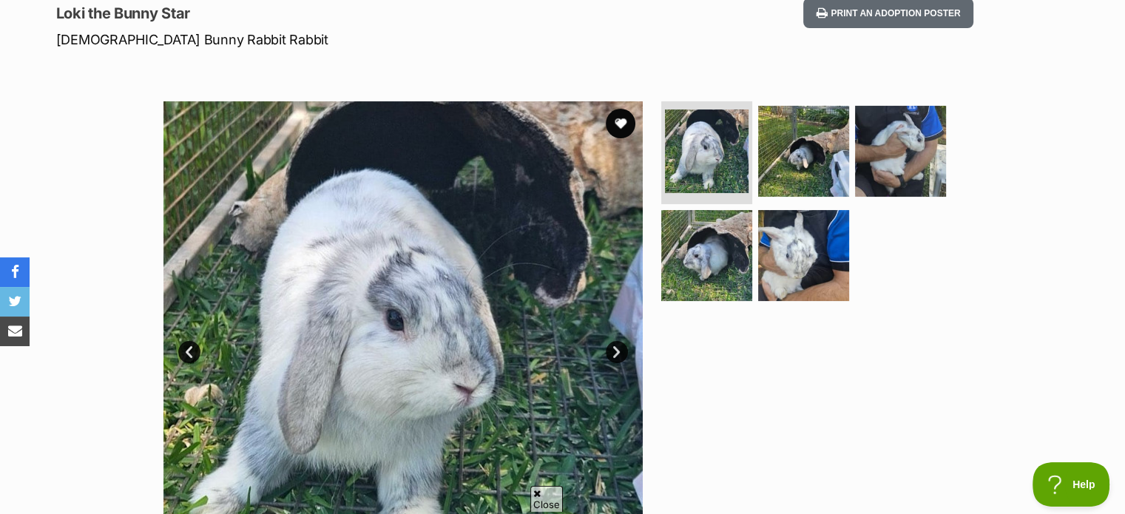
scroll to position [284, 0]
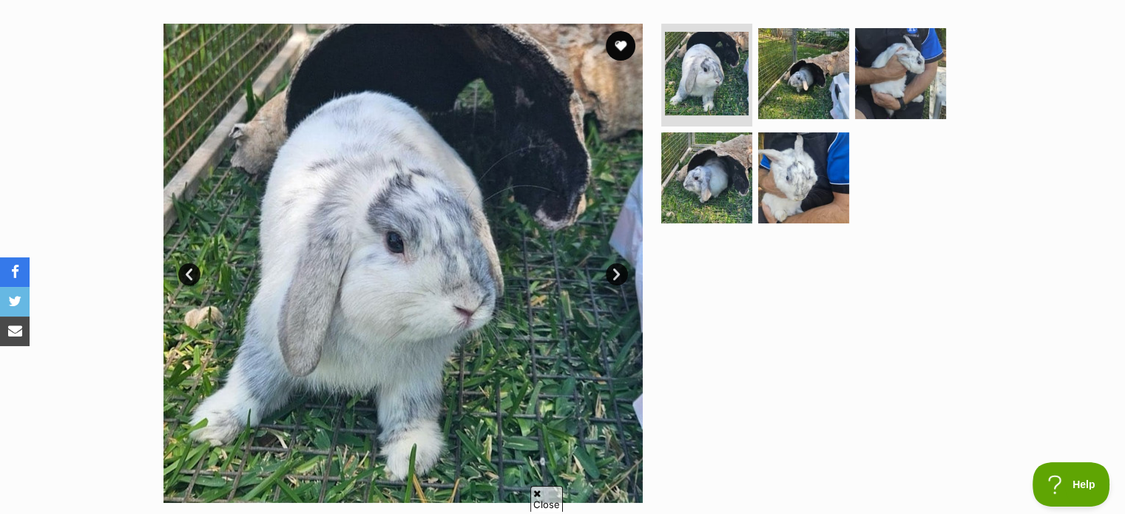
drag, startPoint x: 1135, startPoint y: 86, endPoint x: 1136, endPoint y: 138, distance: 52.5
click at [798, 73] on img at bounding box center [803, 72] width 95 height 95
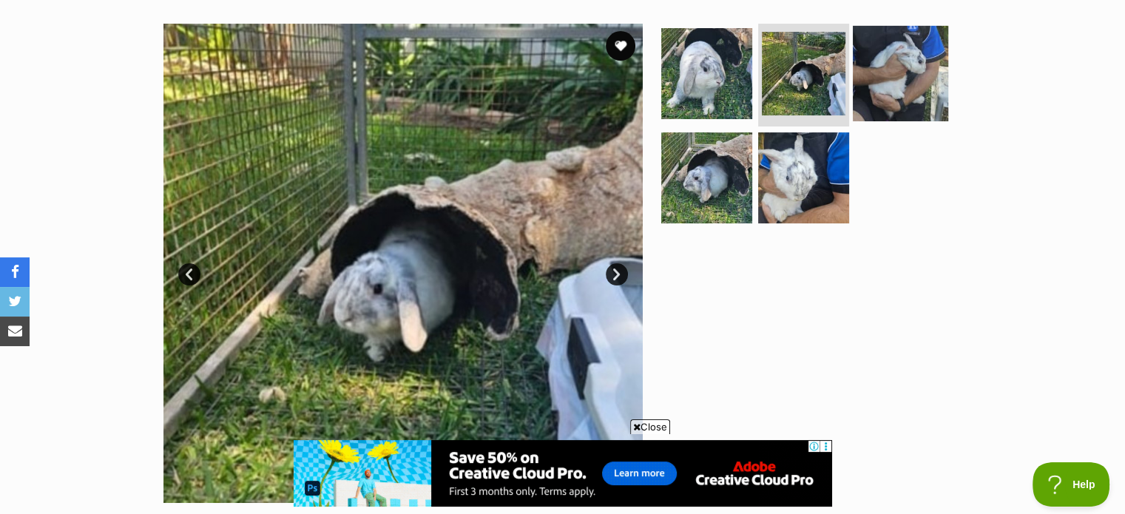
click at [900, 77] on img at bounding box center [900, 72] width 95 height 95
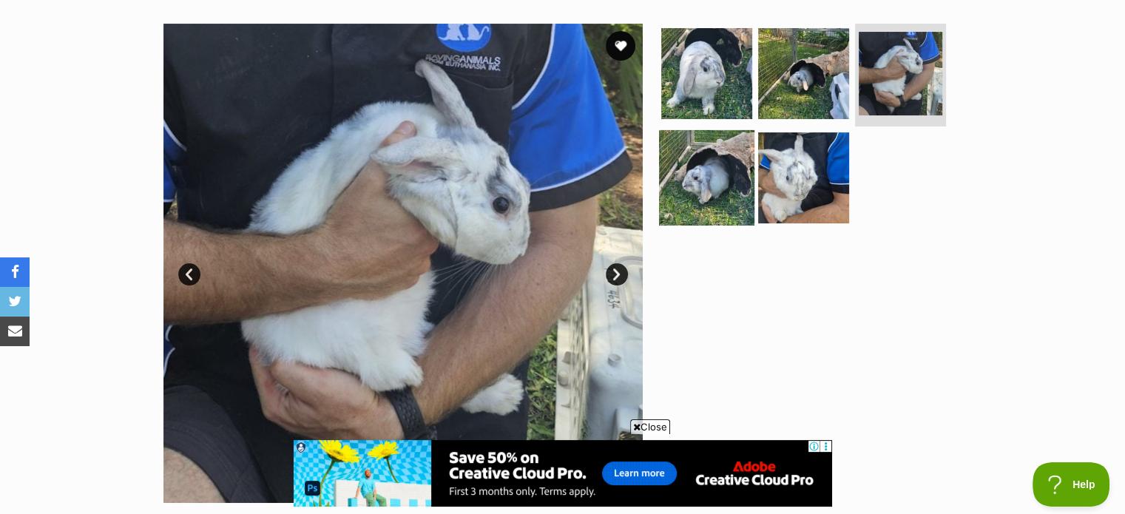
click at [737, 179] on img at bounding box center [706, 177] width 95 height 95
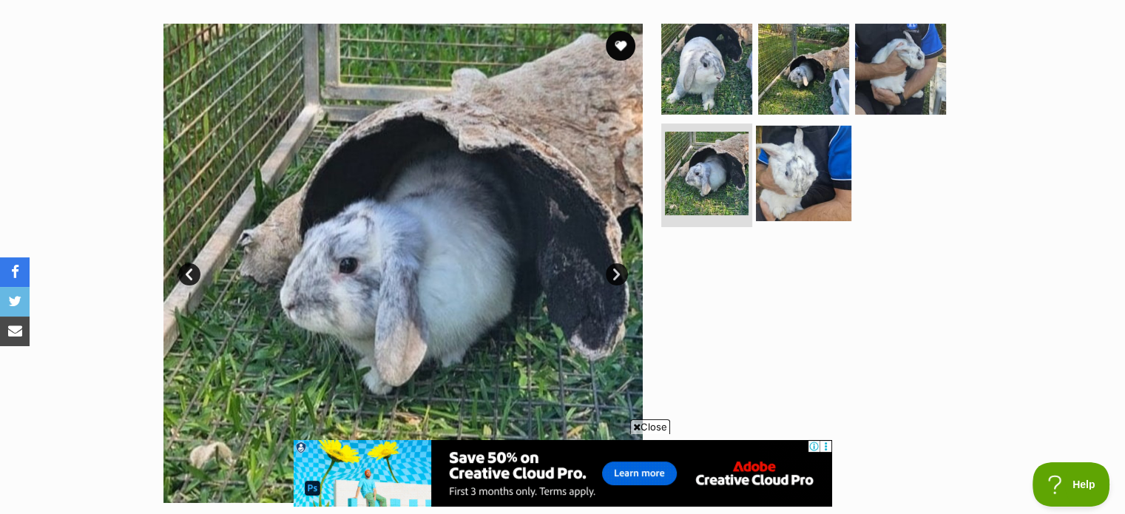
click at [811, 165] on img at bounding box center [803, 173] width 95 height 95
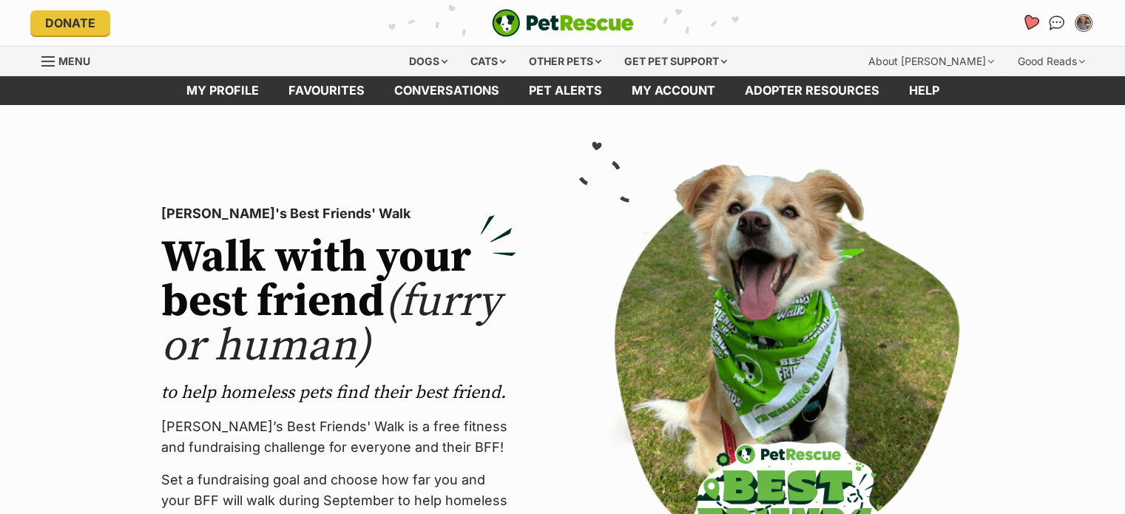
click at [1028, 24] on icon "Favourites" at bounding box center [1030, 22] width 18 height 17
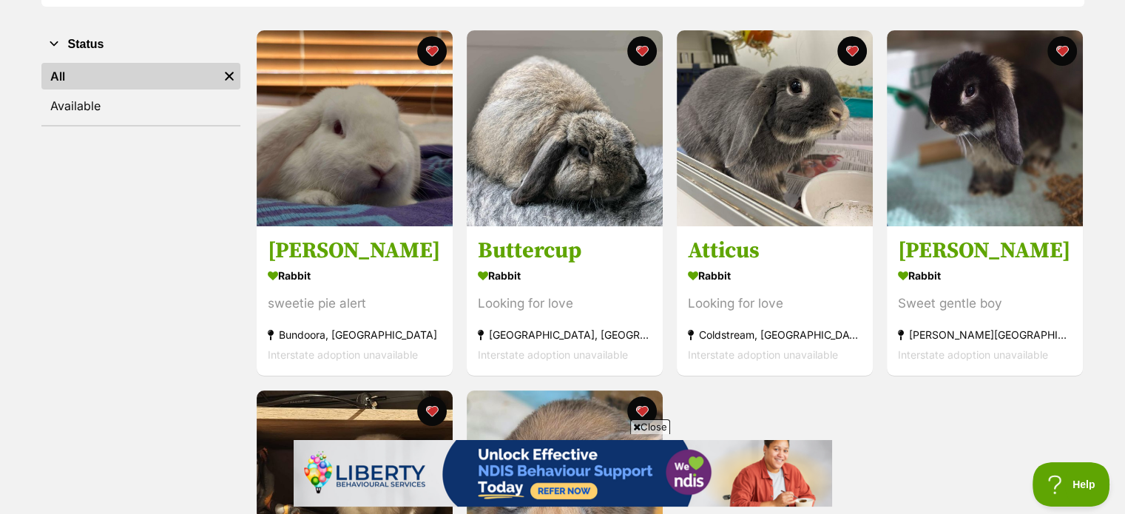
scroll to position [417, 0]
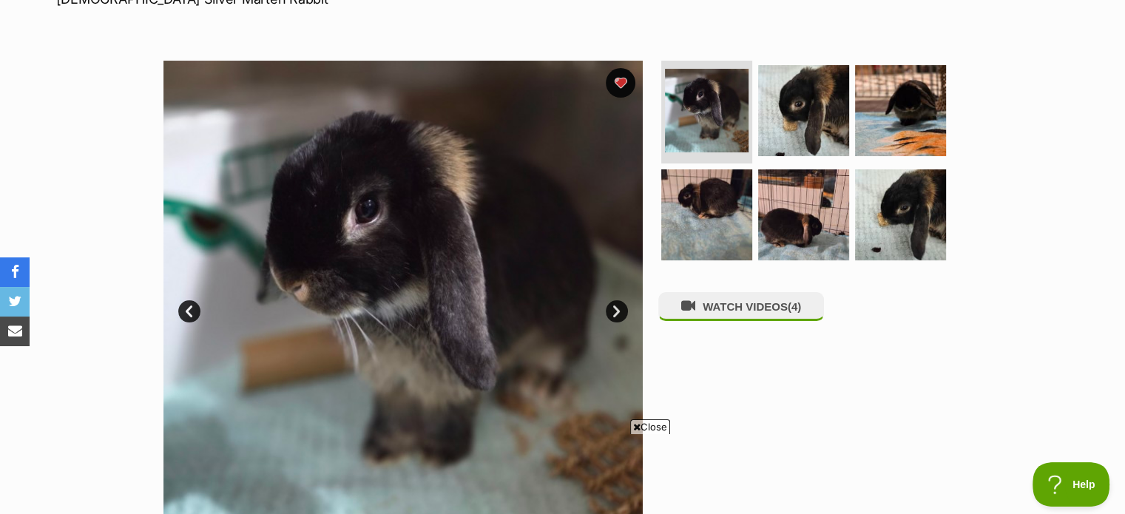
scroll to position [258, 0]
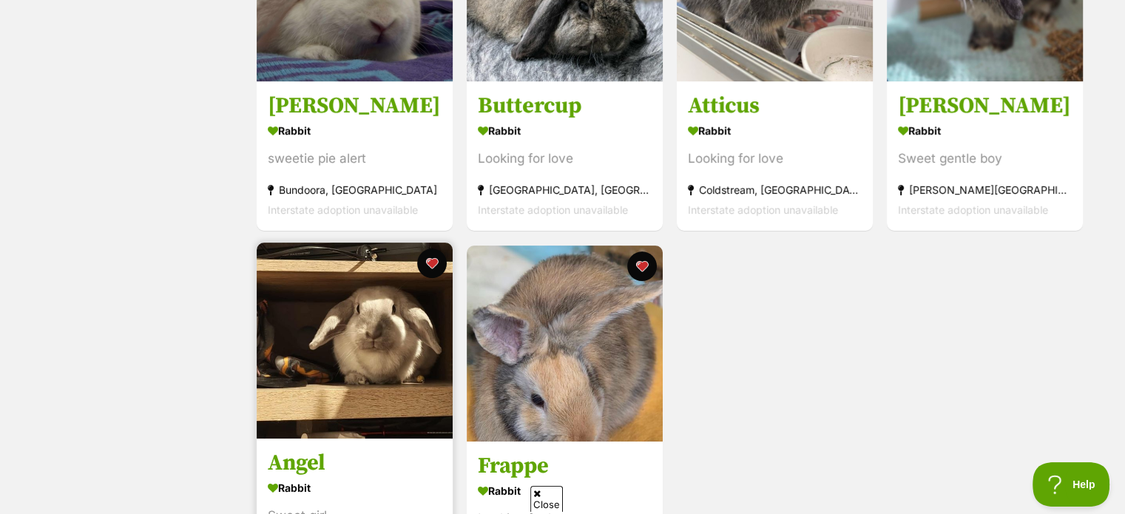
click at [386, 353] on img at bounding box center [355, 341] width 196 height 196
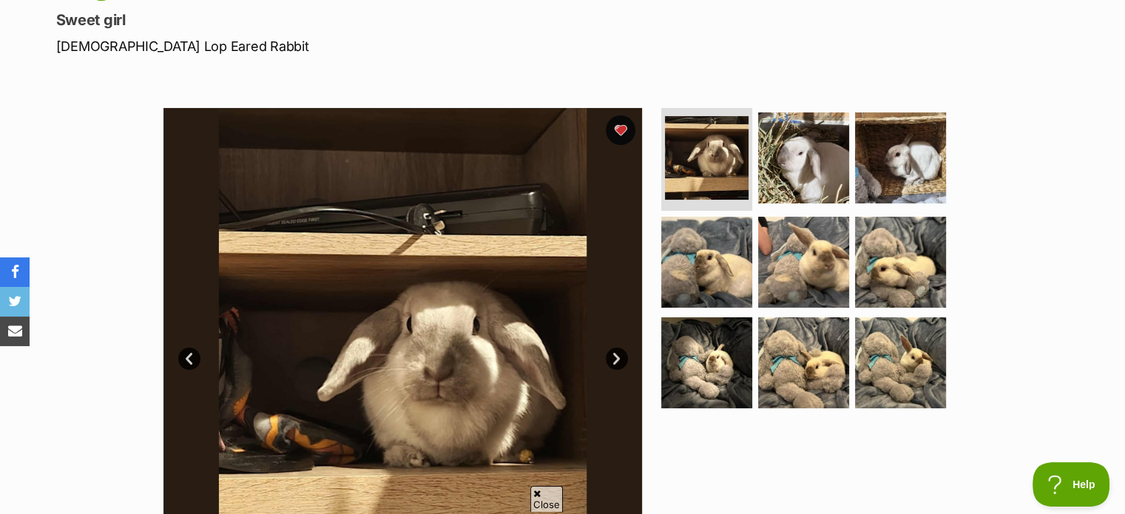
scroll to position [218, 0]
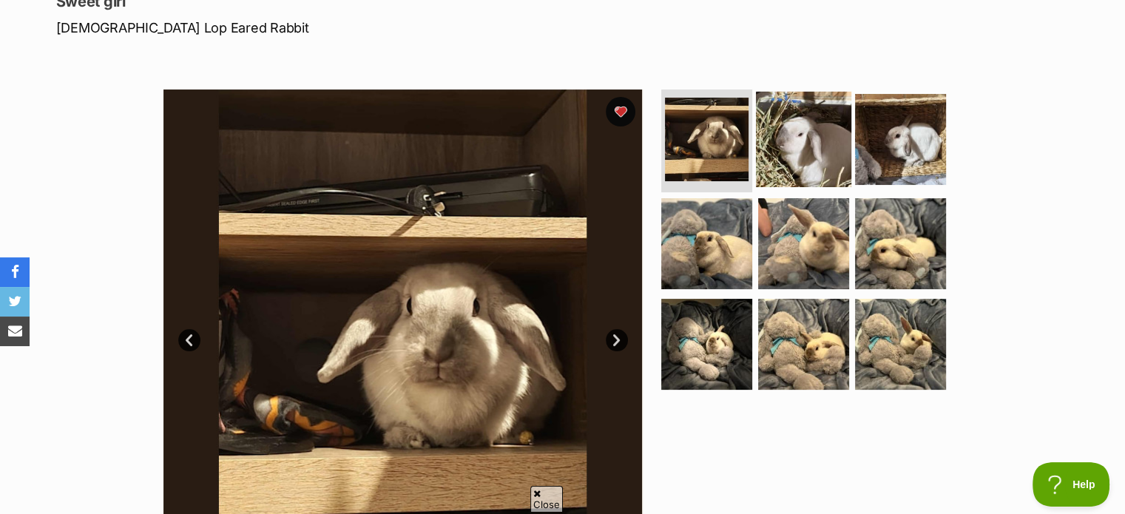
click at [820, 129] on img at bounding box center [803, 138] width 95 height 95
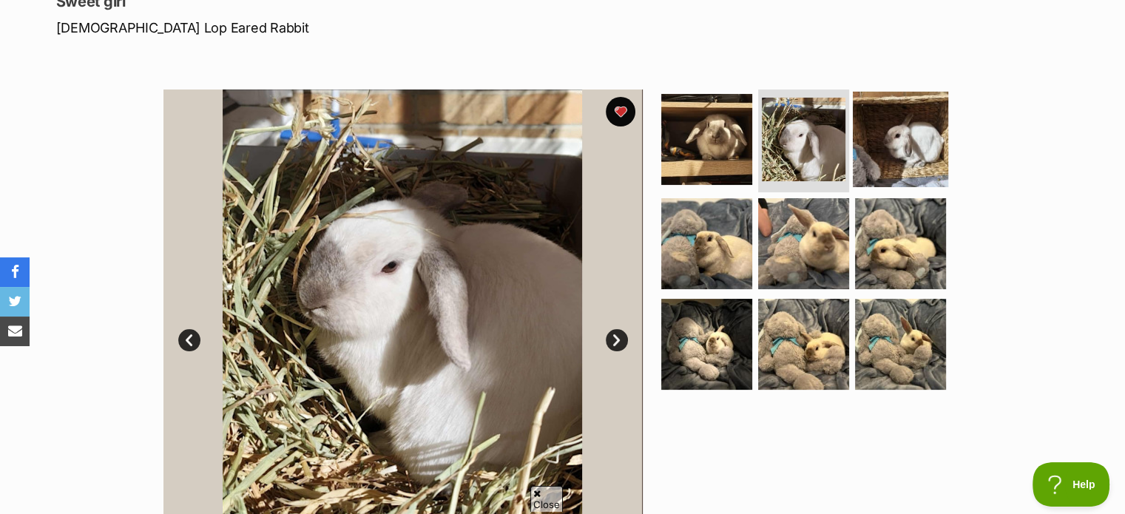
scroll to position [0, 0]
click at [903, 141] on img at bounding box center [900, 138] width 95 height 95
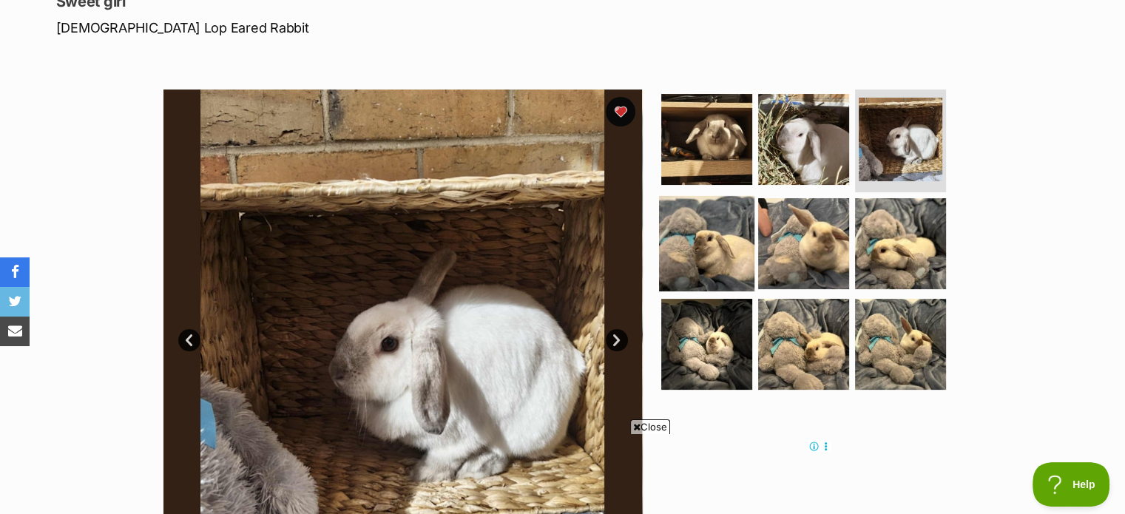
click at [680, 214] on img at bounding box center [706, 243] width 95 height 95
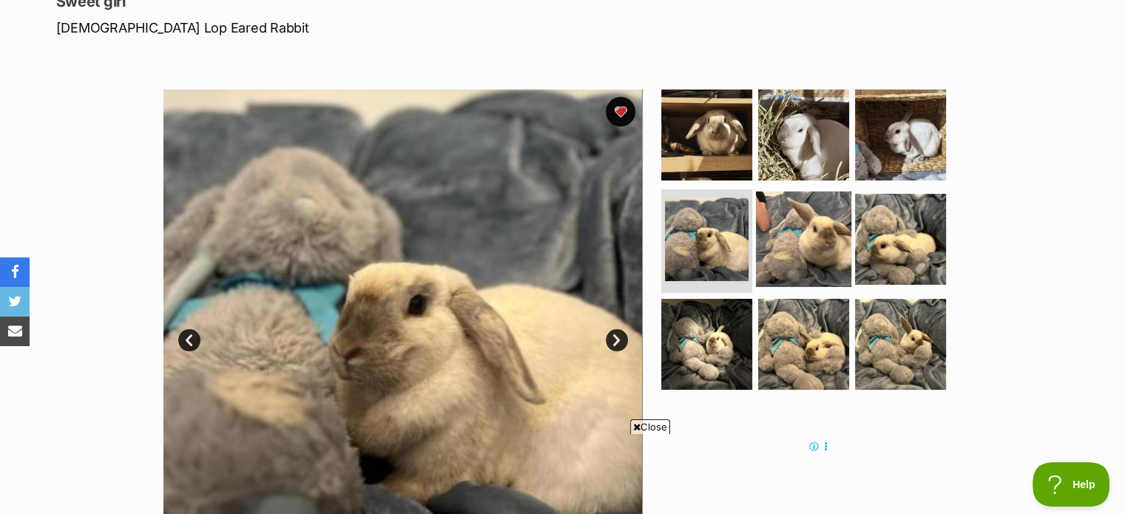
click at [818, 220] on img at bounding box center [803, 239] width 95 height 95
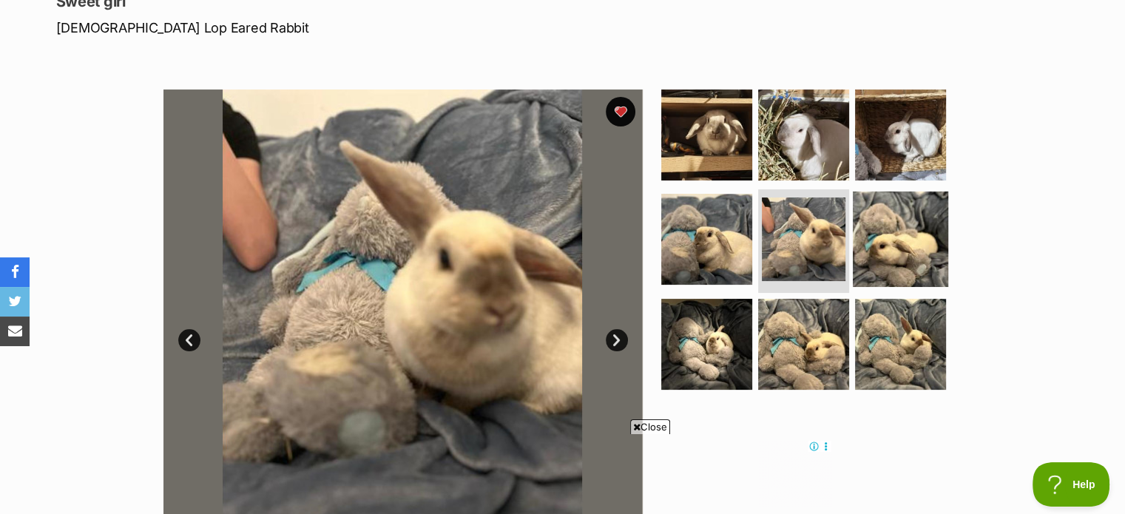
click at [932, 234] on img at bounding box center [900, 239] width 95 height 95
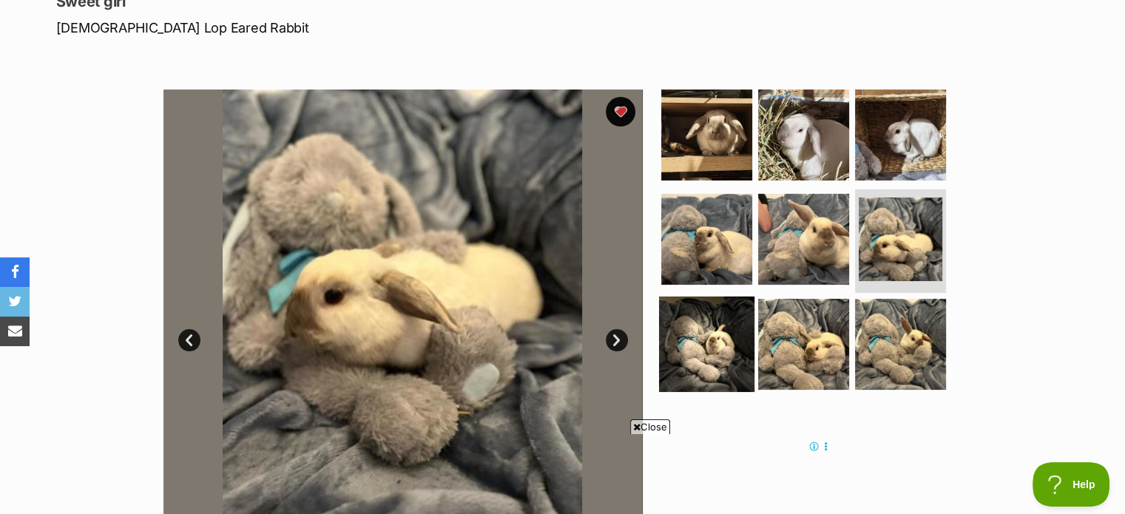
click at [663, 330] on img at bounding box center [706, 344] width 95 height 95
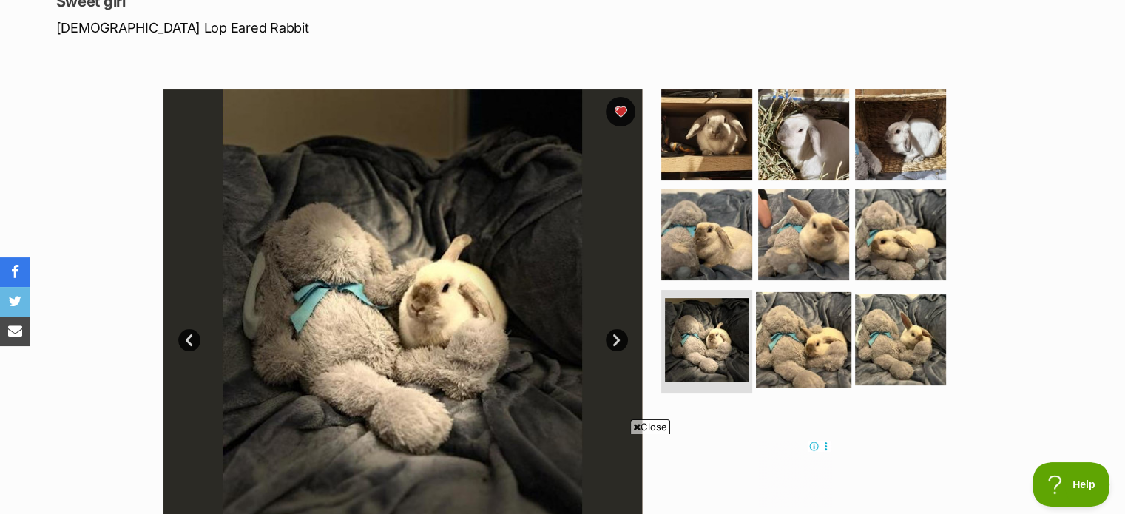
click at [794, 334] on img at bounding box center [803, 339] width 95 height 95
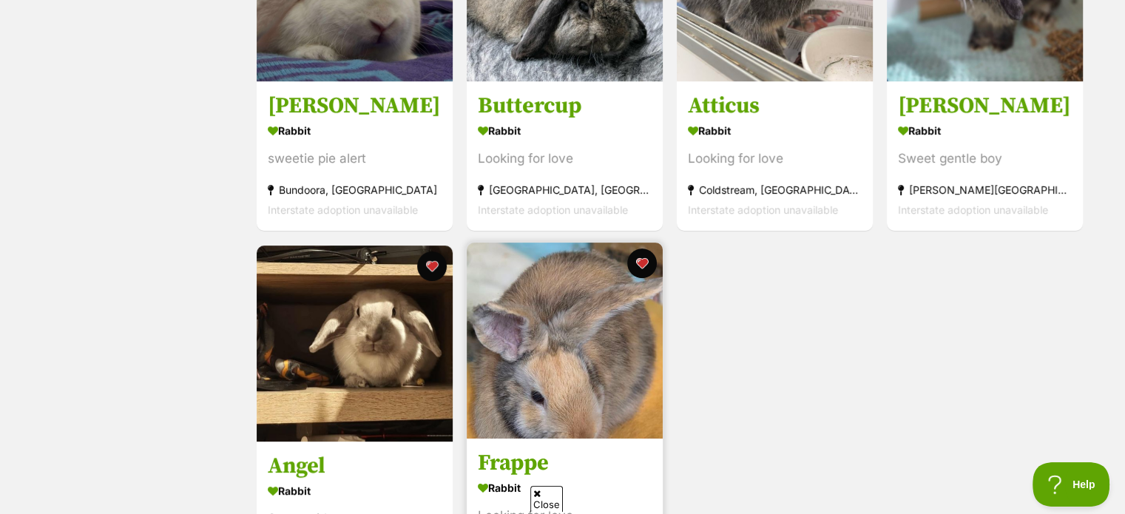
click at [576, 370] on img at bounding box center [565, 341] width 196 height 196
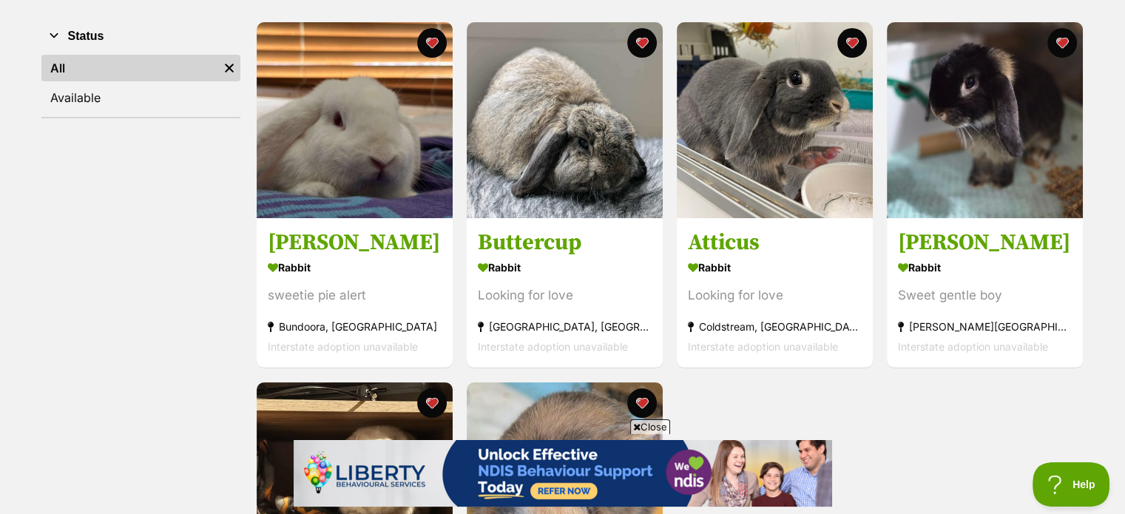
scroll to position [272, 0]
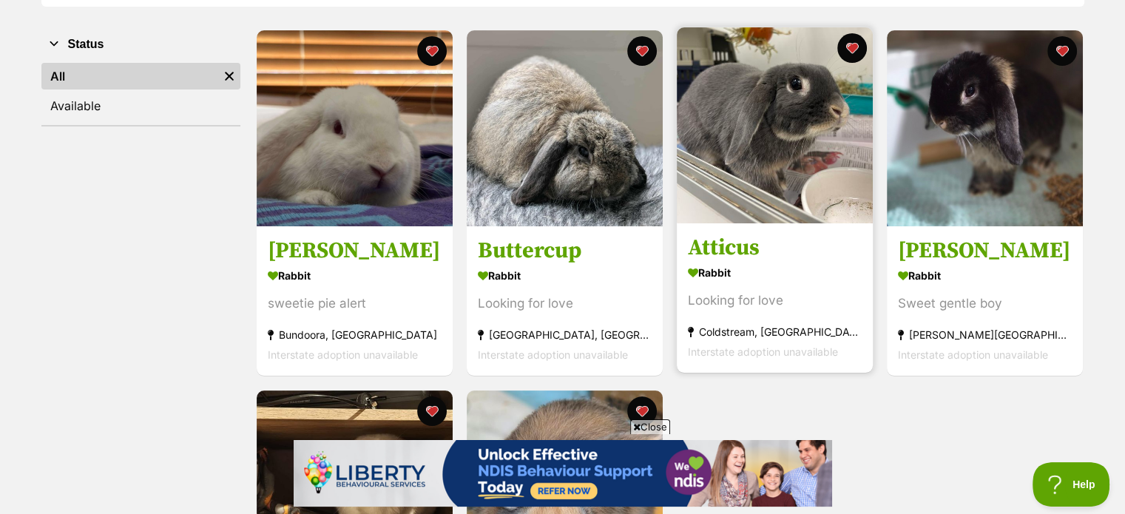
click at [695, 140] on img at bounding box center [775, 125] width 196 height 196
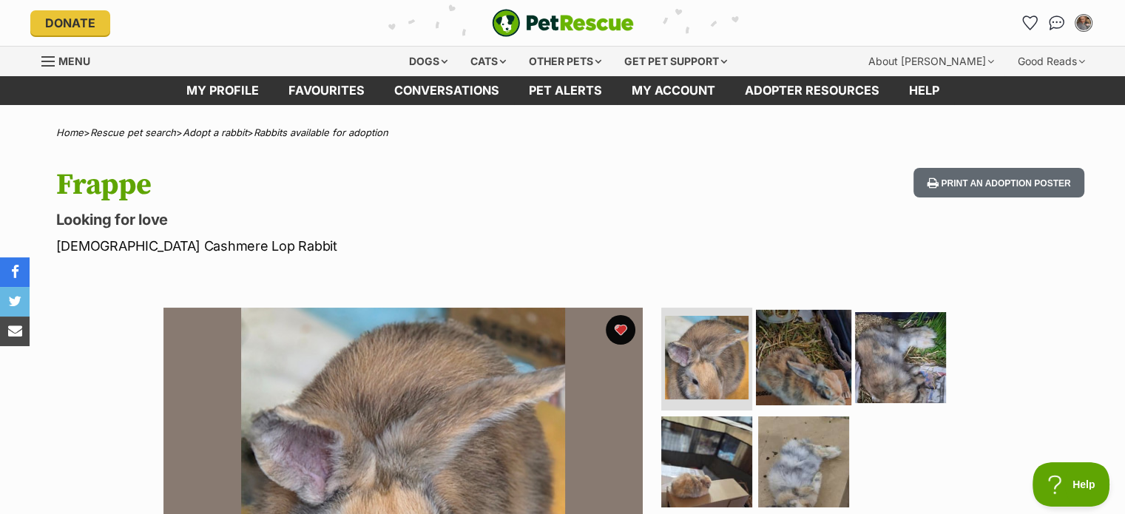
click at [790, 367] on img at bounding box center [803, 356] width 95 height 95
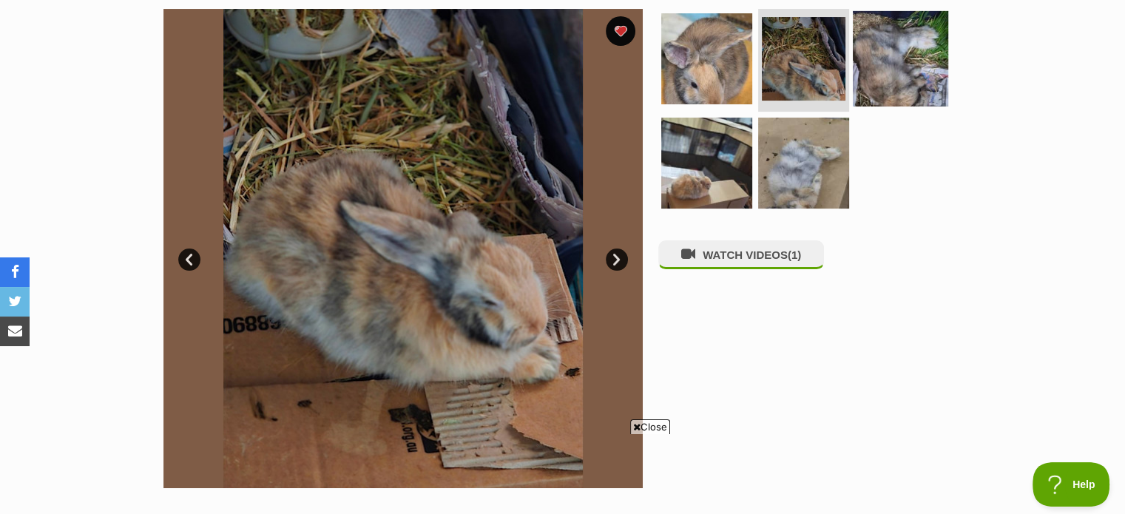
click at [904, 50] on img at bounding box center [900, 57] width 95 height 95
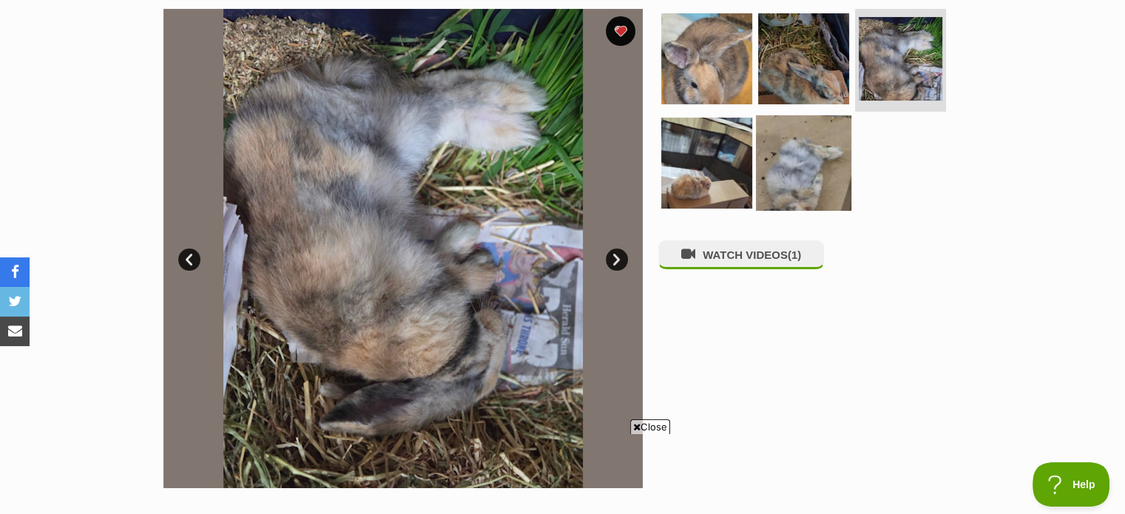
click at [800, 180] on img at bounding box center [803, 162] width 95 height 95
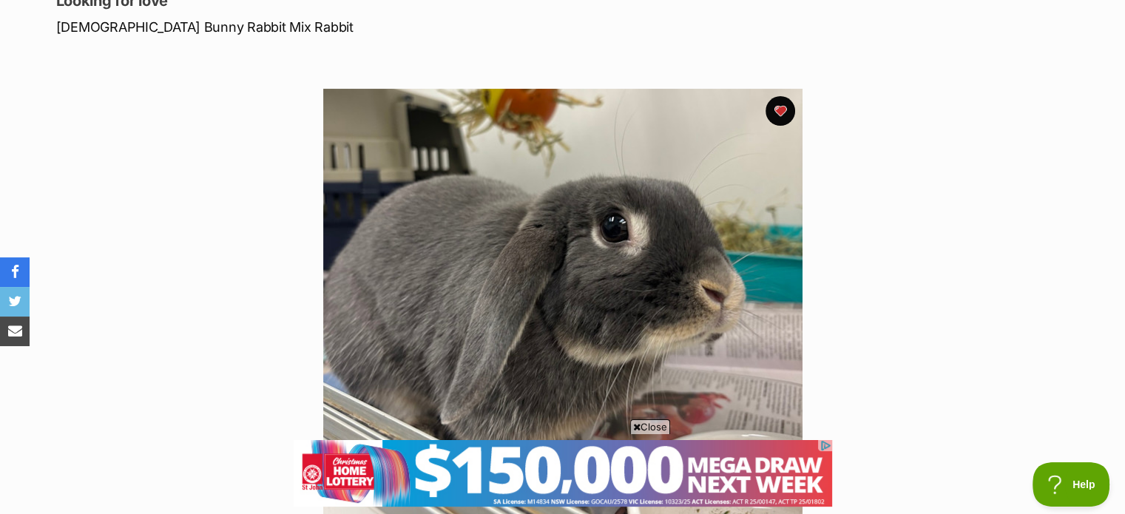
scroll to position [255, 0]
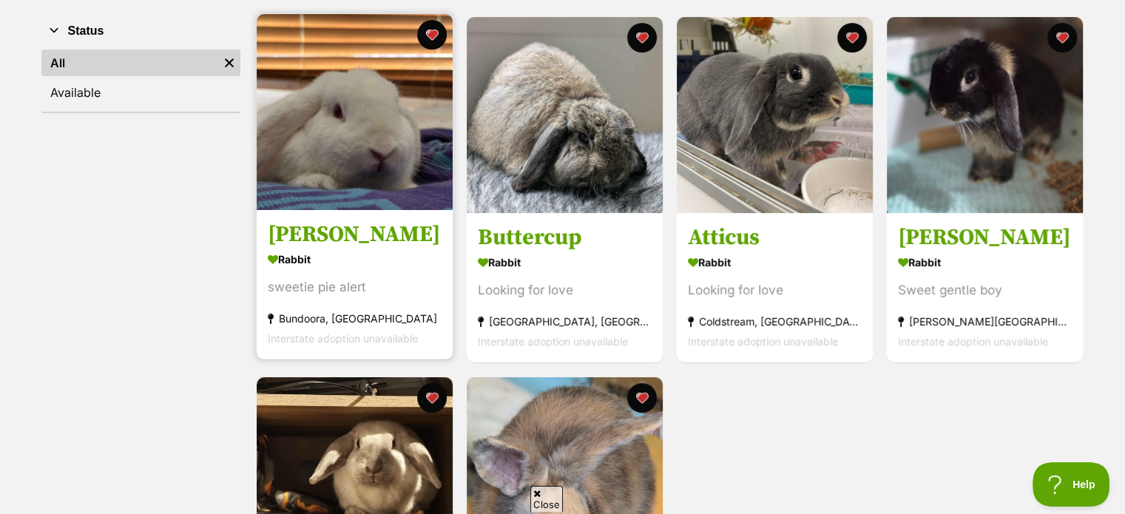
click at [377, 151] on img at bounding box center [355, 112] width 196 height 196
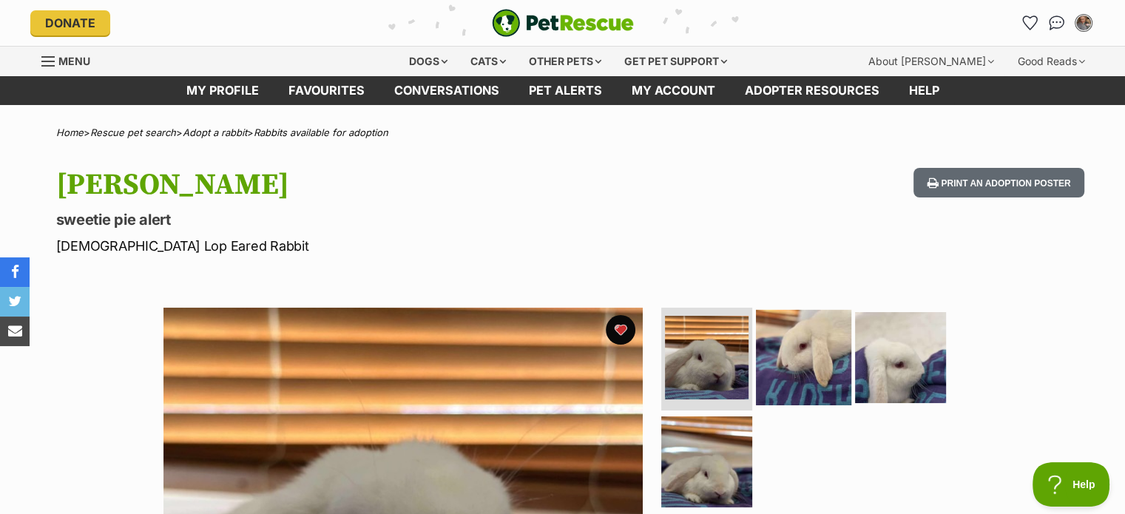
click at [798, 349] on img at bounding box center [803, 356] width 95 height 95
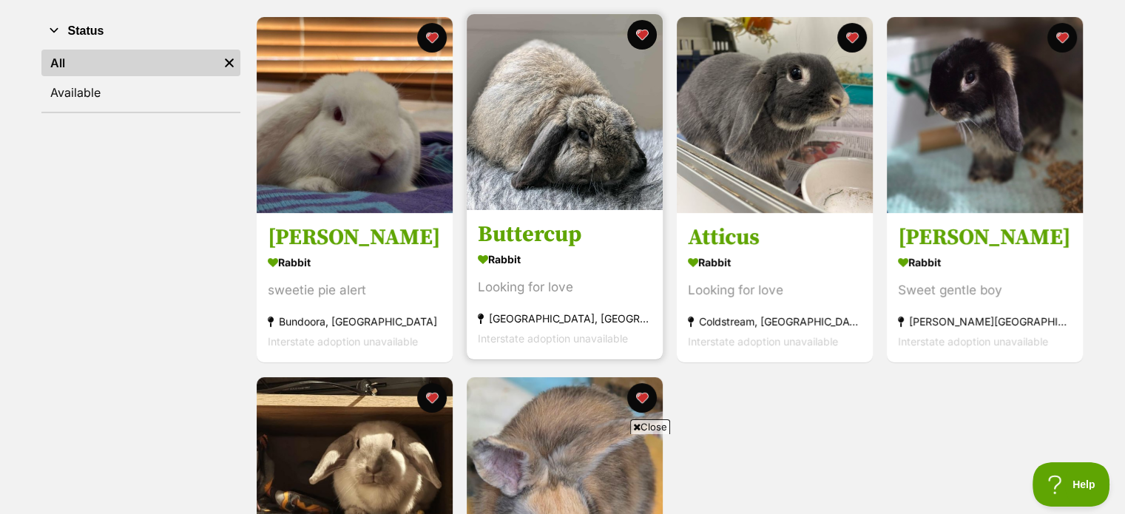
click at [598, 150] on img at bounding box center [565, 112] width 196 height 196
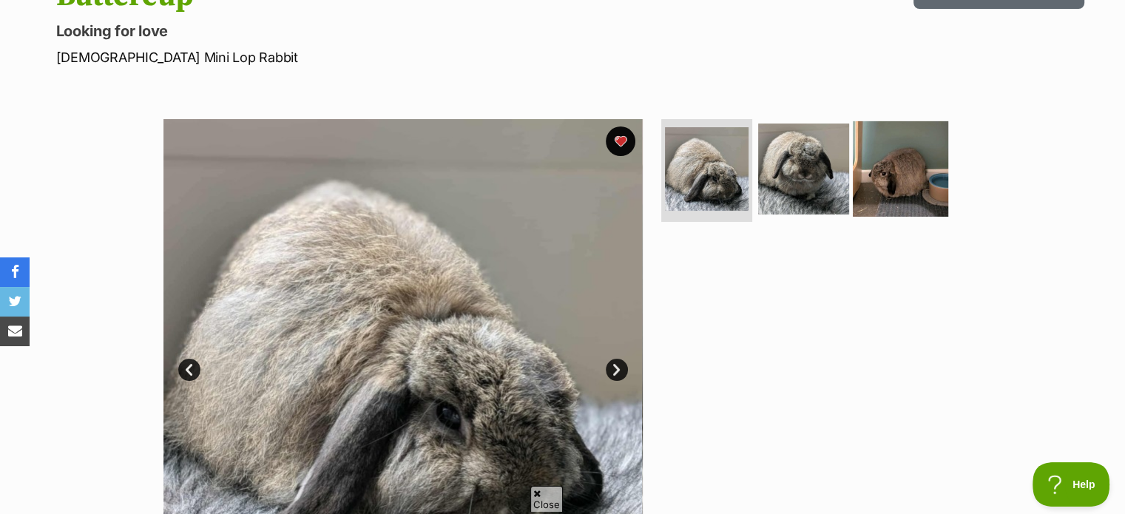
click at [907, 163] on img at bounding box center [900, 168] width 95 height 95
